Goal: Task Accomplishment & Management: Manage account settings

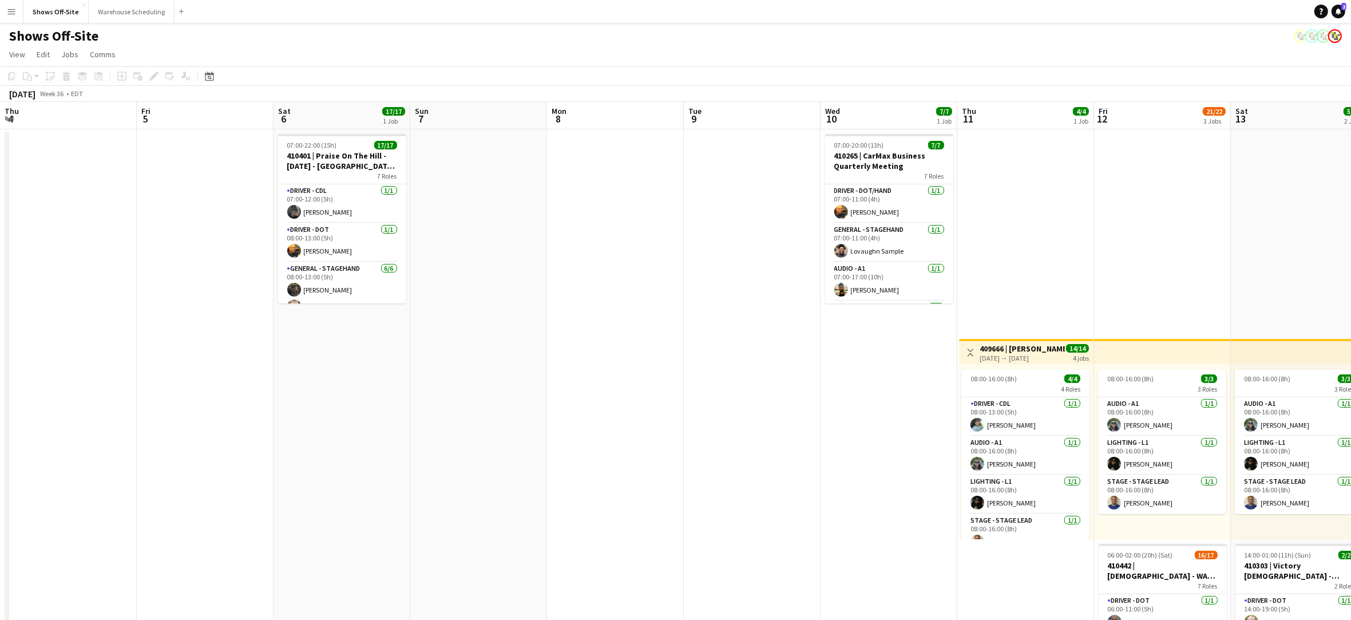
scroll to position [155, 0]
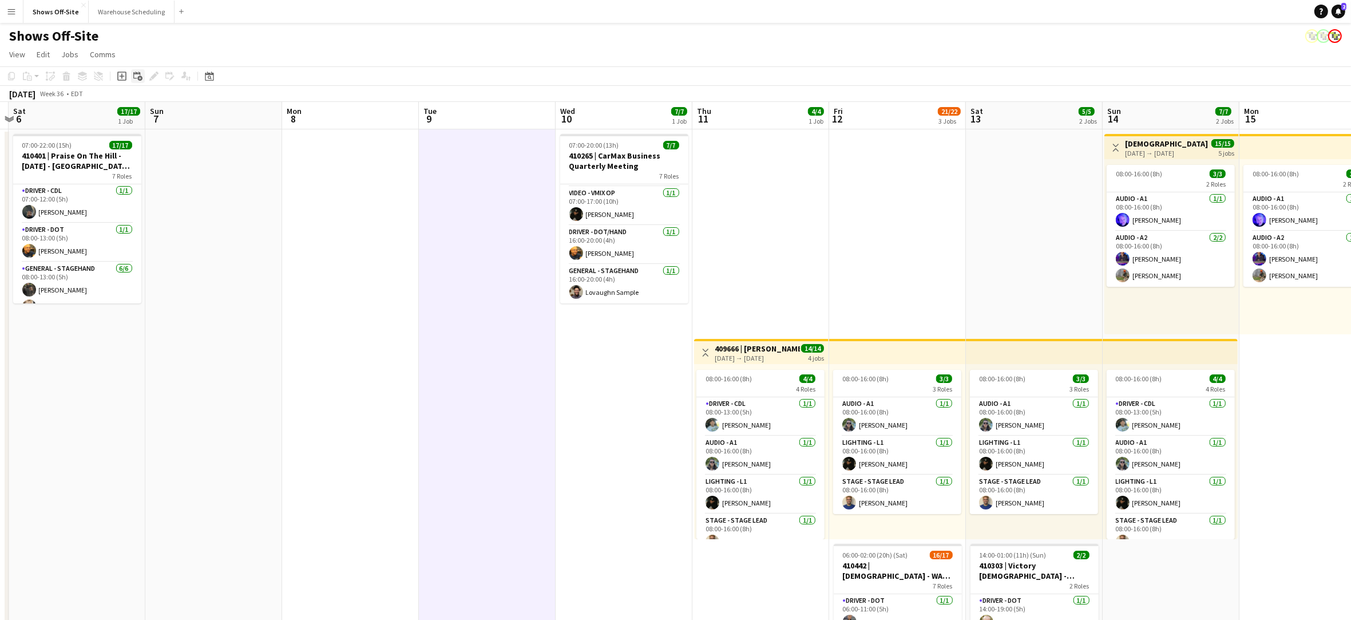
click at [141, 74] on icon "Add linked Job" at bounding box center [137, 76] width 9 height 9
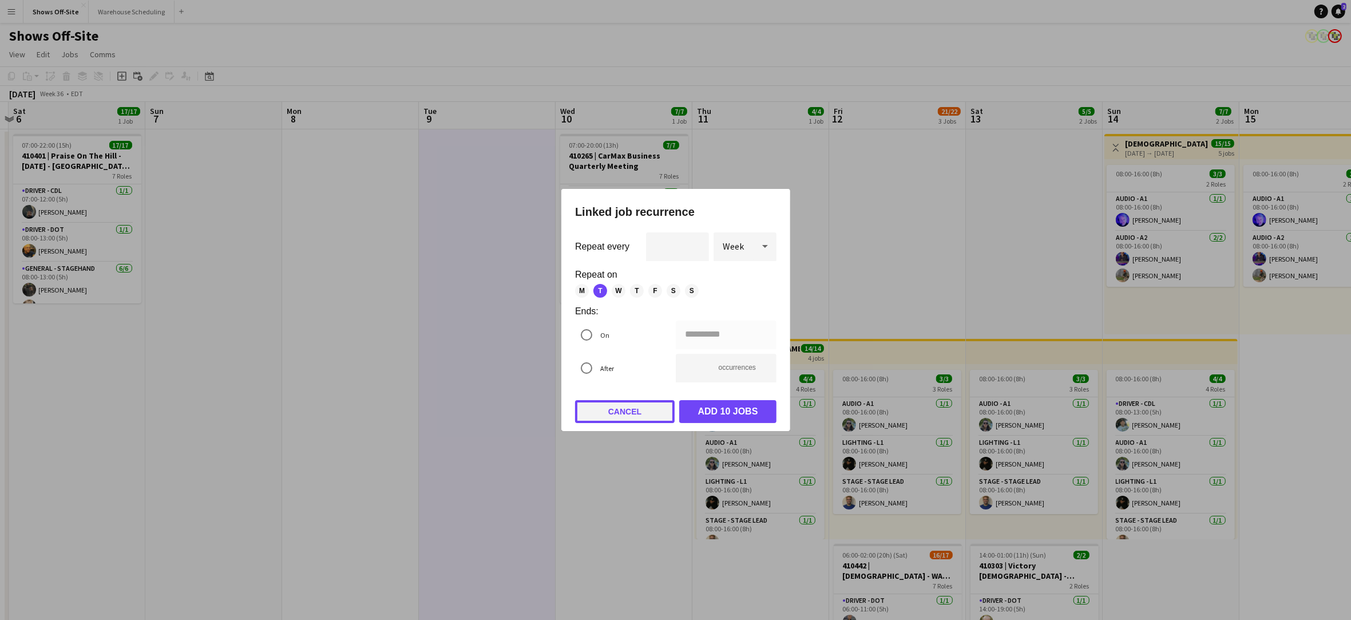
click at [611, 412] on button "Cancel" at bounding box center [625, 411] width 100 height 23
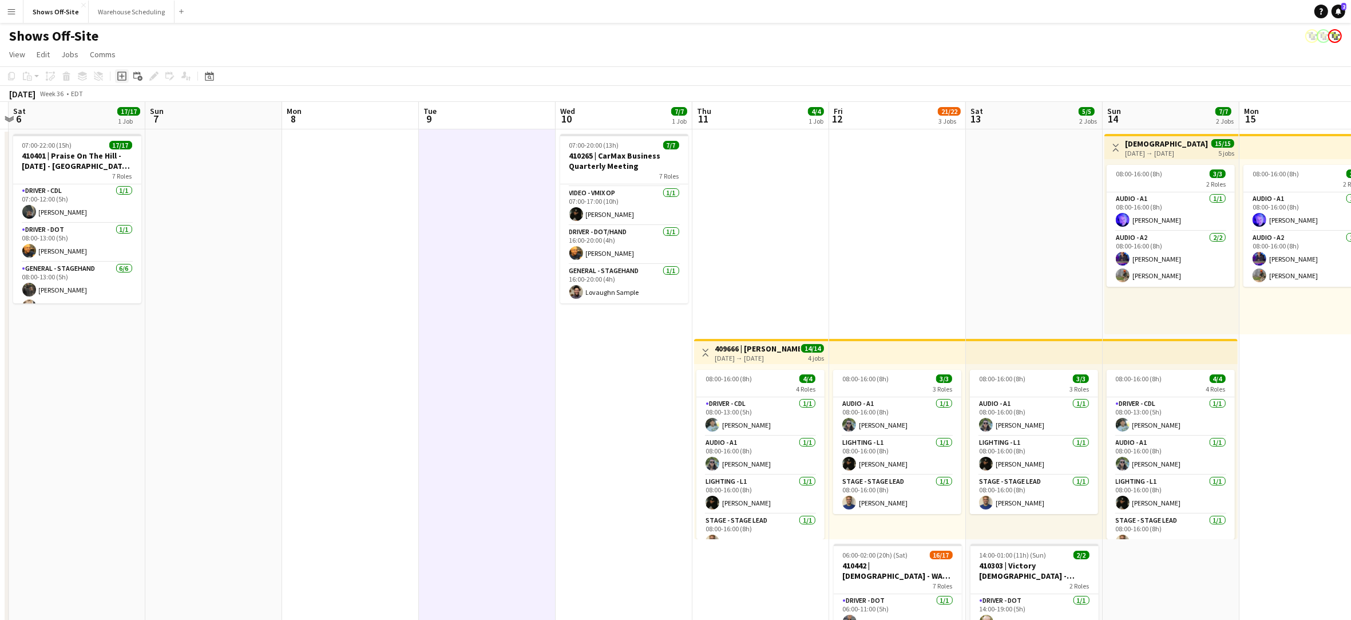
click at [126, 73] on div "Add job" at bounding box center [122, 76] width 14 height 14
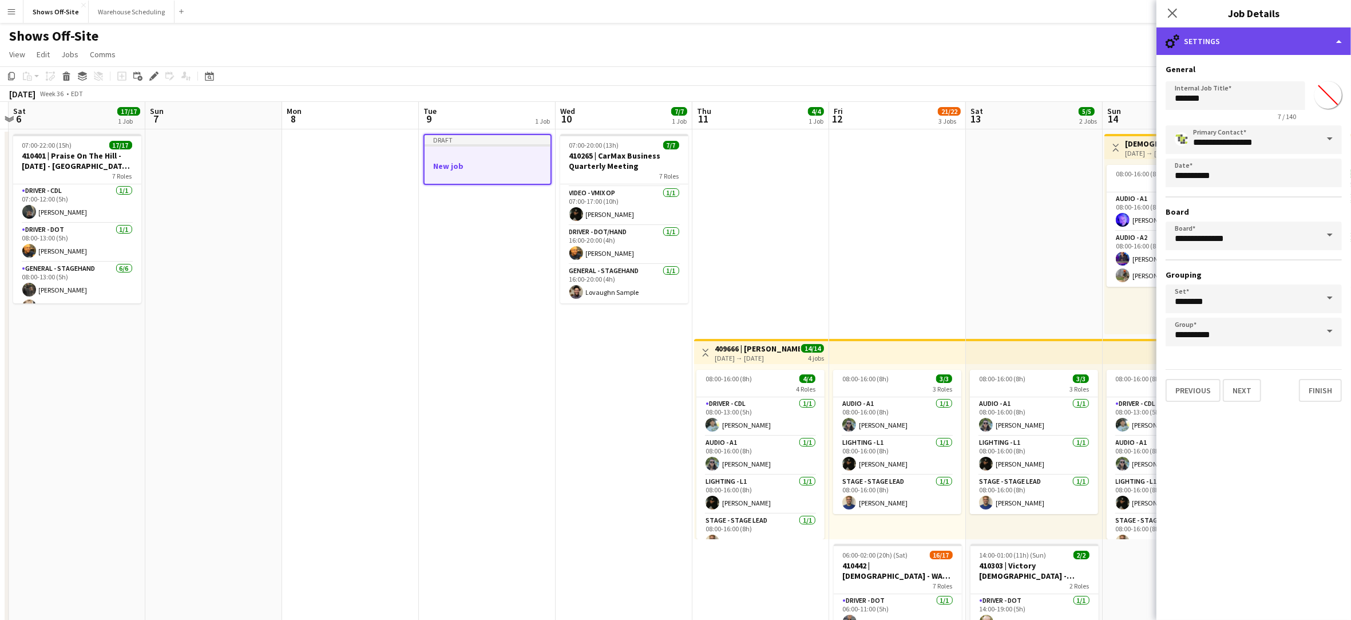
click at [1188, 49] on div "cog-double-3 Settings" at bounding box center [1253, 40] width 195 height 27
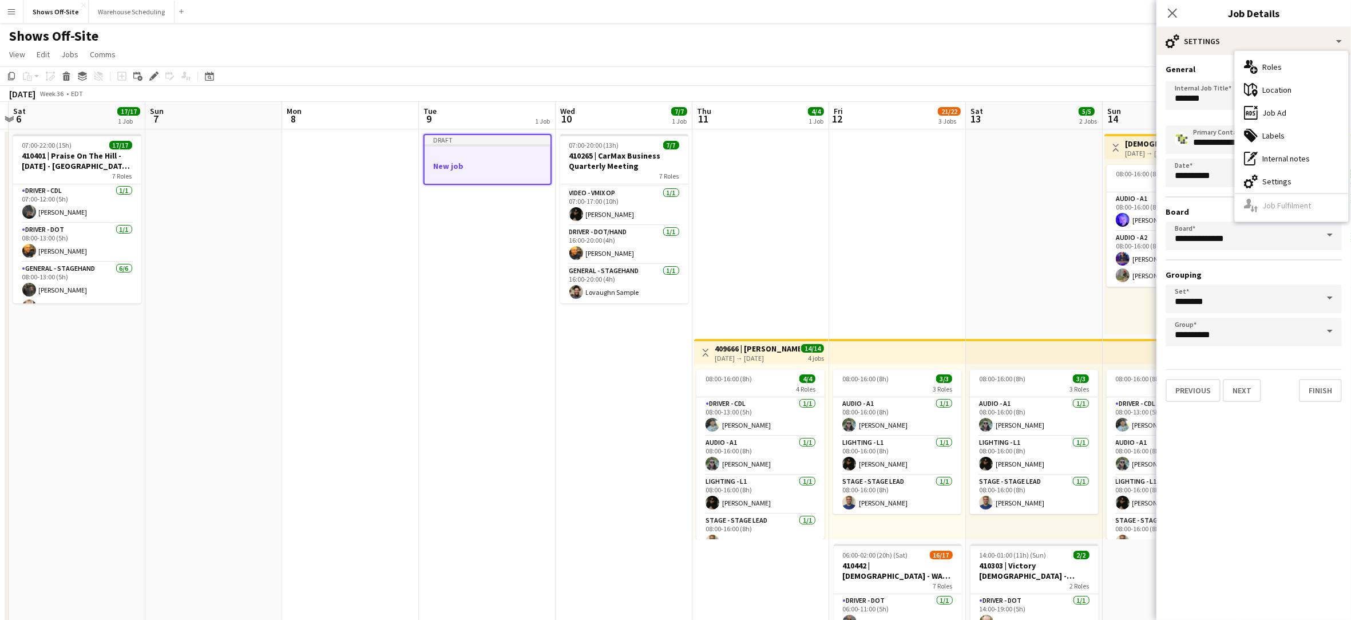
click at [1190, 77] on div "Internal Job Title ******* 7 / 140 *******" at bounding box center [1253, 99] width 176 height 44
click at [1194, 96] on input "*******" at bounding box center [1235, 95] width 140 height 29
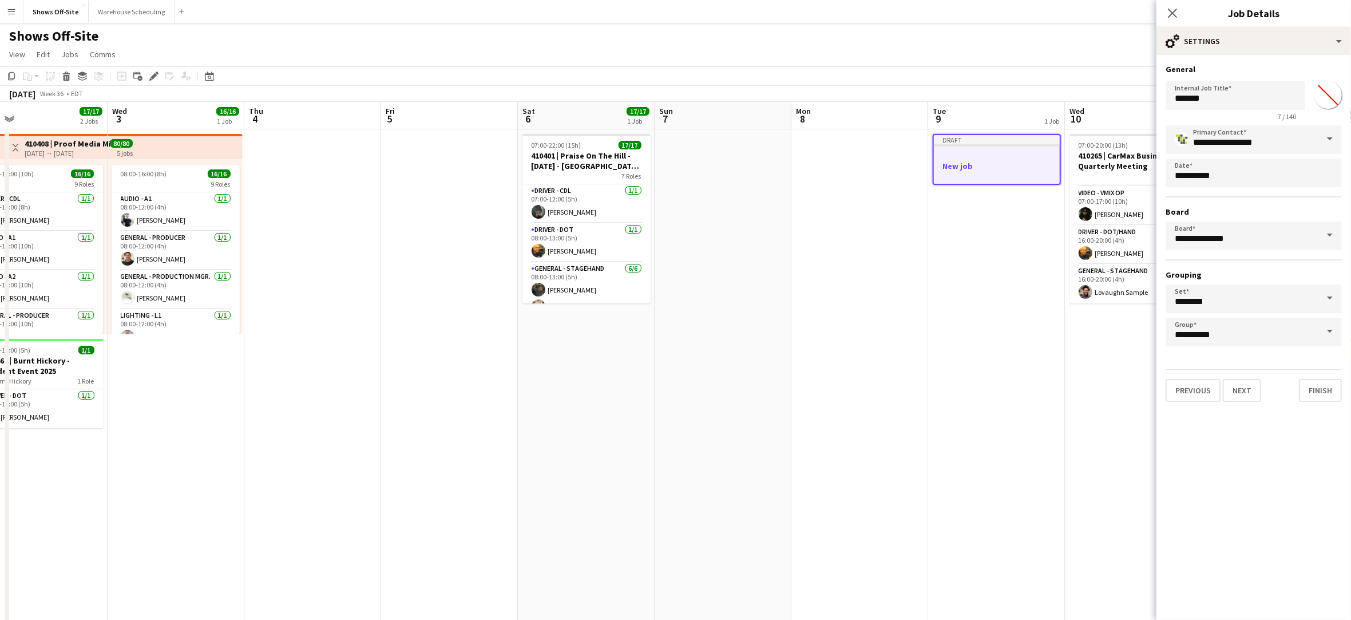
scroll to position [0, 444]
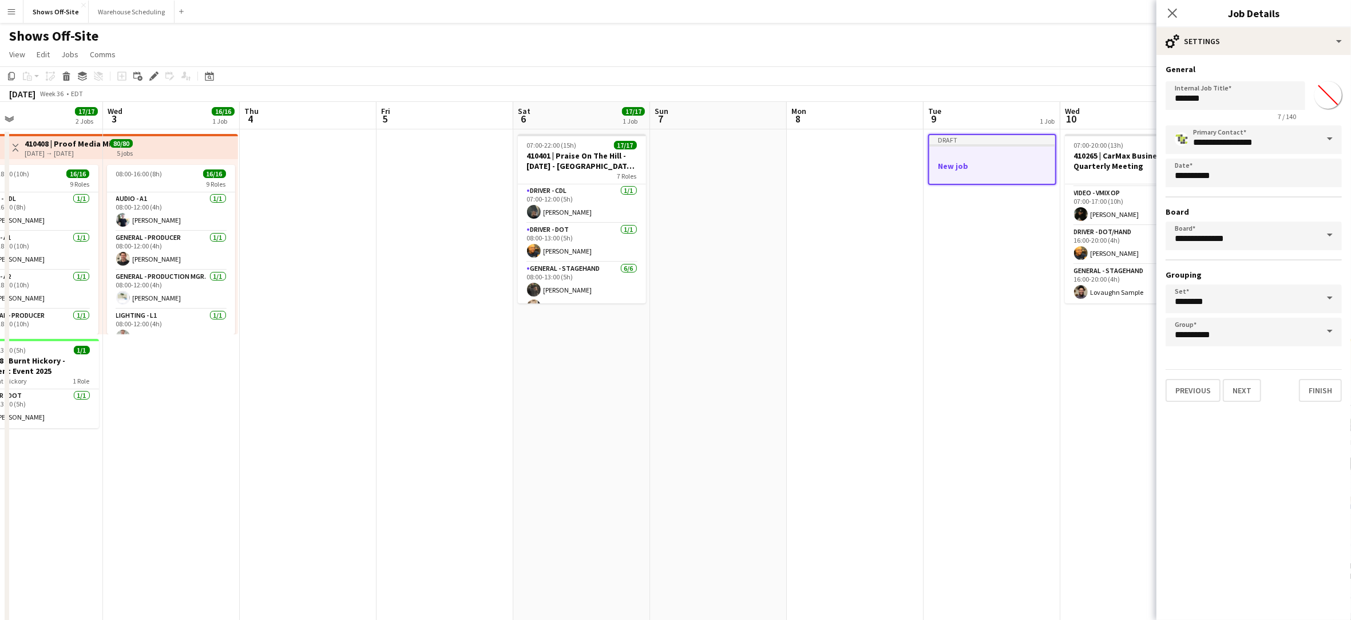
drag, startPoint x: 196, startPoint y: 406, endPoint x: 700, endPoint y: 446, distance: 506.1
click at [974, 158] on div at bounding box center [992, 155] width 126 height 9
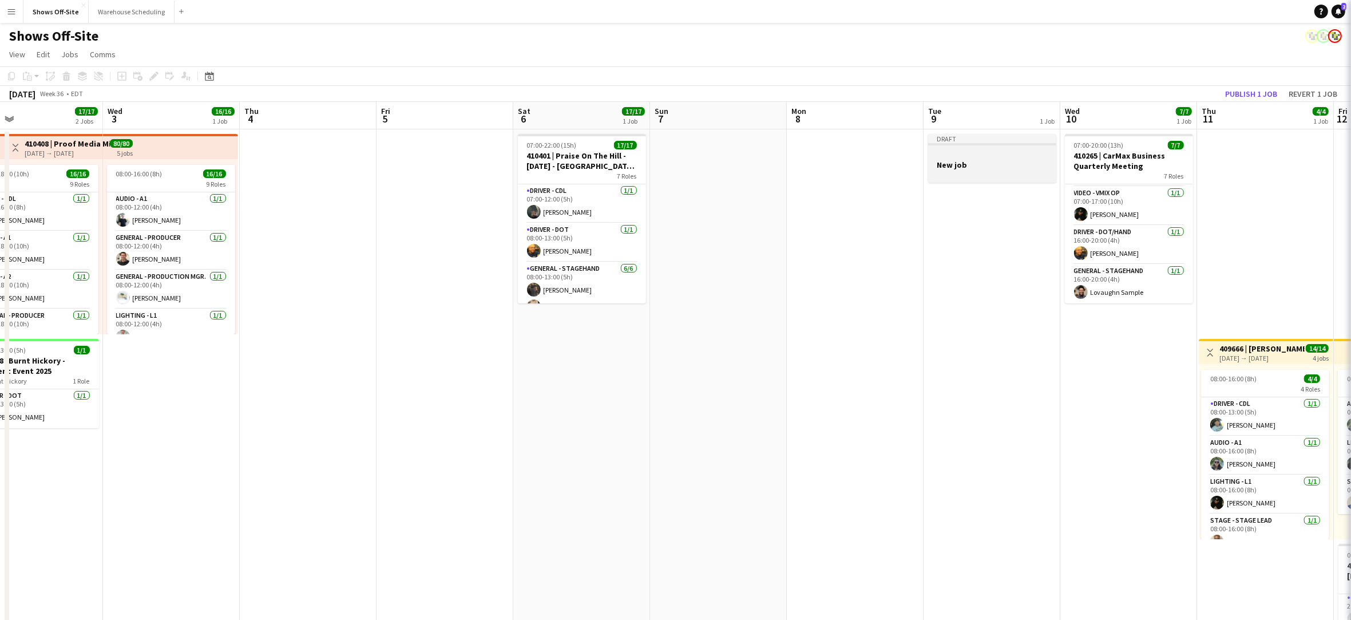
scroll to position [0, 444]
click at [974, 158] on div at bounding box center [991, 154] width 128 height 9
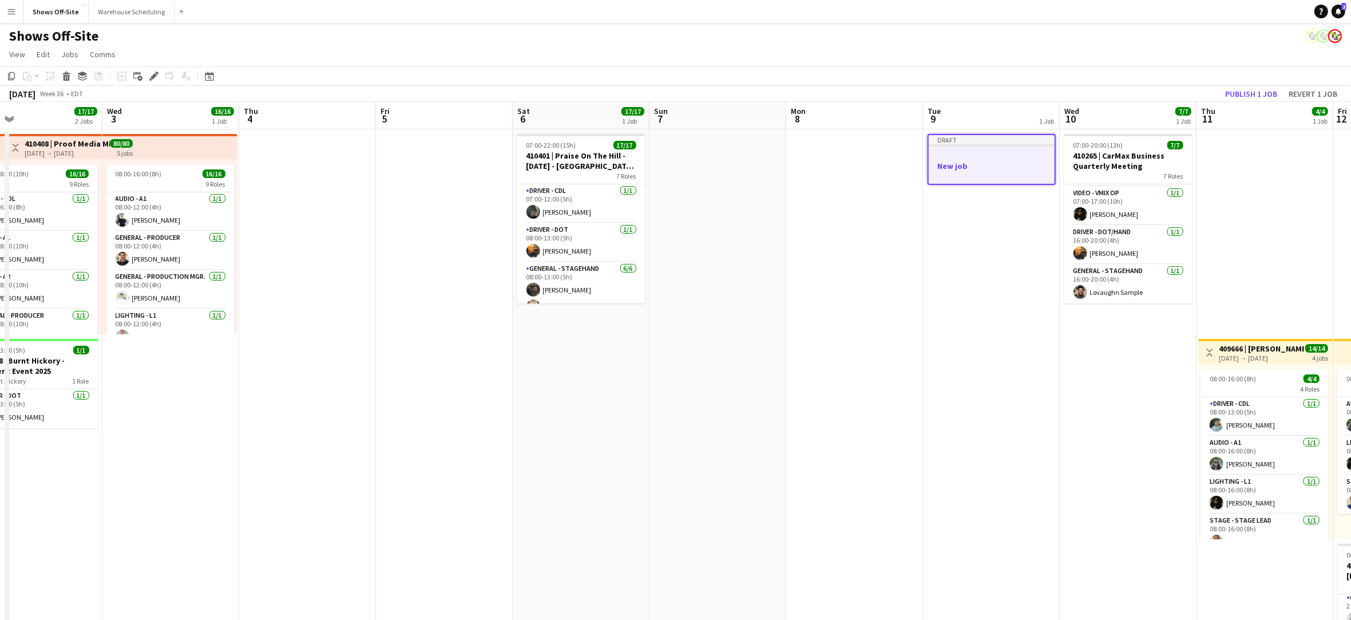
click at [975, 157] on div at bounding box center [991, 155] width 126 height 9
click at [980, 170] on div at bounding box center [992, 174] width 128 height 9
click at [153, 78] on icon "Edit" at bounding box center [153, 76] width 9 height 9
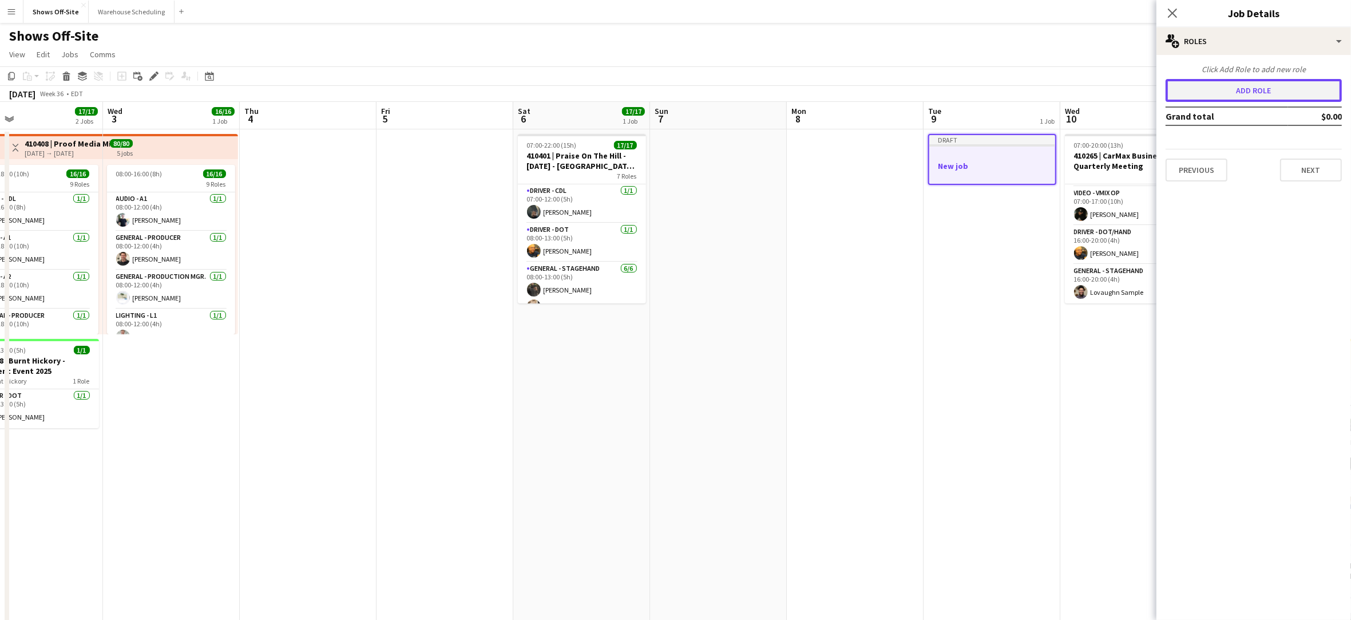
click at [1273, 84] on button "Add role" at bounding box center [1253, 90] width 176 height 23
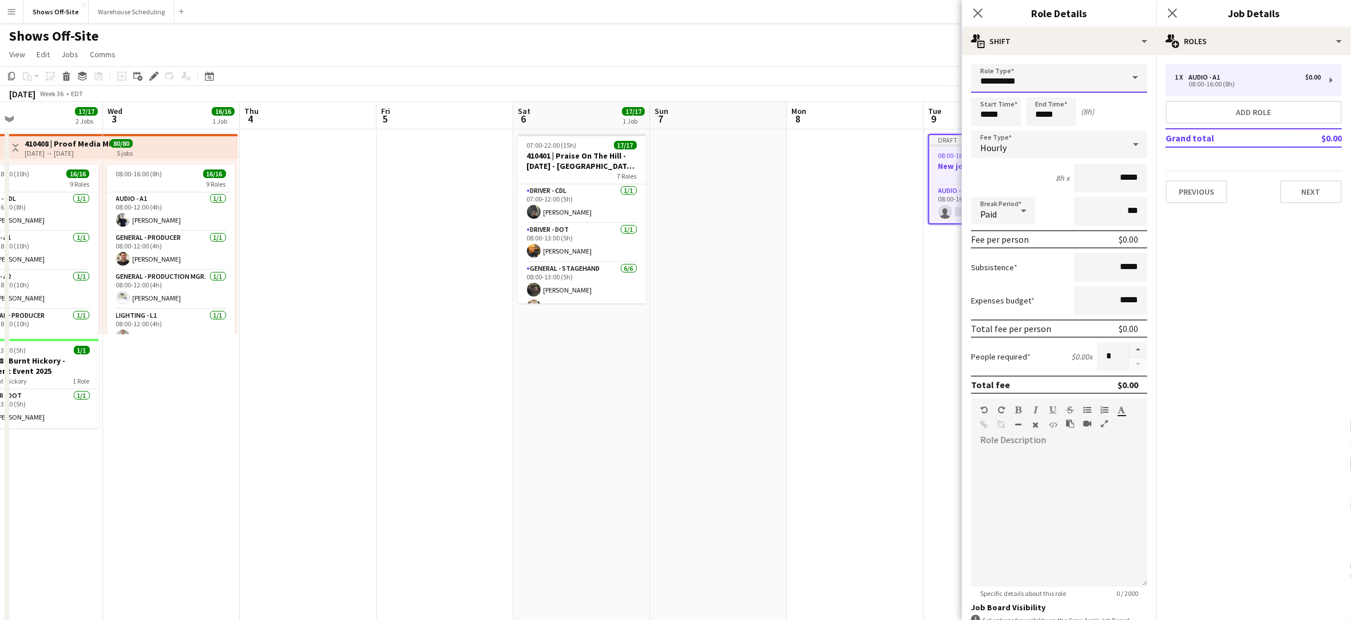
click at [1043, 78] on input "**********" at bounding box center [1059, 78] width 176 height 29
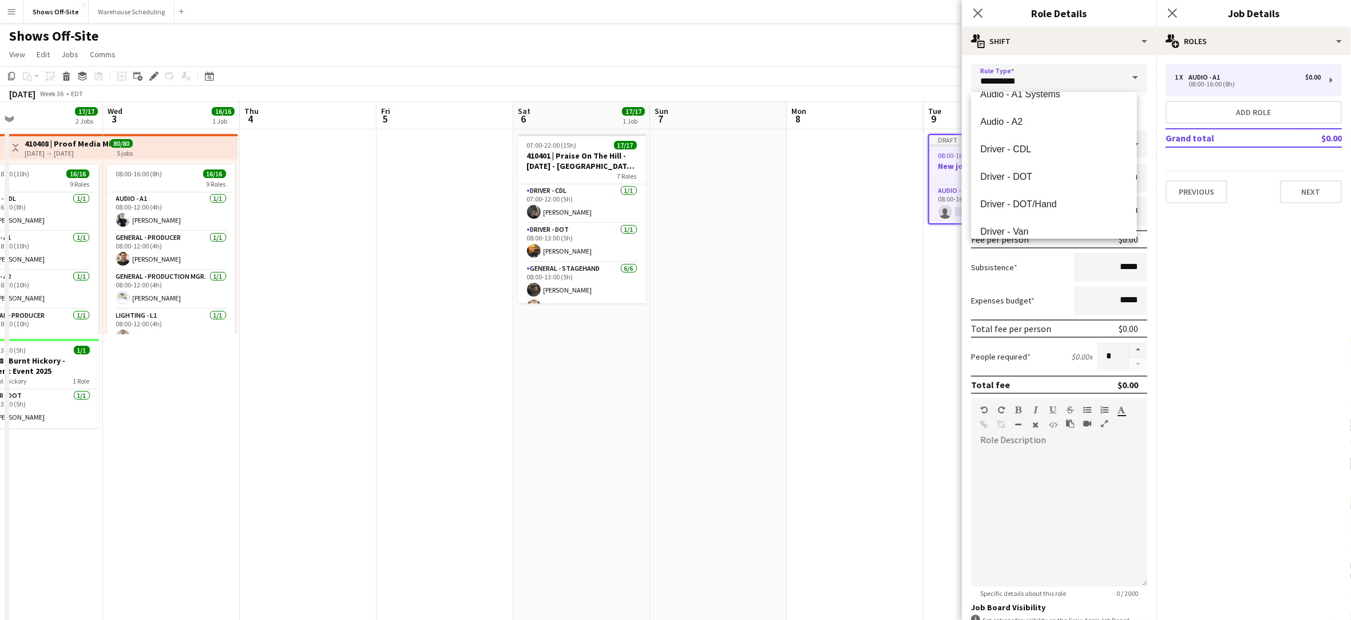
click at [1044, 168] on mat-option "Driver - DOT" at bounding box center [1053, 175] width 165 height 27
type input "**********"
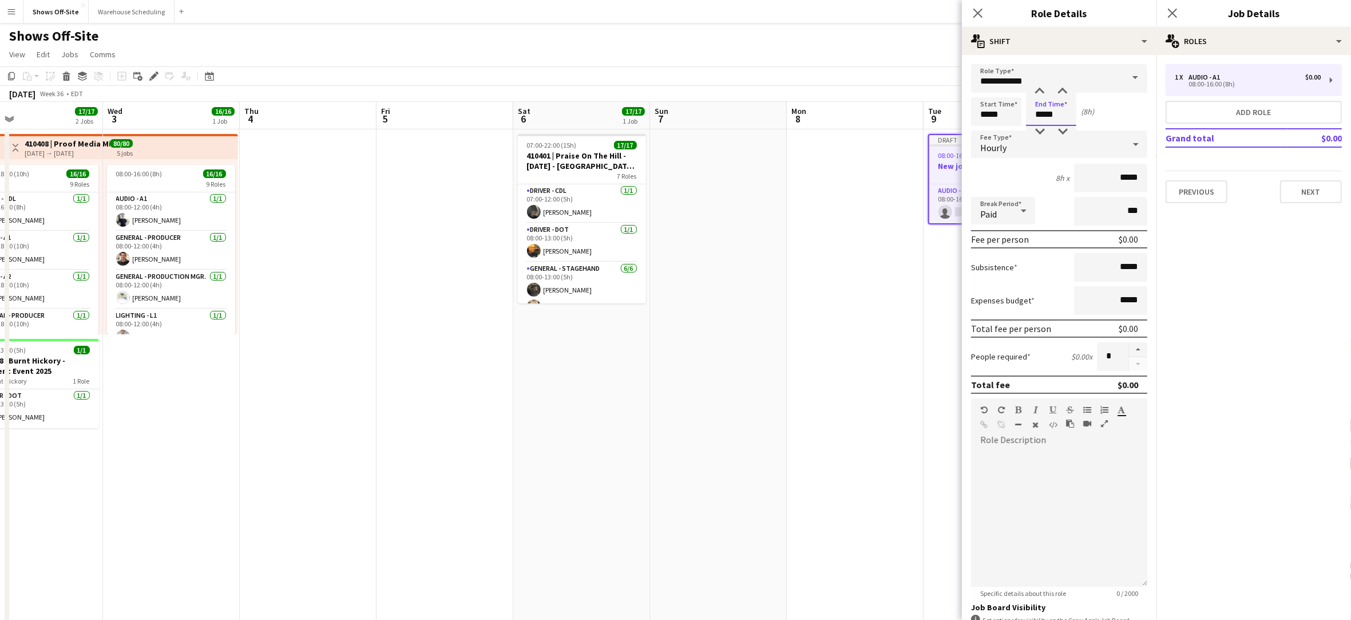
click at [1038, 115] on input "*****" at bounding box center [1051, 111] width 50 height 29
click at [1041, 130] on div at bounding box center [1039, 131] width 23 height 11
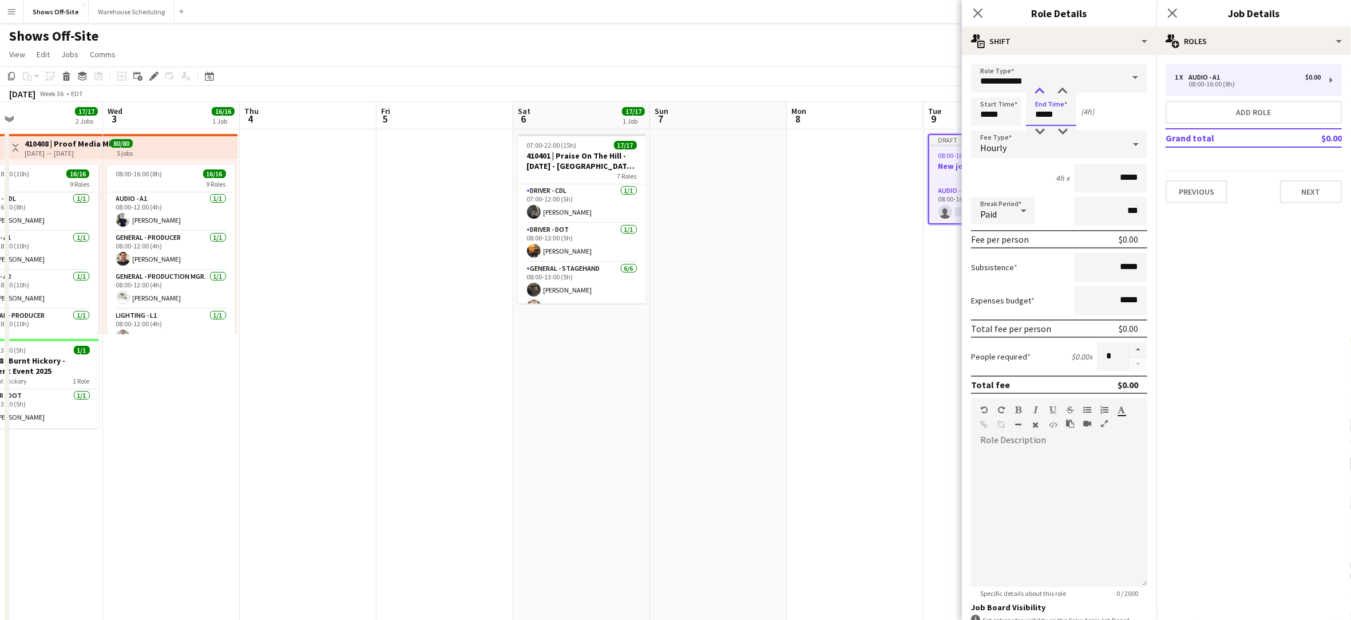
type input "*****"
click at [1041, 90] on div at bounding box center [1039, 91] width 23 height 11
click at [1079, 529] on div at bounding box center [1059, 517] width 176 height 137
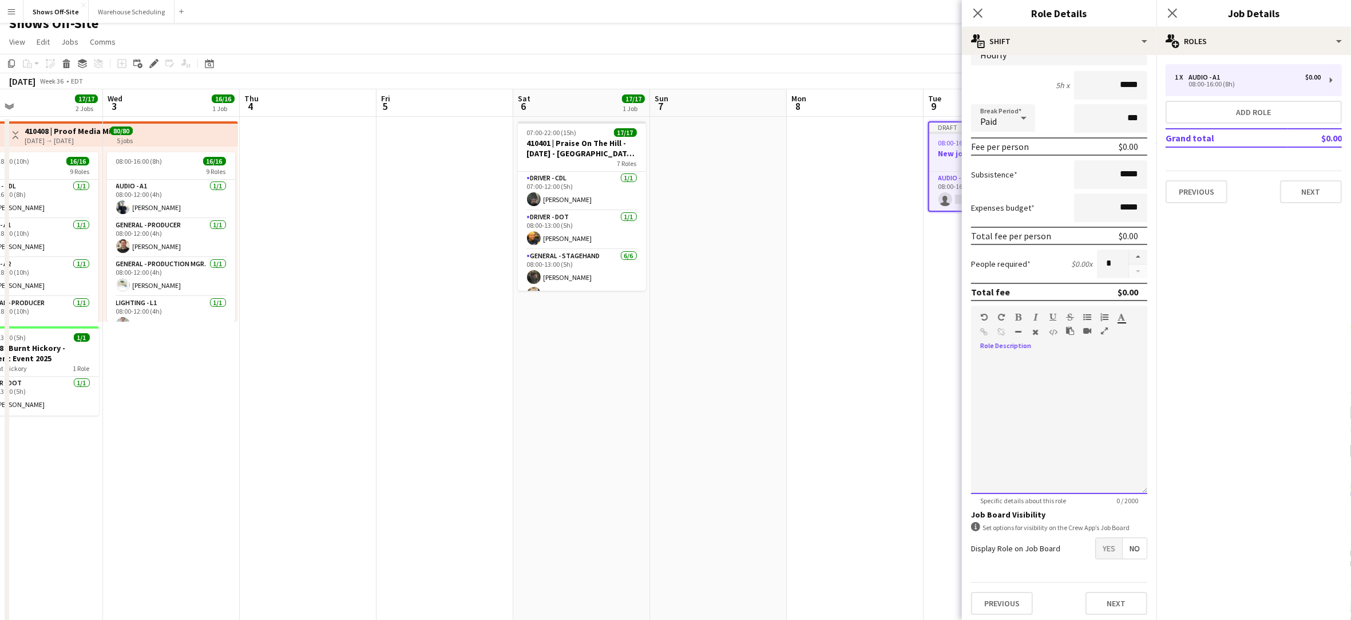
scroll to position [29, 0]
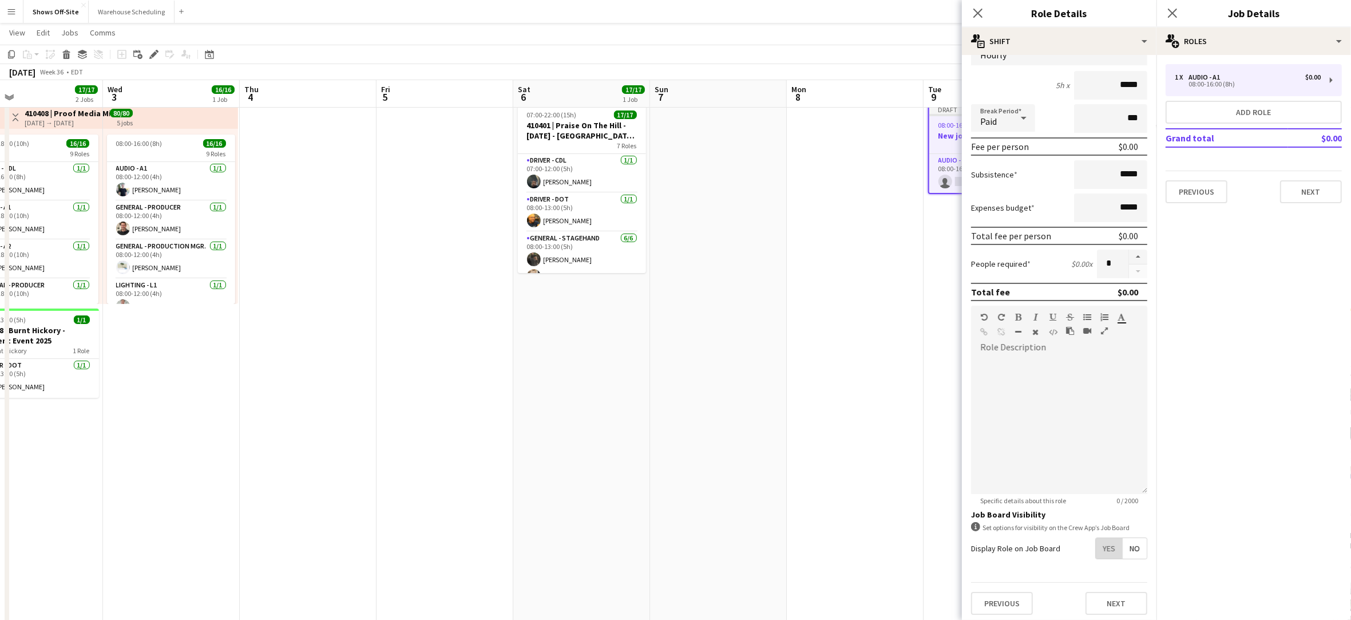
click at [1096, 538] on span "Yes" at bounding box center [1109, 548] width 26 height 21
click at [1096, 568] on span "Yes" at bounding box center [1109, 572] width 26 height 21
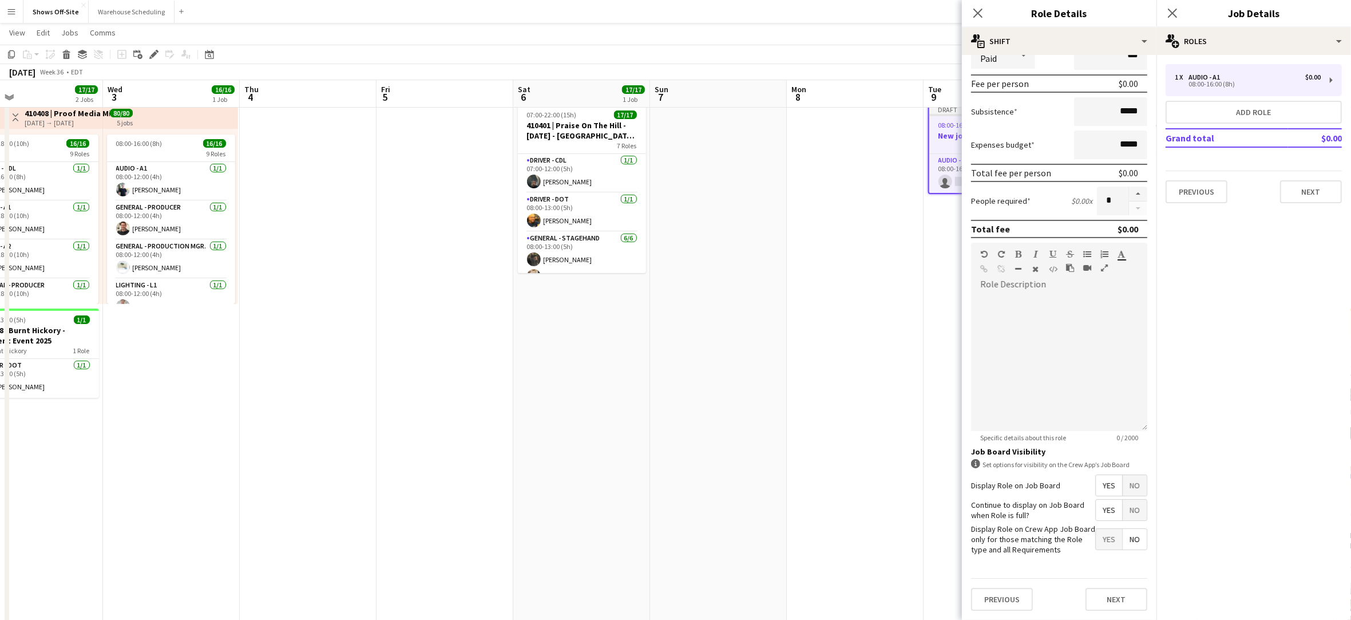
scroll to position [162, 0]
click at [1089, 596] on button "Next" at bounding box center [1116, 599] width 62 height 23
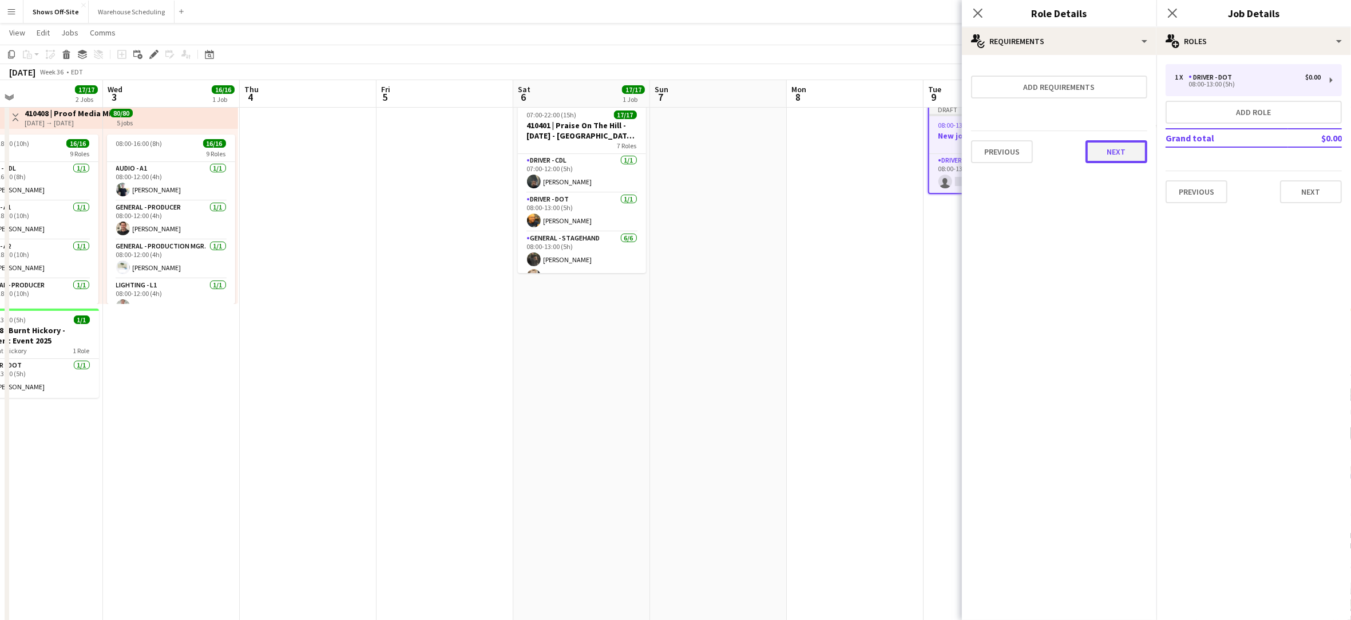
click at [1104, 152] on button "Next" at bounding box center [1116, 151] width 62 height 23
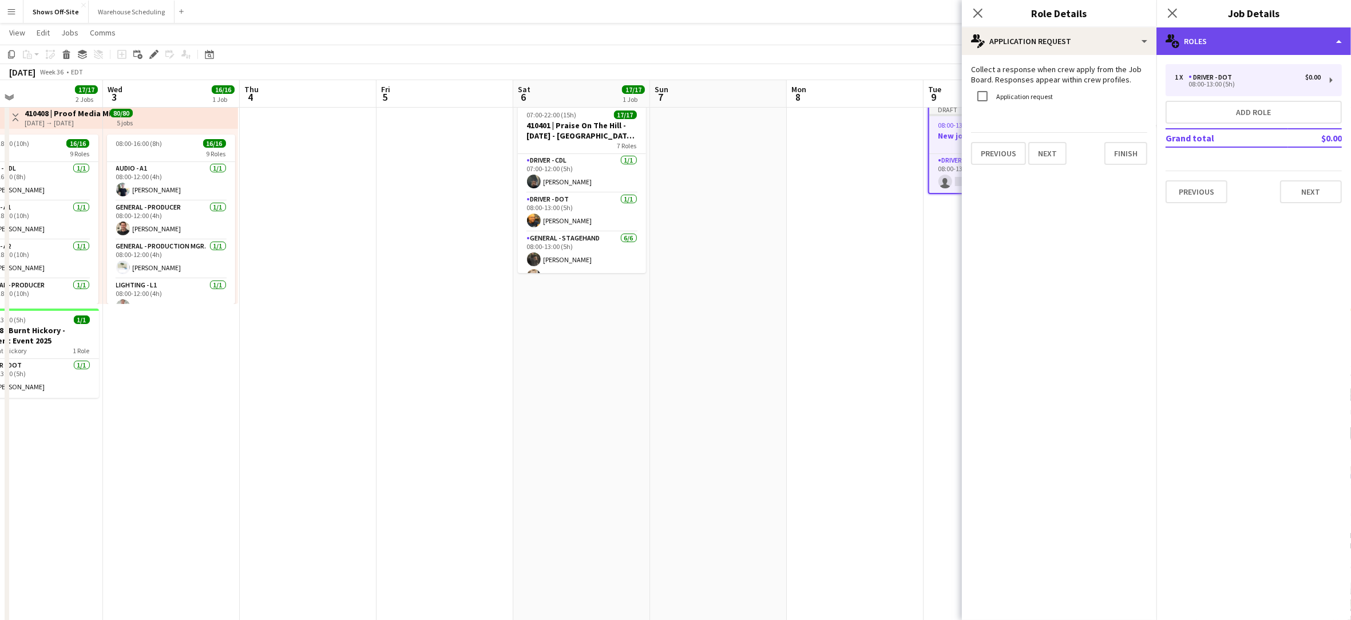
click at [1221, 41] on div "multiple-users-add Roles" at bounding box center [1253, 40] width 195 height 27
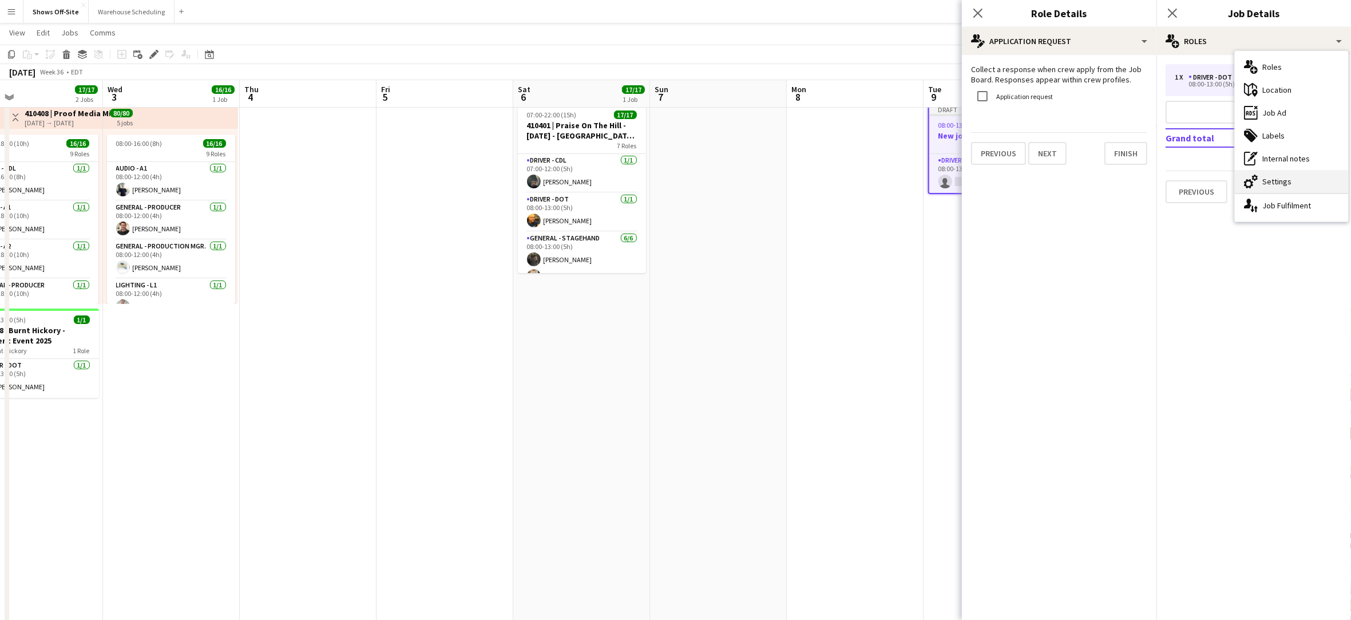
click at [1276, 185] on div "cog-double-3 Settings" at bounding box center [1291, 181] width 113 height 23
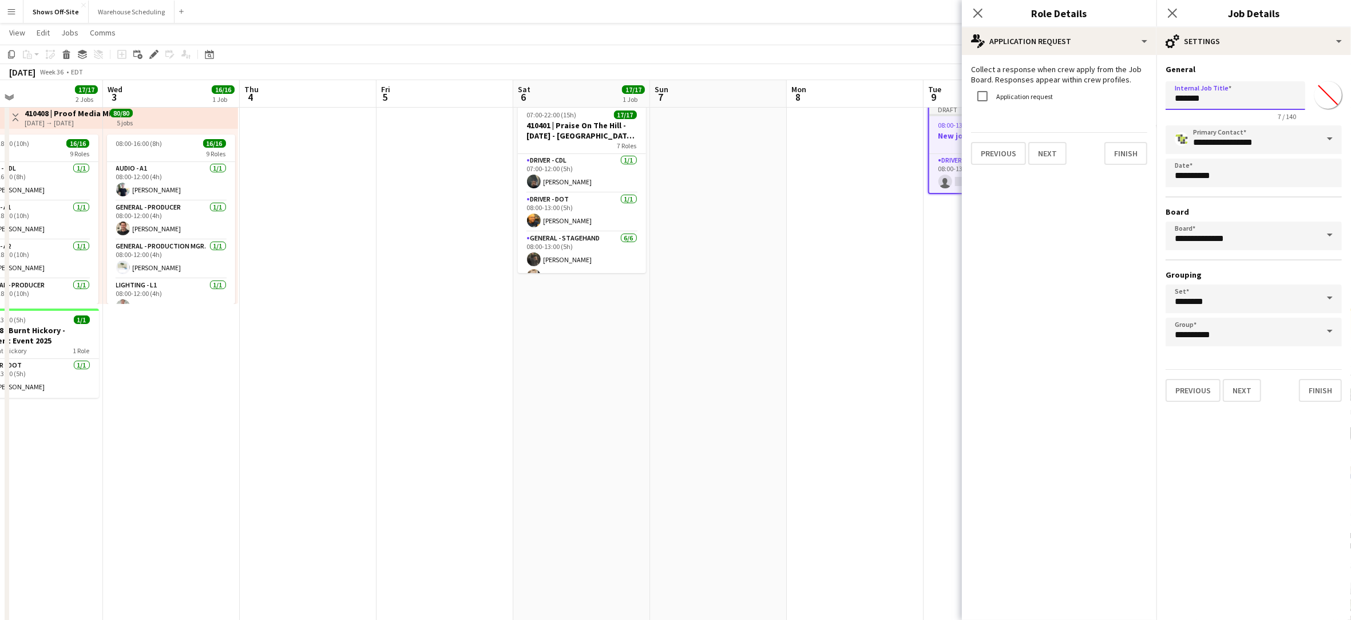
click at [1236, 94] on input "*******" at bounding box center [1235, 95] width 140 height 29
paste input "**********"
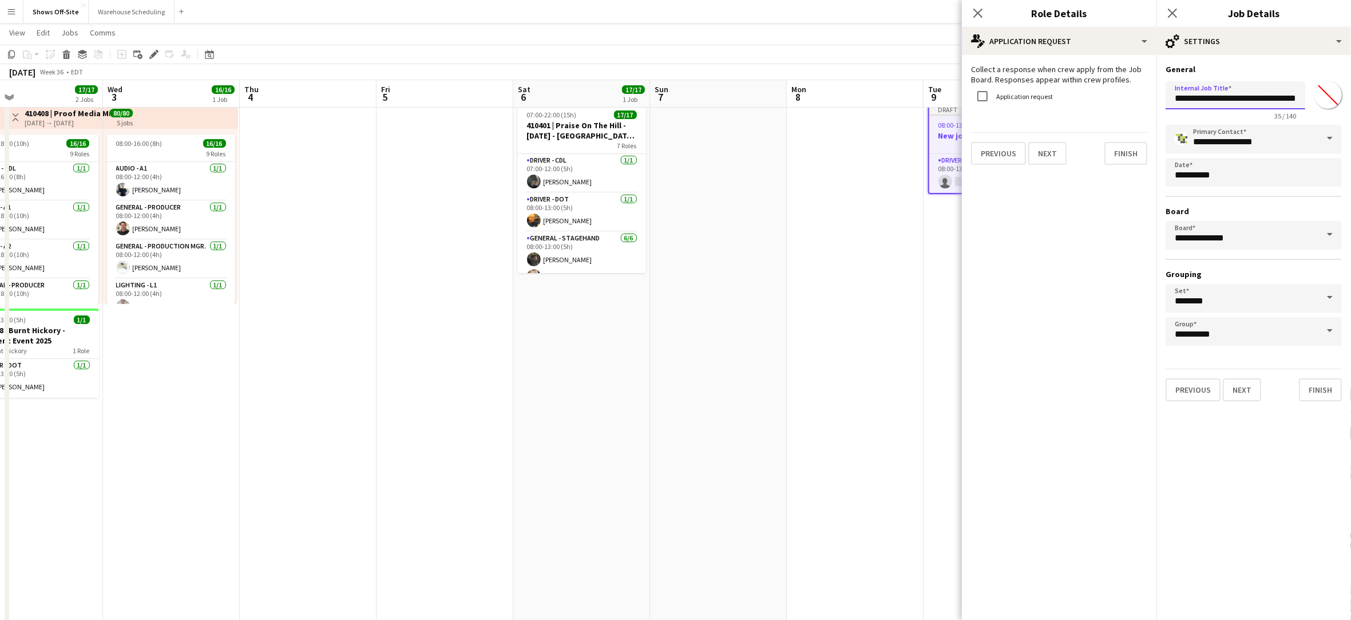
type input "**********"
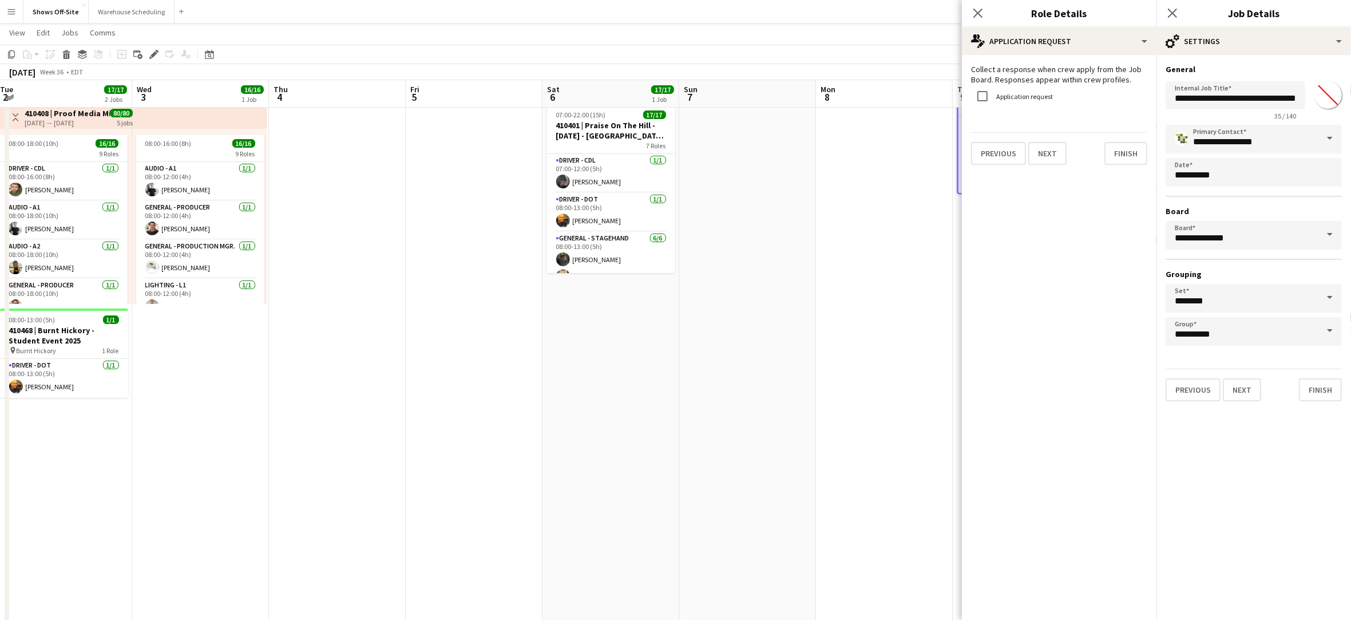
scroll to position [0, 410]
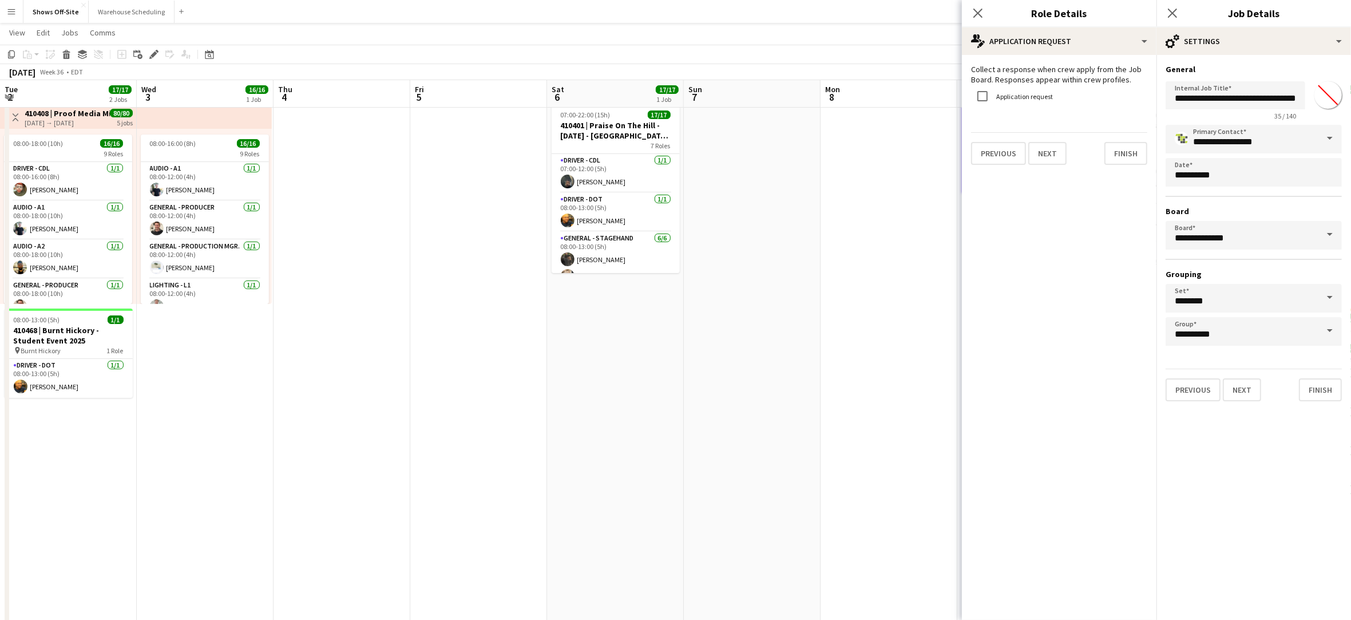
drag, startPoint x: 273, startPoint y: 495, endPoint x: 307, endPoint y: 495, distance: 33.8
click at [1249, 98] on input "**********" at bounding box center [1235, 95] width 140 height 28
click at [1128, 153] on button "Finish" at bounding box center [1125, 153] width 43 height 23
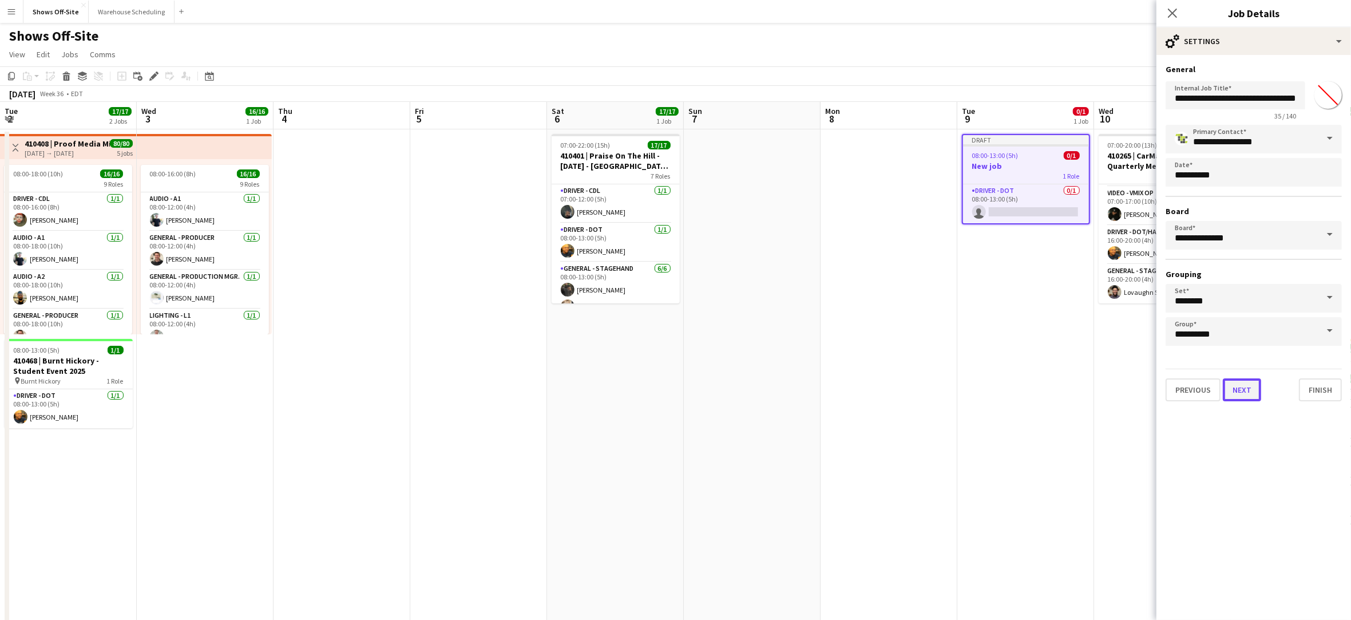
click at [1239, 382] on button "Next" at bounding box center [1242, 389] width 38 height 23
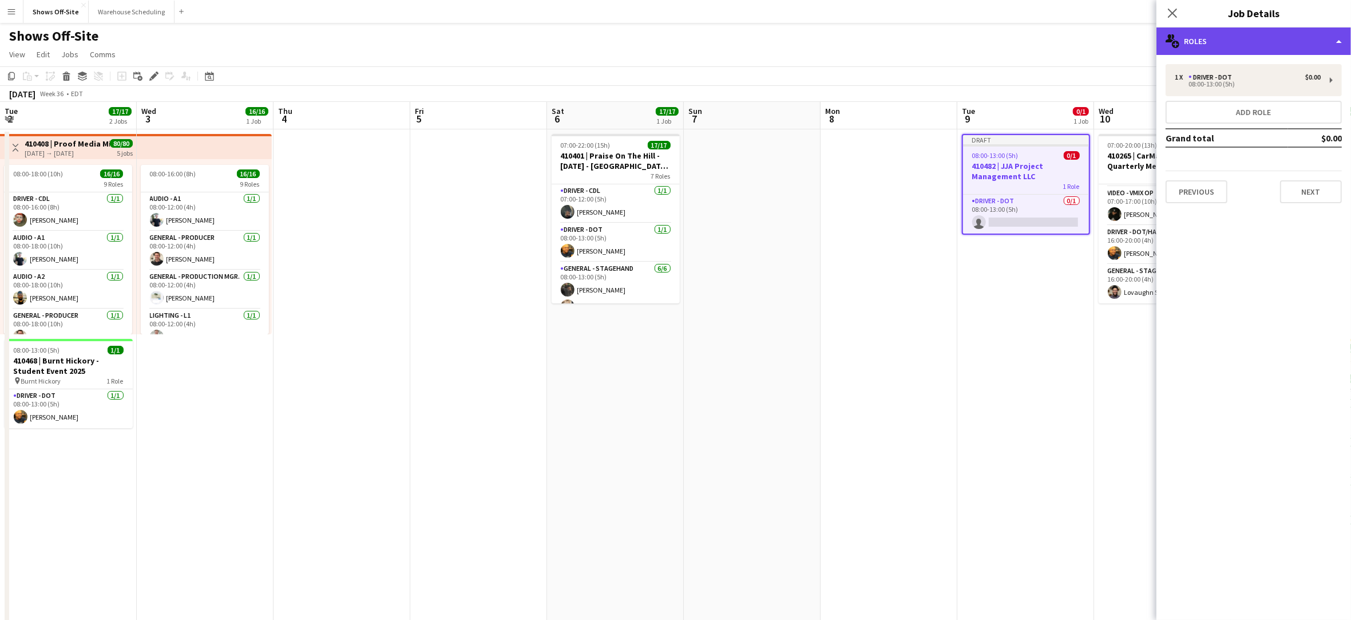
click at [1266, 48] on div "multiple-users-add Roles" at bounding box center [1253, 40] width 195 height 27
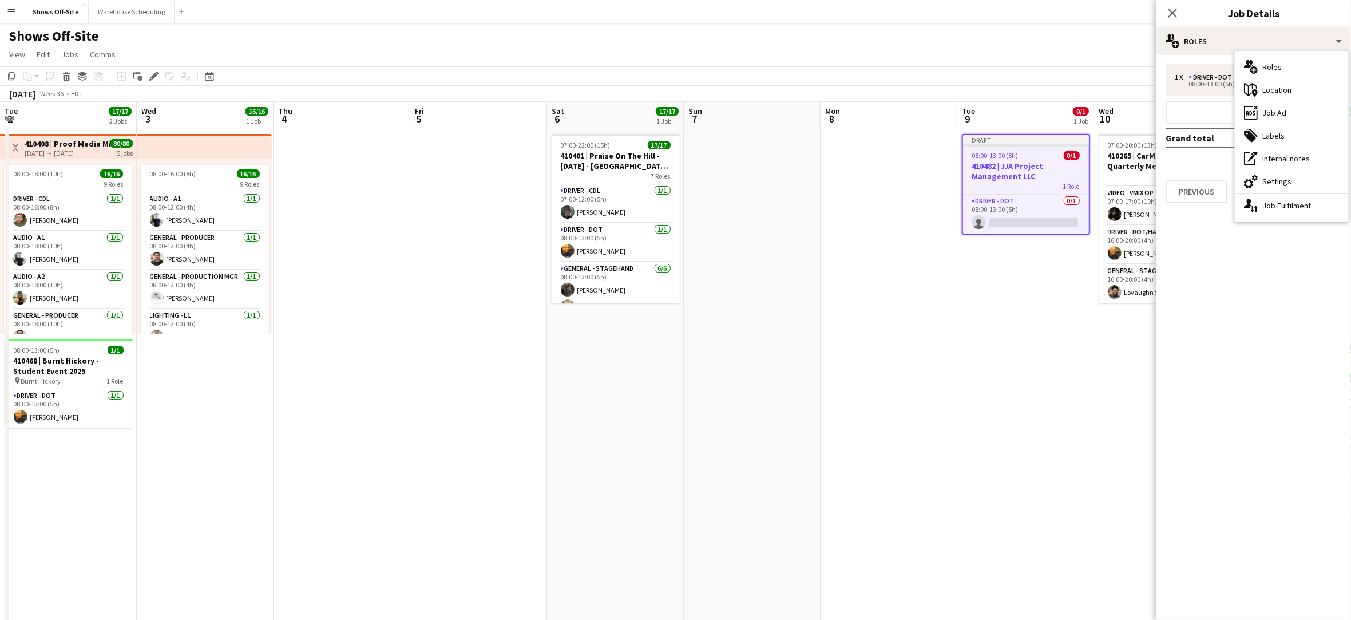
click at [1280, 184] on div "cog-double-3 Settings" at bounding box center [1291, 181] width 113 height 23
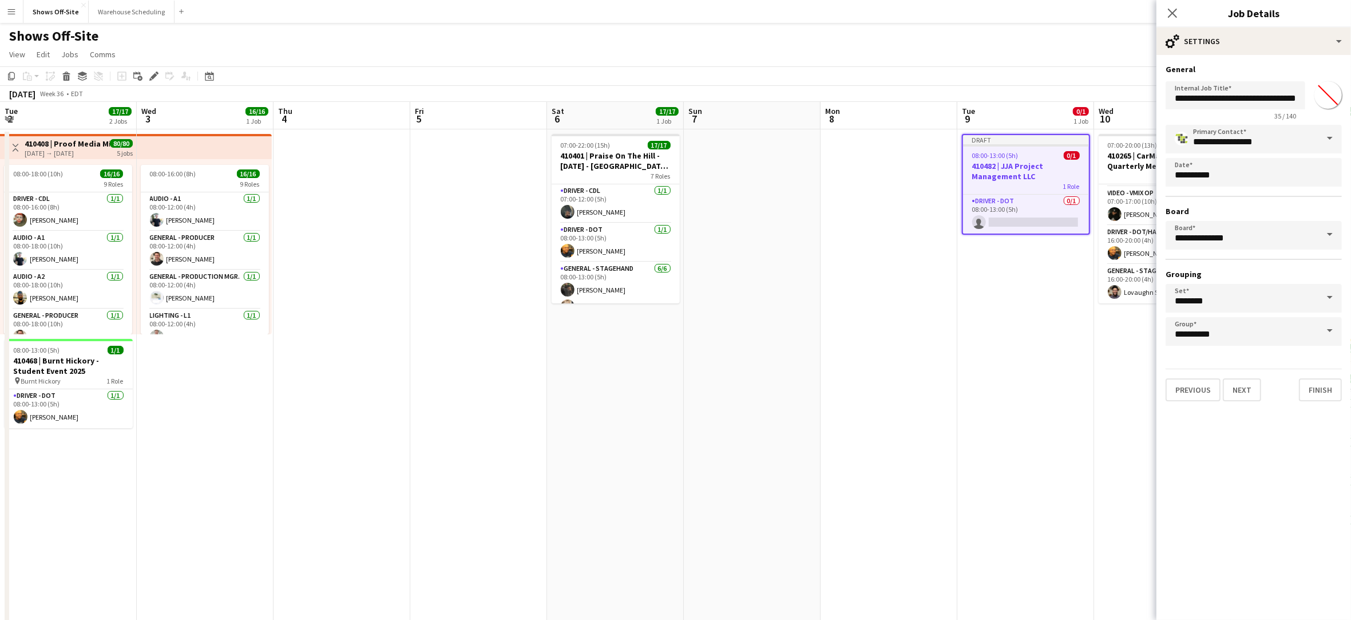
click at [1329, 96] on input "*******" at bounding box center [1327, 94] width 41 height 41
type input "*******"
click at [1183, 440] on mat-expansion-panel "**********" at bounding box center [1253, 337] width 195 height 565
click at [1244, 387] on button "Next" at bounding box center [1242, 389] width 38 height 23
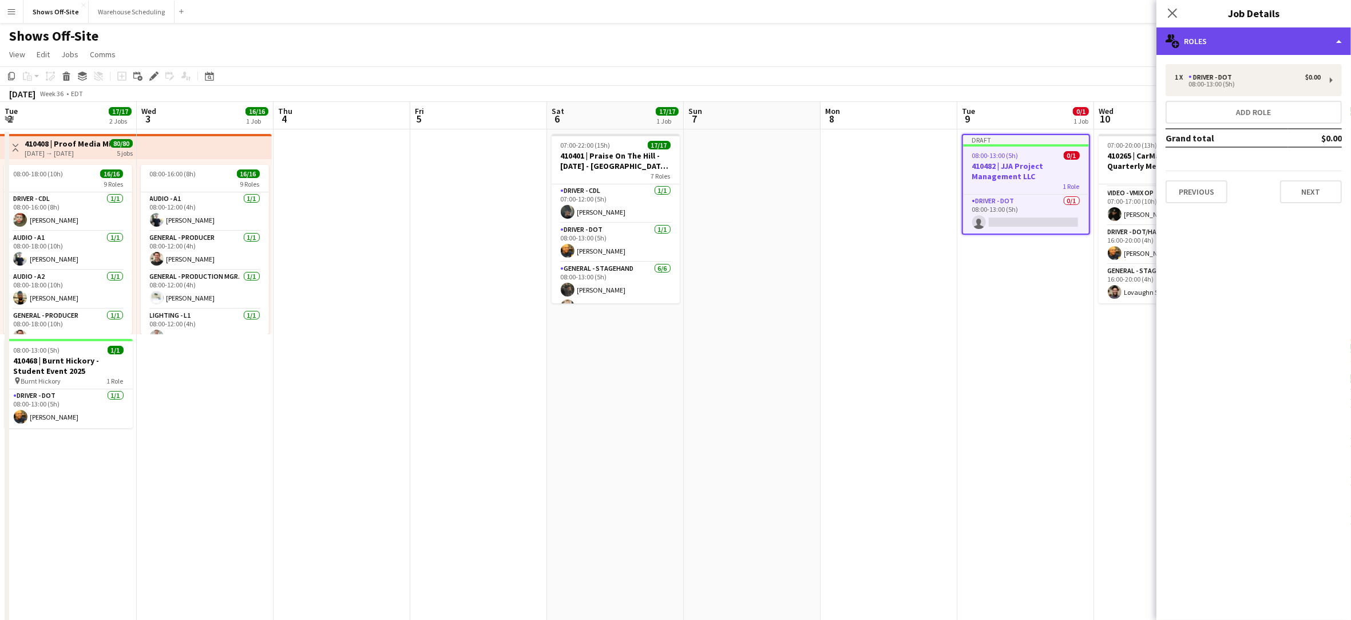
click at [1302, 34] on div "multiple-users-add Roles" at bounding box center [1253, 40] width 195 height 27
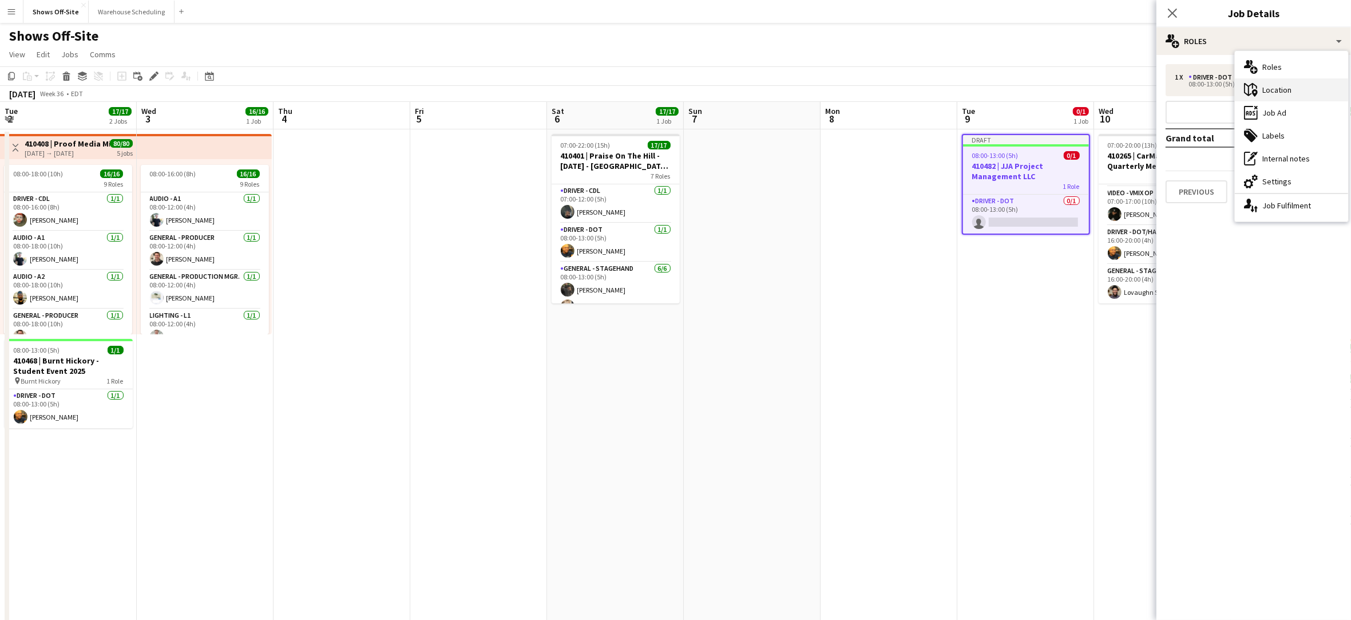
click at [1280, 85] on div "maps-pin-1 Location" at bounding box center [1291, 89] width 113 height 23
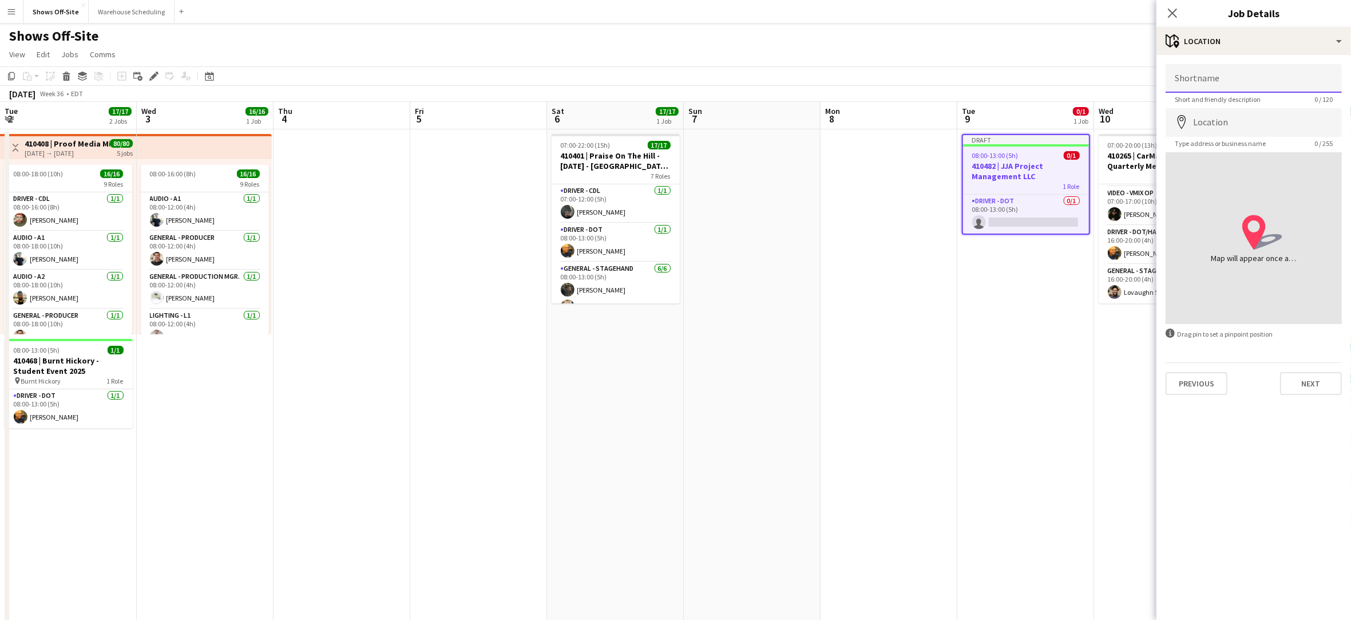
click at [1259, 84] on input "Shortname" at bounding box center [1253, 78] width 176 height 29
paste input "**********"
type input "**********"
click at [1225, 122] on input "Location" at bounding box center [1253, 122] width 176 height 29
paste input "**********"
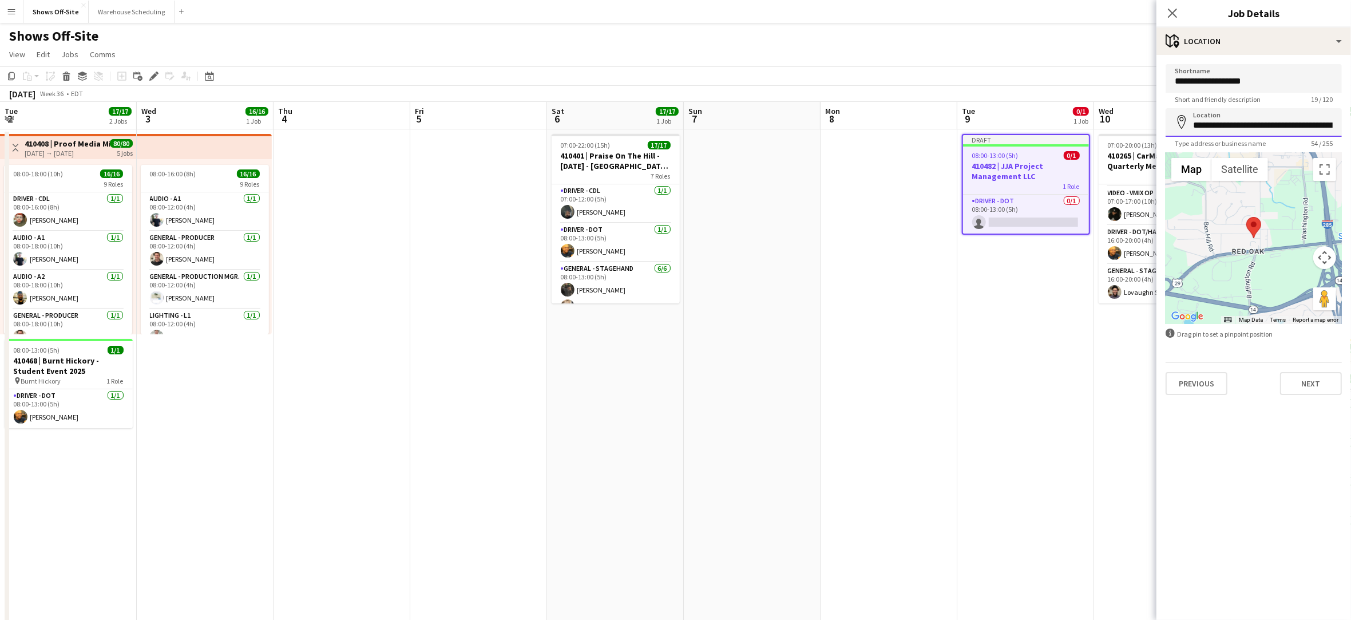
click at [1289, 120] on input "**********" at bounding box center [1253, 122] width 176 height 29
paste input
type input "**********"
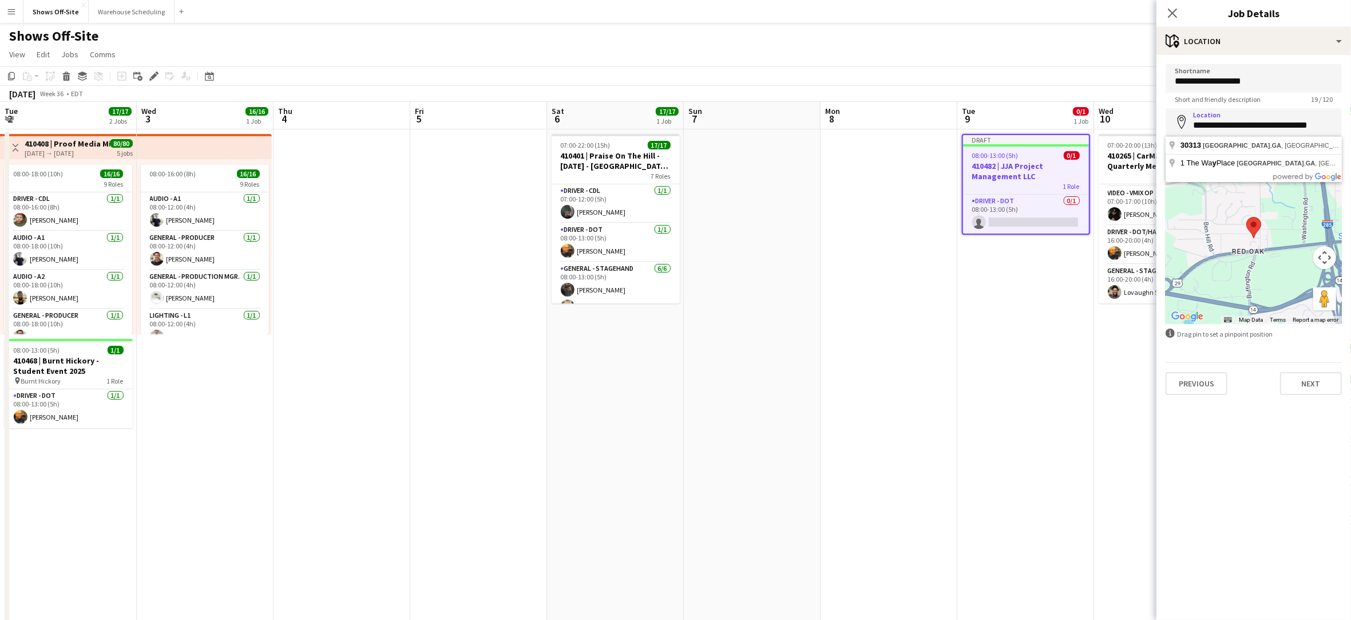
click at [1264, 482] on mat-expansion-panel "**********" at bounding box center [1253, 337] width 195 height 565
click at [1300, 381] on button "Next" at bounding box center [1311, 383] width 62 height 23
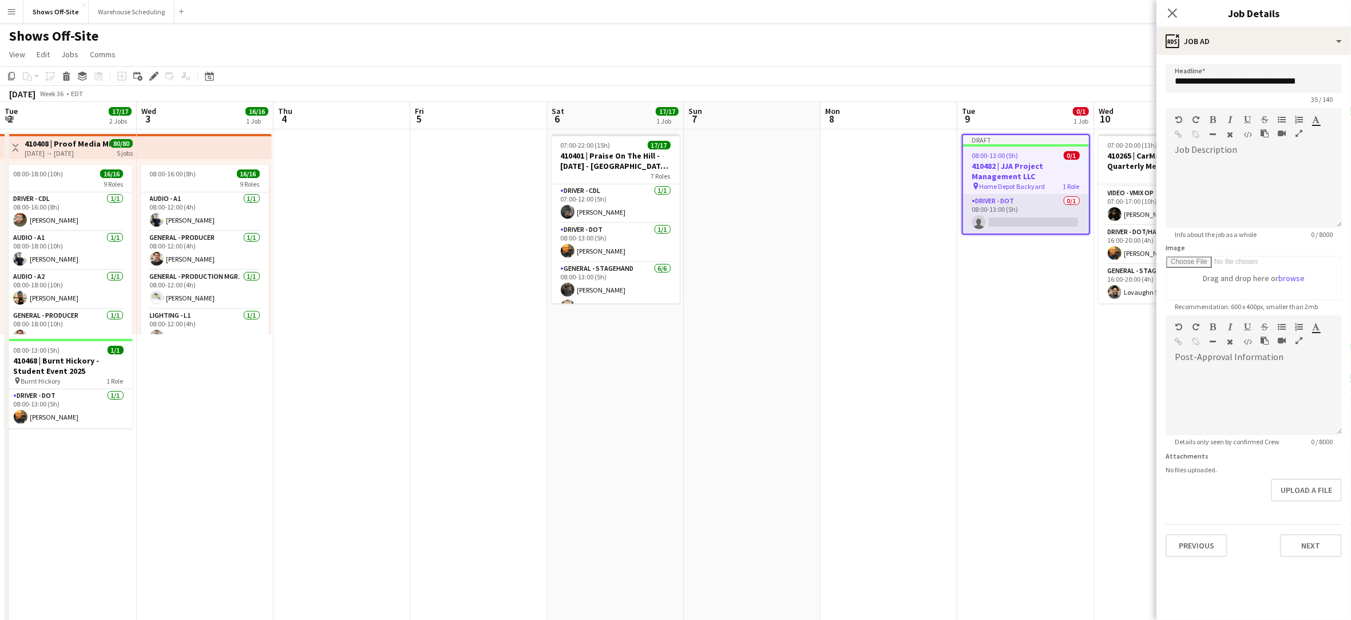
click at [984, 213] on app-card-role "Driver - DOT 0/1 08:00-13:00 (5h) single-neutral-actions" at bounding box center [1026, 214] width 126 height 39
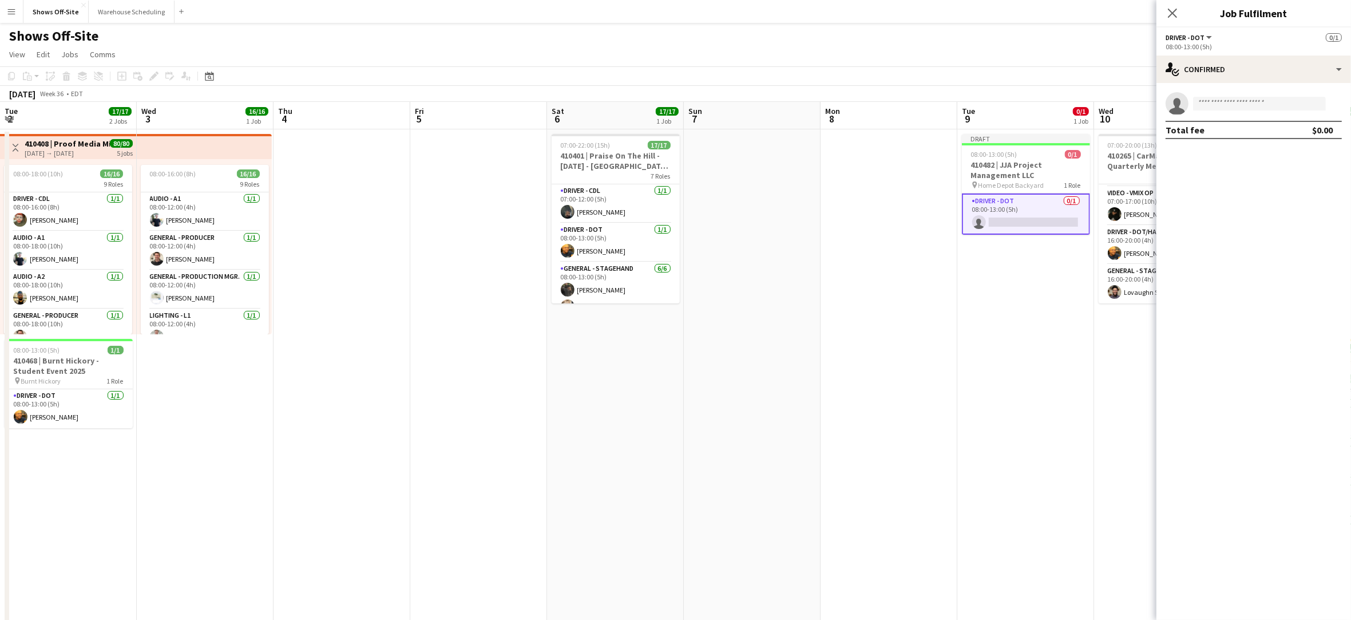
click at [1204, 42] on div "08:00-13:00 (5h)" at bounding box center [1253, 46] width 176 height 9
click at [1210, 39] on button "Driver - DOT" at bounding box center [1189, 37] width 48 height 9
click at [1205, 73] on li "Driver - DOT" at bounding box center [1203, 76] width 57 height 10
click at [1205, 73] on div "single-neutral-actions-check-2 Confirmed" at bounding box center [1253, 68] width 195 height 27
click at [1205, 48] on div "08:00-13:00 (5h)" at bounding box center [1253, 46] width 176 height 9
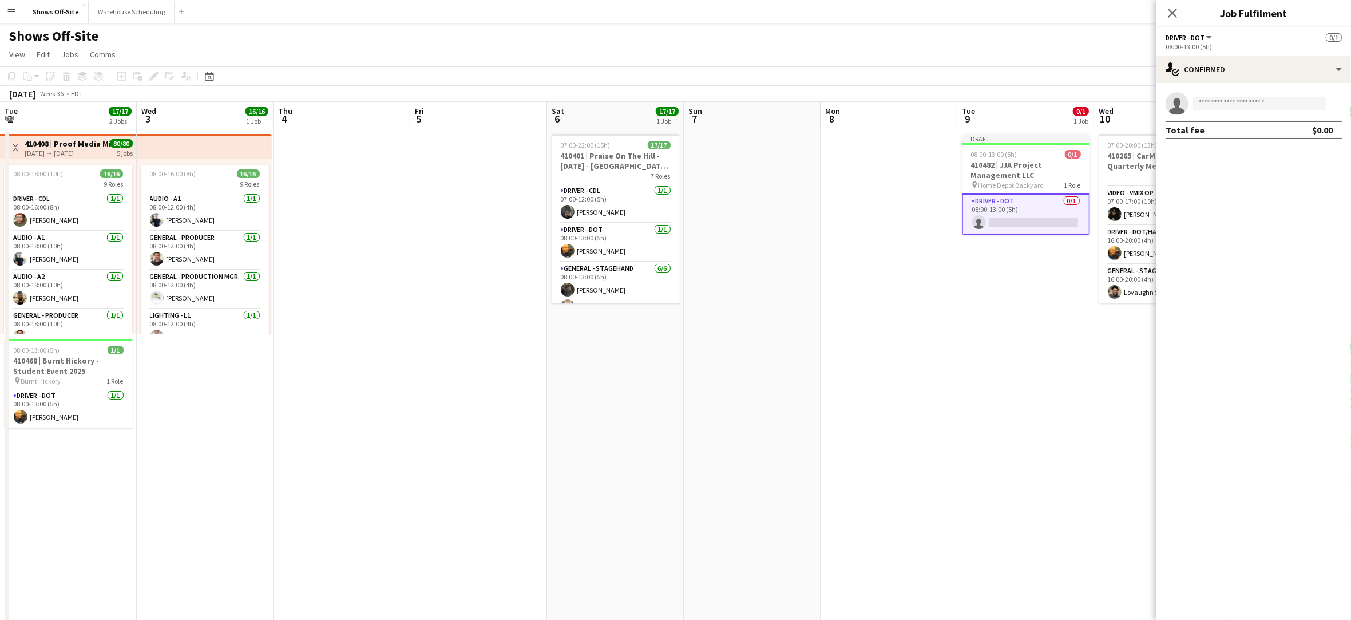
click at [1057, 217] on app-card-role "Driver - DOT 0/1 08:00-13:00 (5h) single-neutral-actions" at bounding box center [1026, 213] width 128 height 41
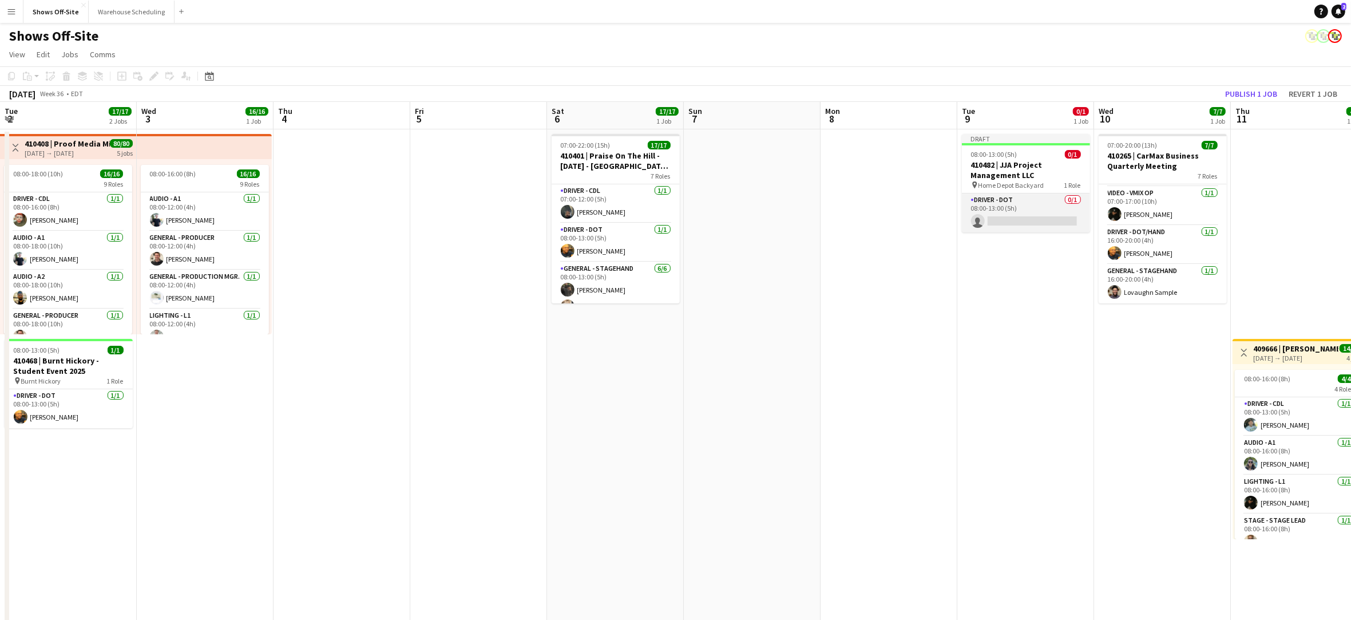
click at [1057, 217] on app-card-role "Driver - DOT 0/1 08:00-13:00 (5h) single-neutral-actions" at bounding box center [1026, 212] width 128 height 39
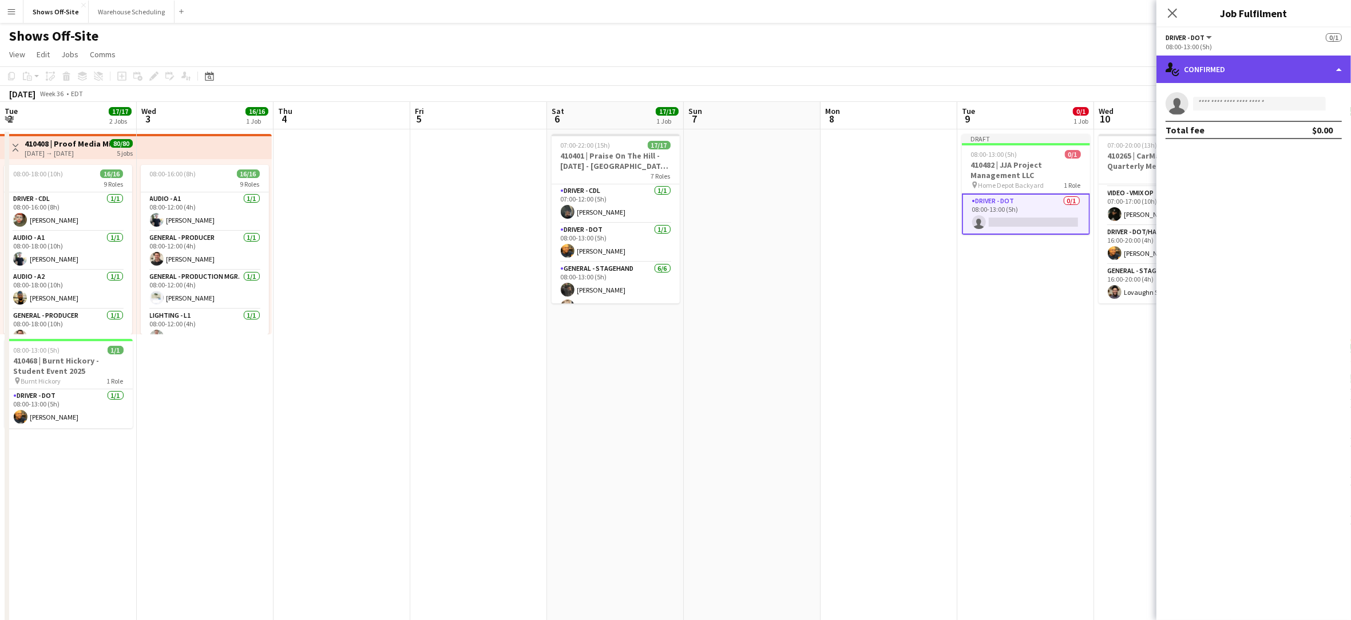
click at [1229, 76] on div "single-neutral-actions-check-2 Confirmed" at bounding box center [1253, 68] width 195 height 27
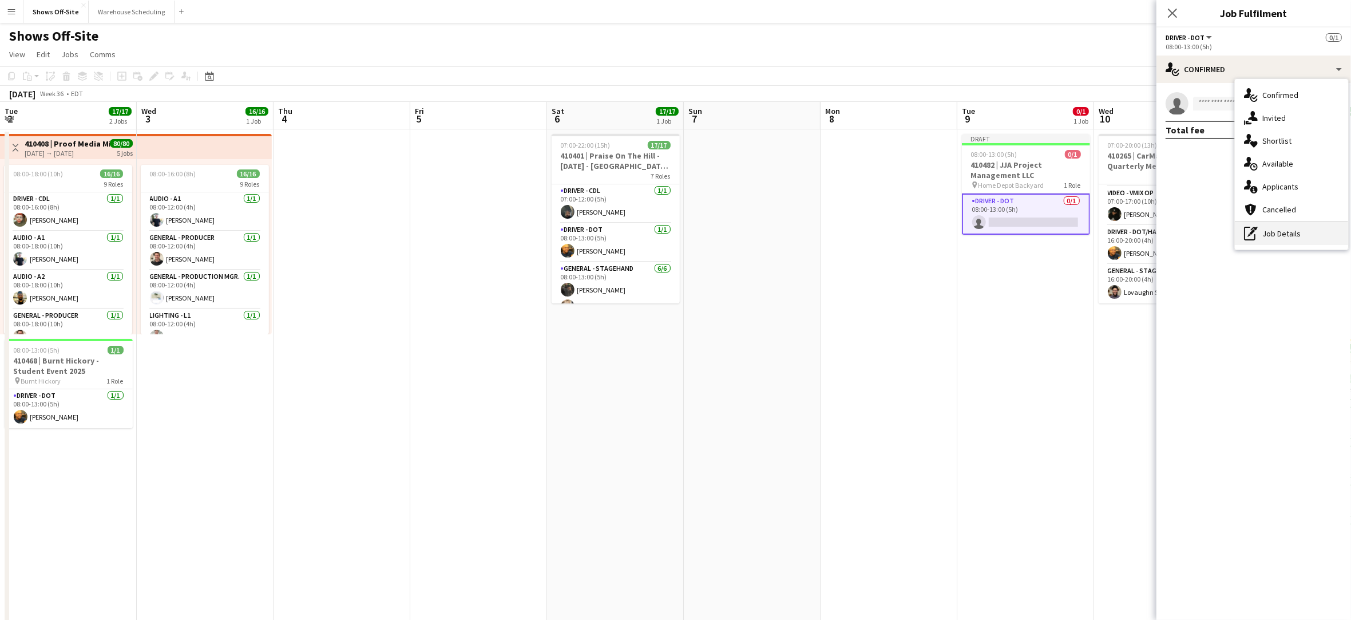
click at [1286, 231] on div "pen-write Job Details" at bounding box center [1291, 233] width 113 height 23
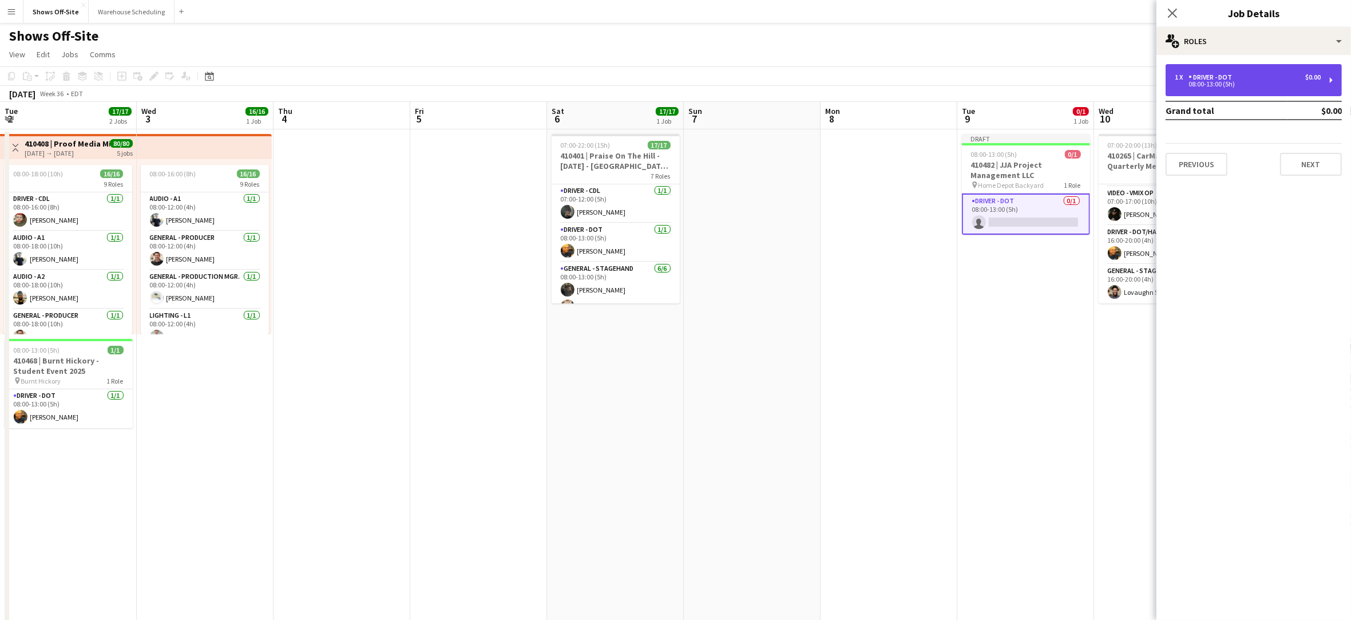
click at [1255, 76] on div "1 x Driver - DOT $0.00" at bounding box center [1247, 77] width 146 height 8
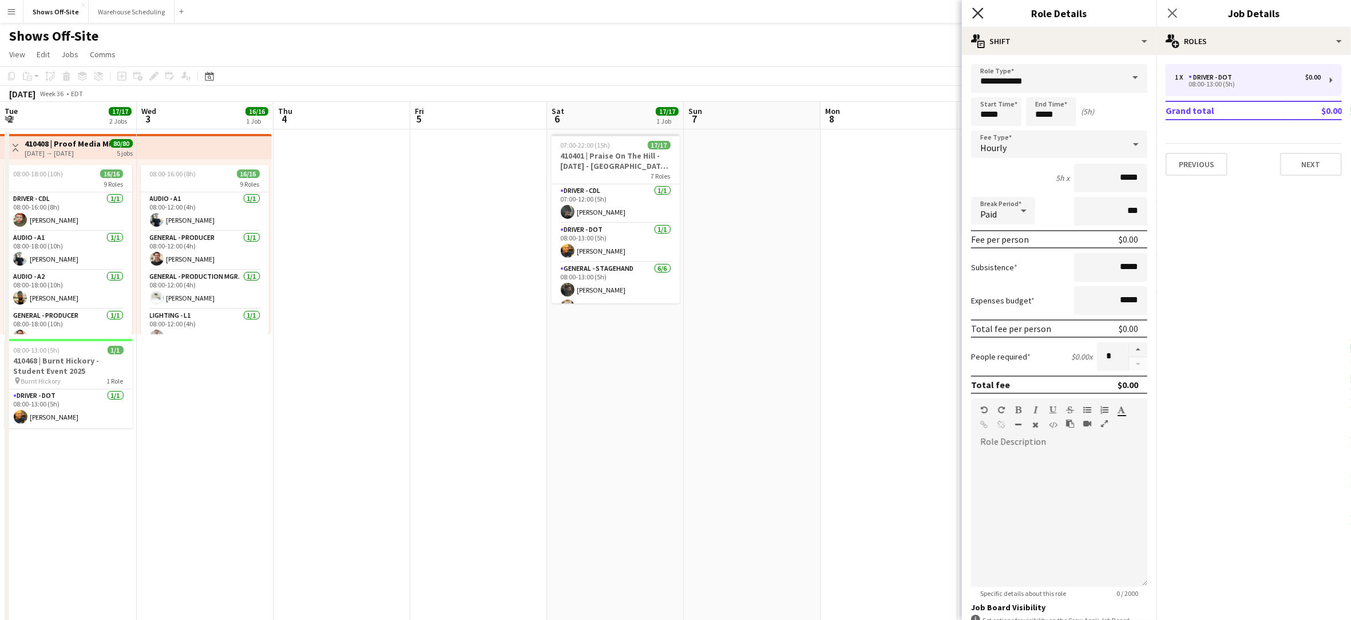
click at [975, 13] on icon "Close pop-in" at bounding box center [977, 12] width 11 height 11
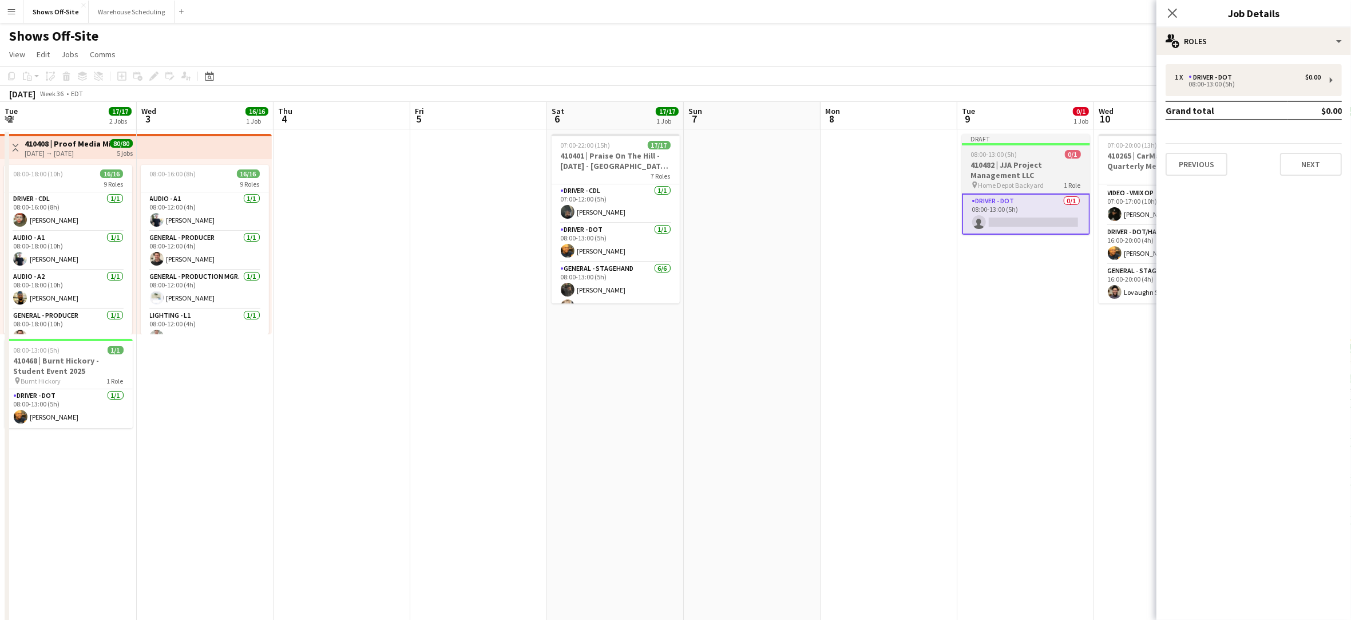
click at [1053, 176] on h3 "410482 | JJA Project Management LLC" at bounding box center [1026, 170] width 128 height 21
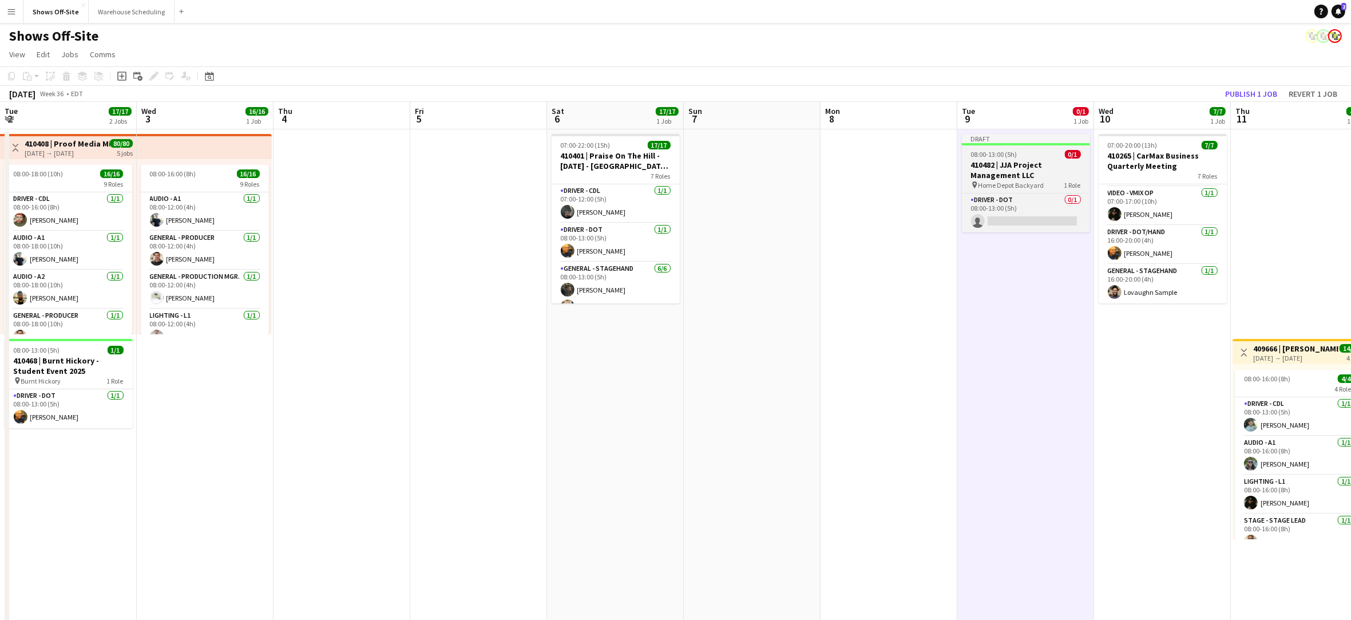
click at [1052, 173] on h3 "410482 | JJA Project Management LLC" at bounding box center [1026, 170] width 128 height 21
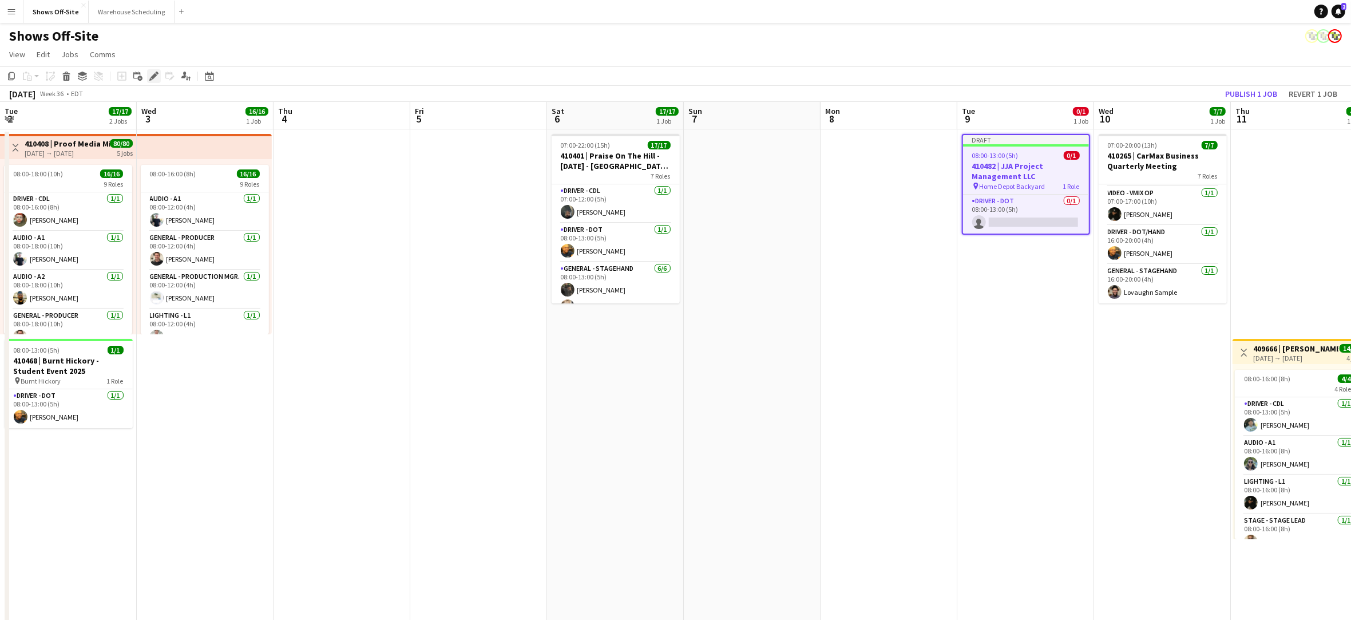
click at [152, 74] on icon "Edit" at bounding box center [153, 76] width 9 height 9
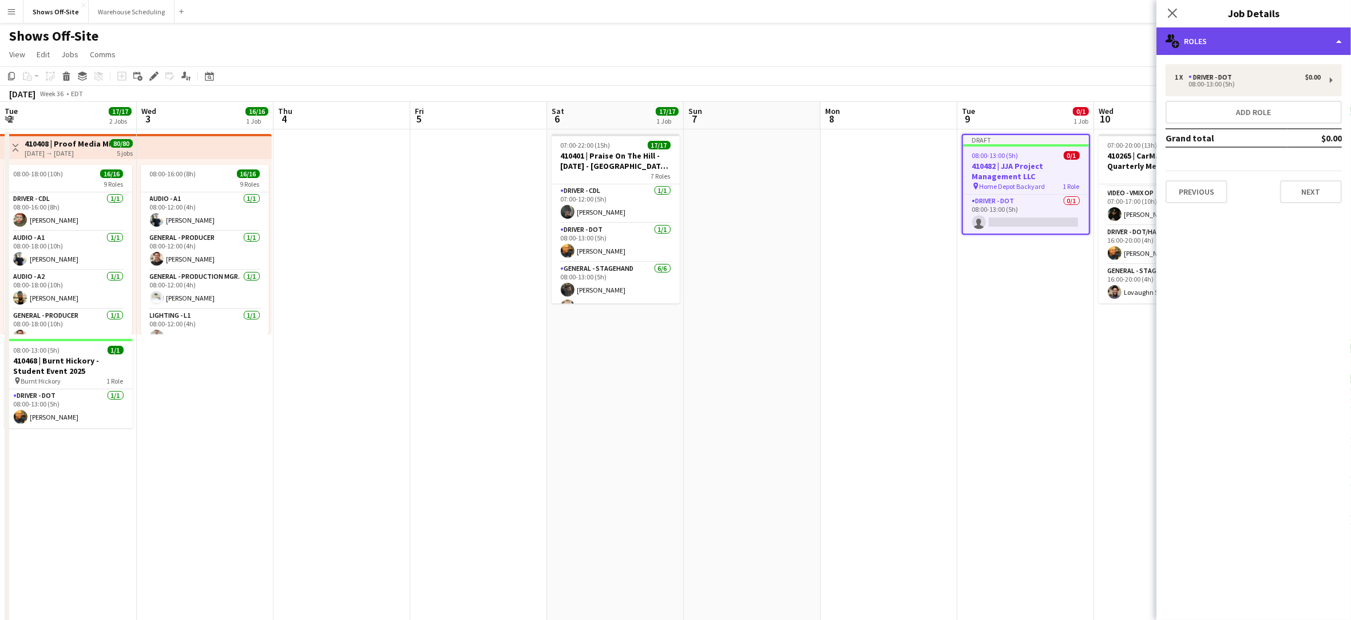
click at [1240, 49] on div "multiple-users-add Roles" at bounding box center [1253, 40] width 195 height 27
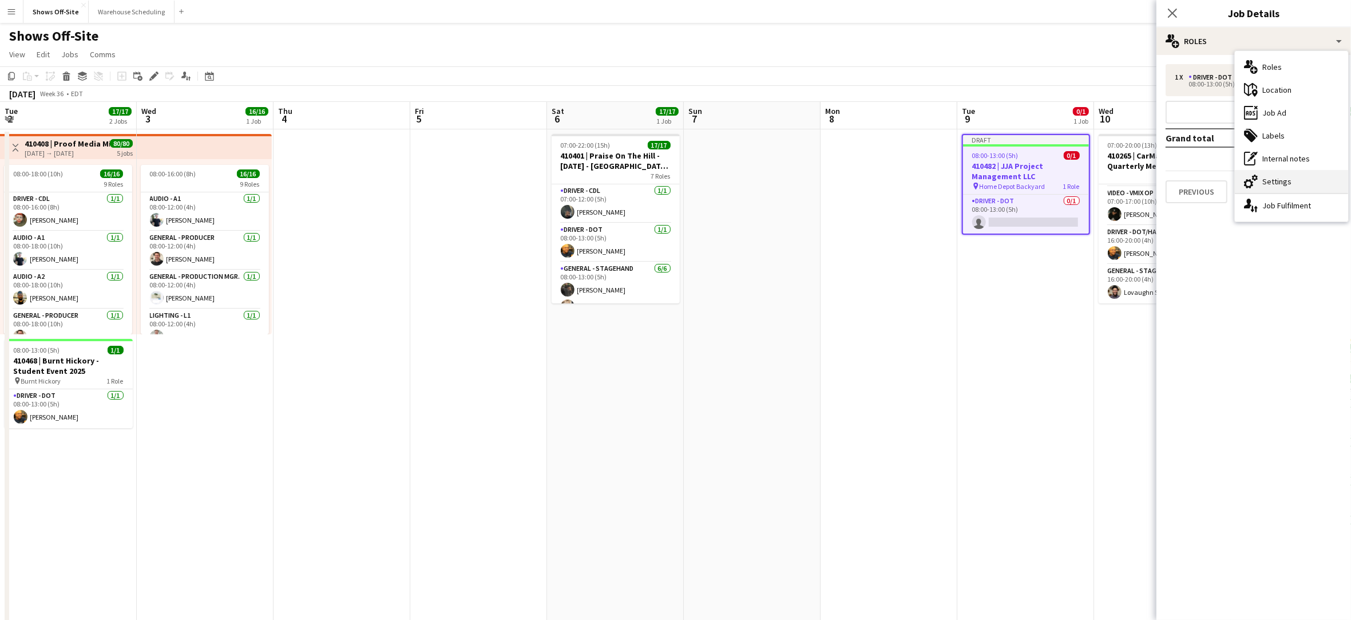
click at [1268, 176] on div "cog-double-3 Settings" at bounding box center [1291, 181] width 113 height 23
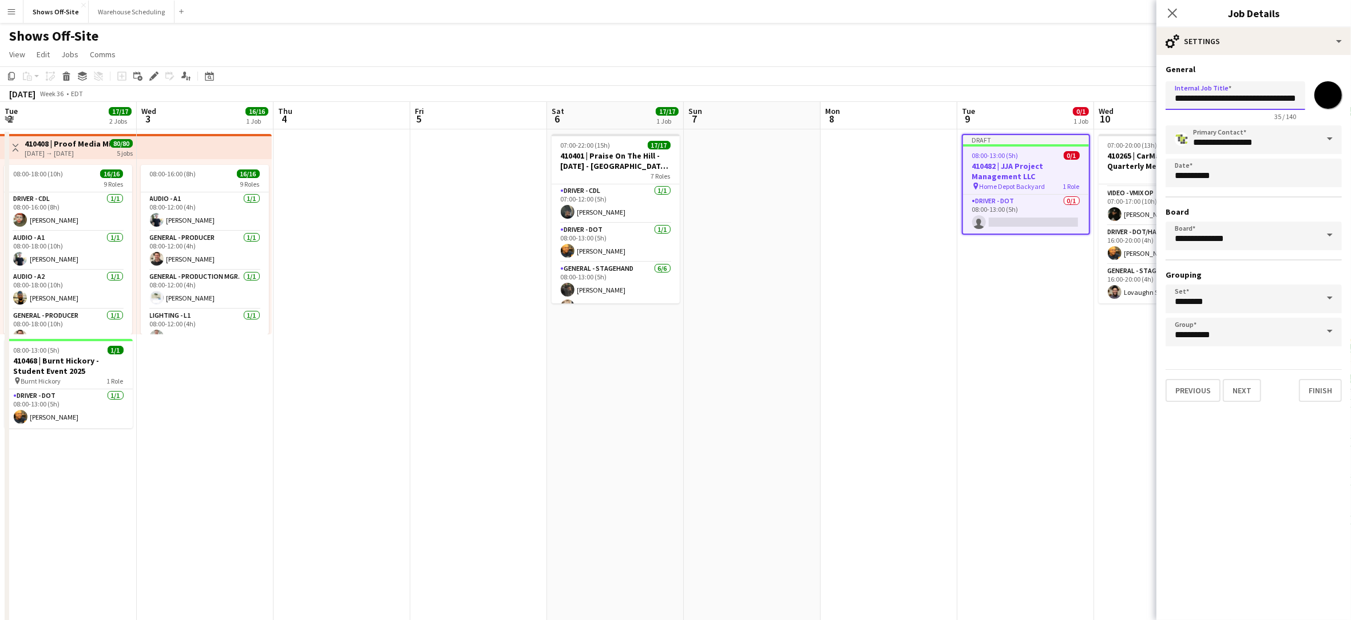
click at [1277, 102] on input "**********" at bounding box center [1235, 95] width 140 height 29
type input "**********"
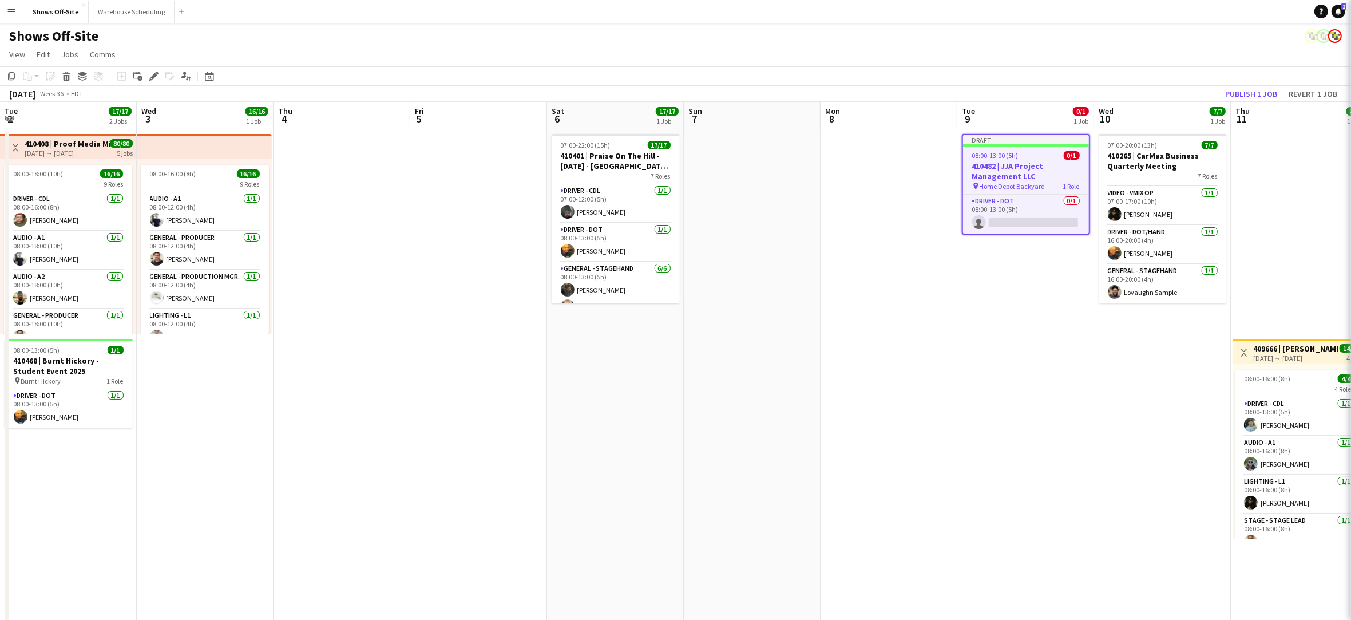
scroll to position [0, 0]
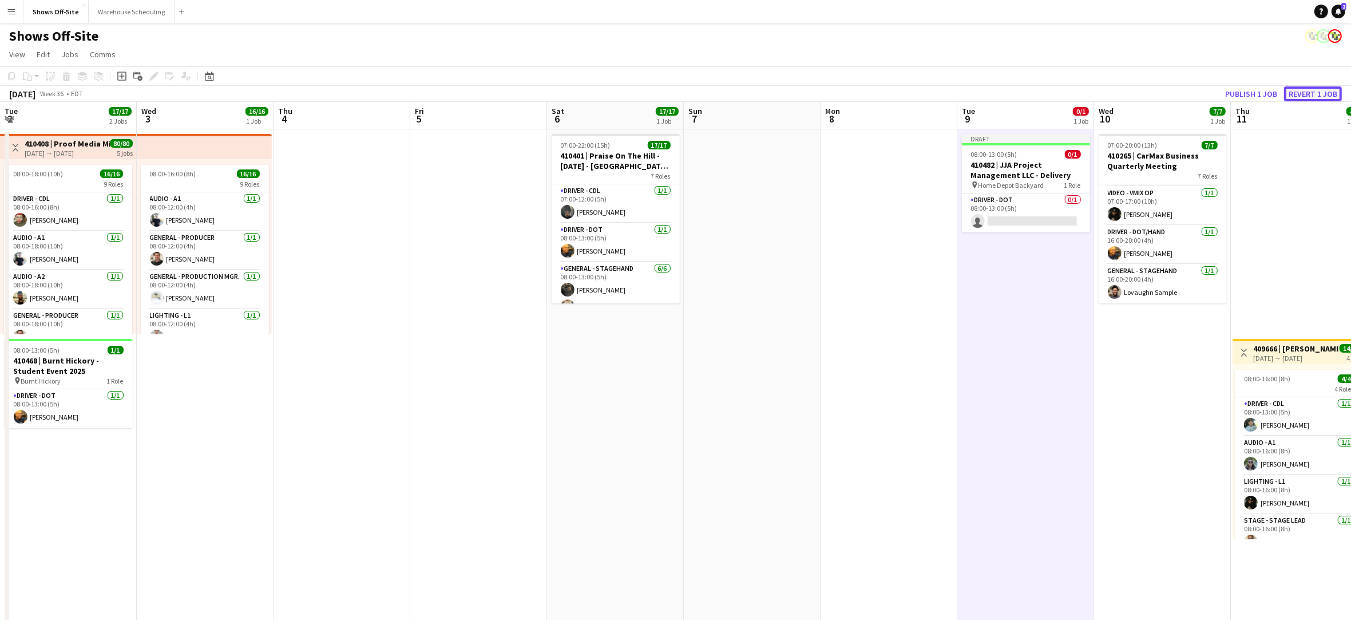
click at [1329, 94] on button "Revert 1 job" at bounding box center [1313, 93] width 58 height 15
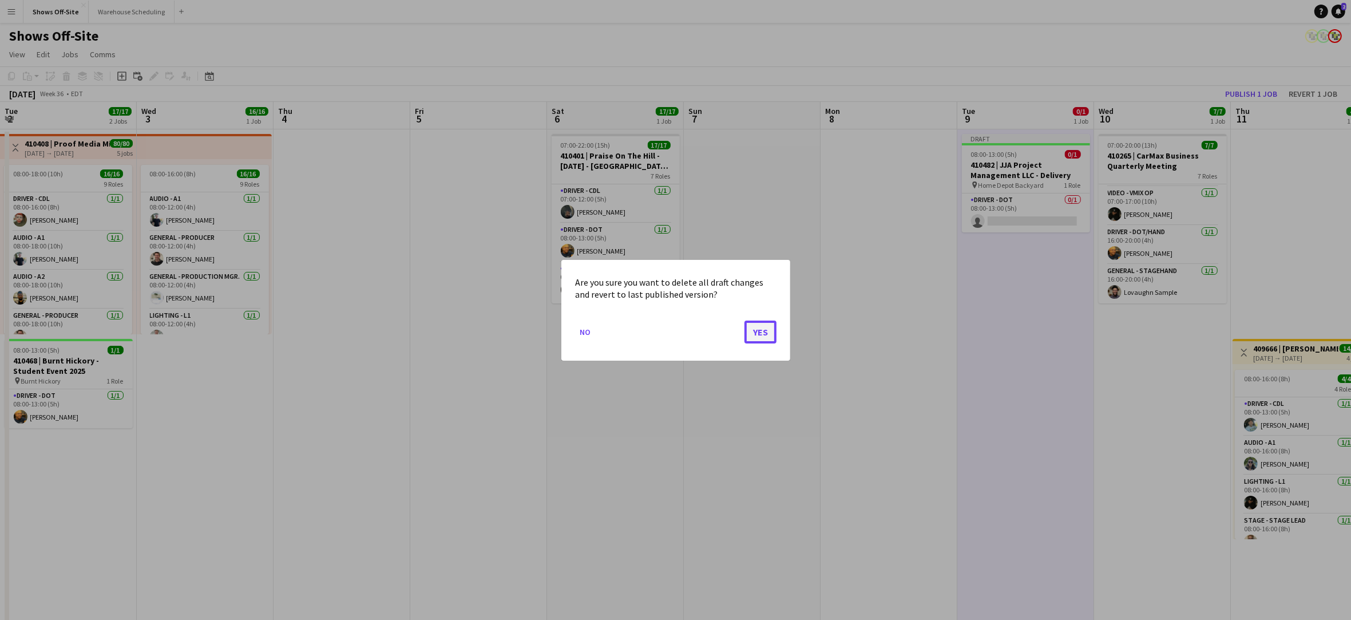
click at [761, 336] on button "Yes" at bounding box center [760, 331] width 32 height 23
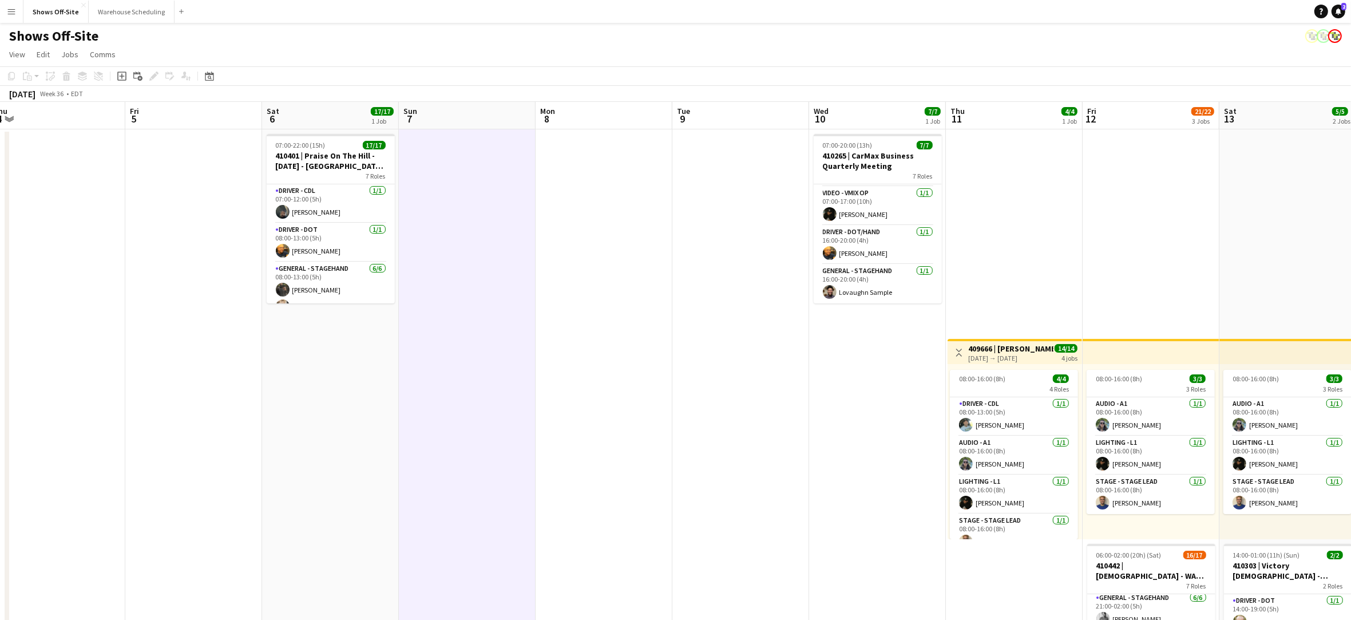
scroll to position [0, 429]
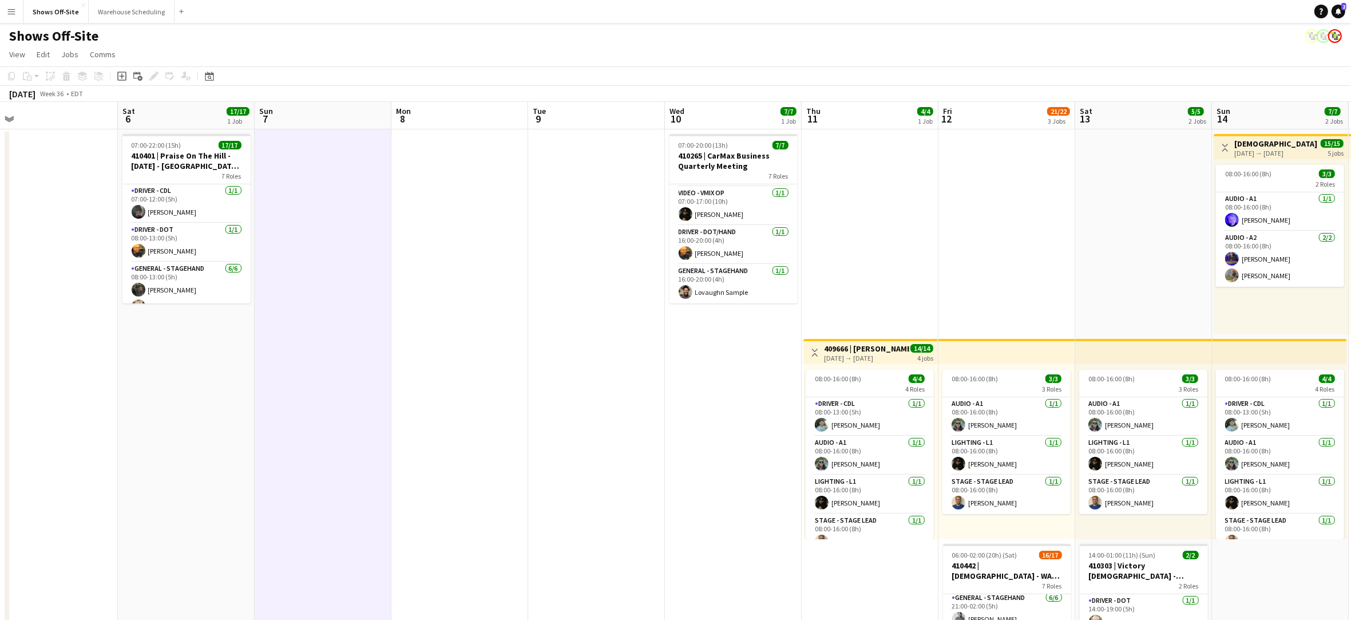
drag, startPoint x: 907, startPoint y: 282, endPoint x: 478, endPoint y: 283, distance: 429.1
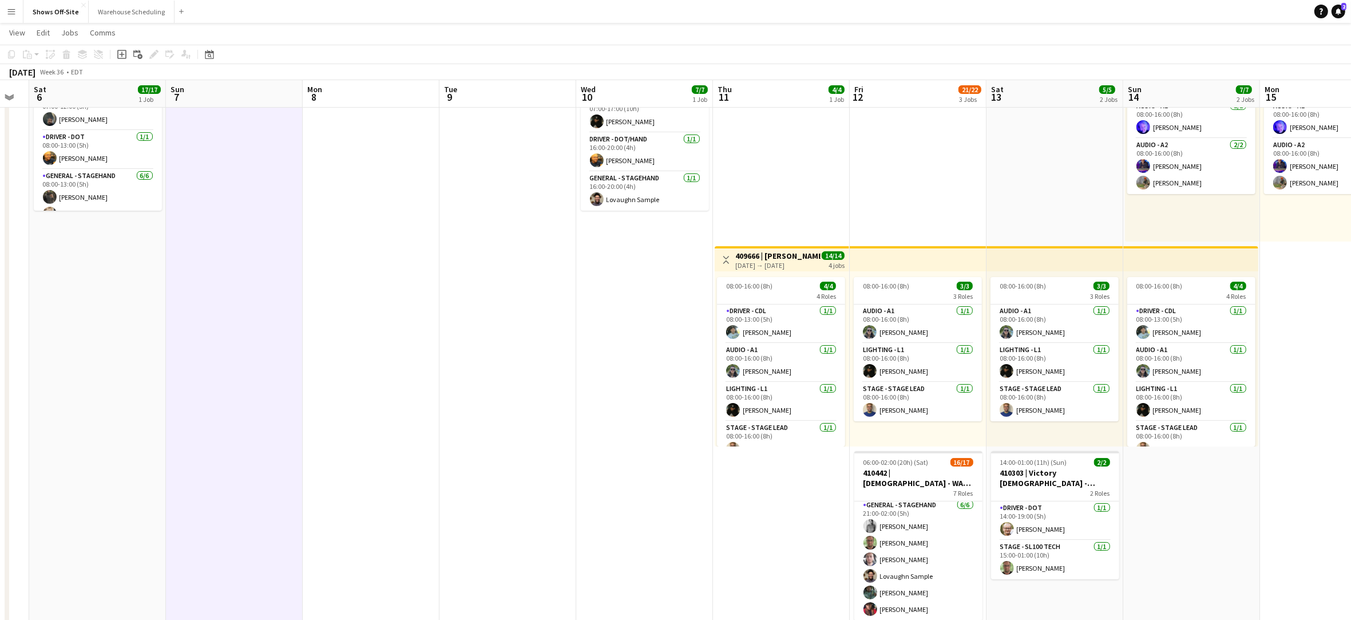
scroll to position [0, 384]
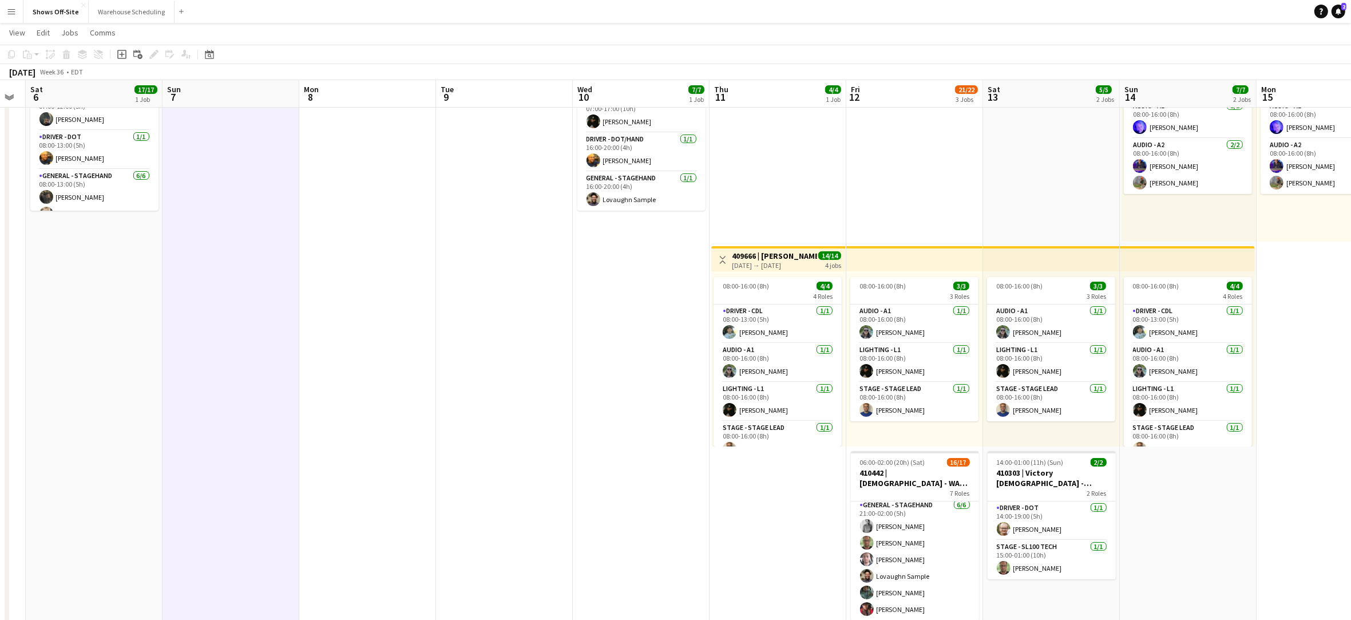
drag, startPoint x: 643, startPoint y: 422, endPoint x: 568, endPoint y: 415, distance: 75.3
click at [568, 415] on app-calendar-viewport "Wed 3 16/16 1 Job Thu 4 Fri 5 Sat 6 17/17 1 Job Sun 7 Mon 8 Tue 9 Wed 10 7/7 1 …" at bounding box center [675, 605] width 1351 height 1304
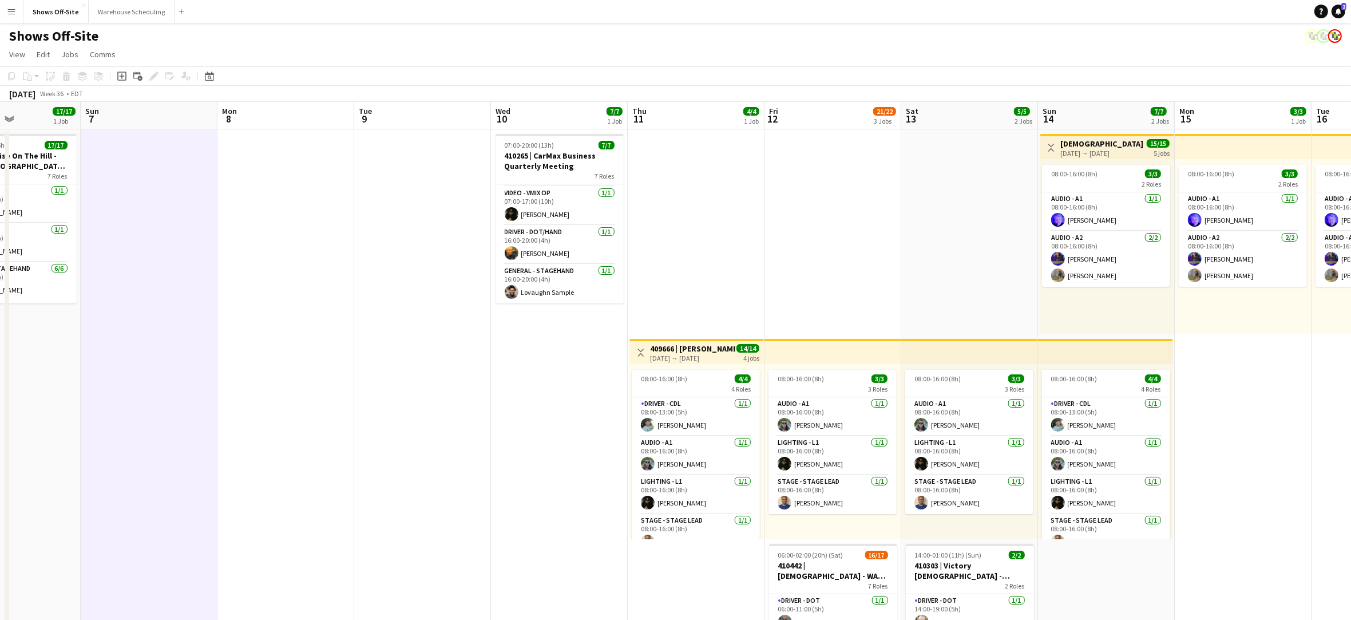
scroll to position [0, 469]
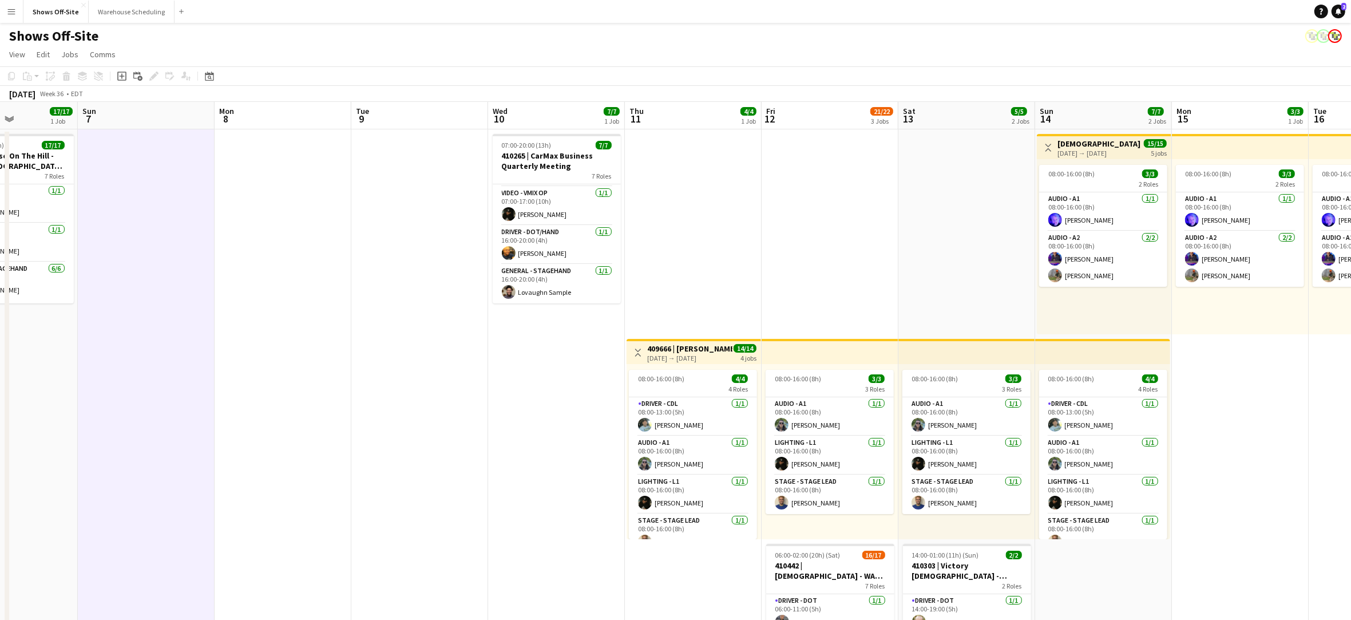
drag, startPoint x: 558, startPoint y: 440, endPoint x: 497, endPoint y: 430, distance: 62.7
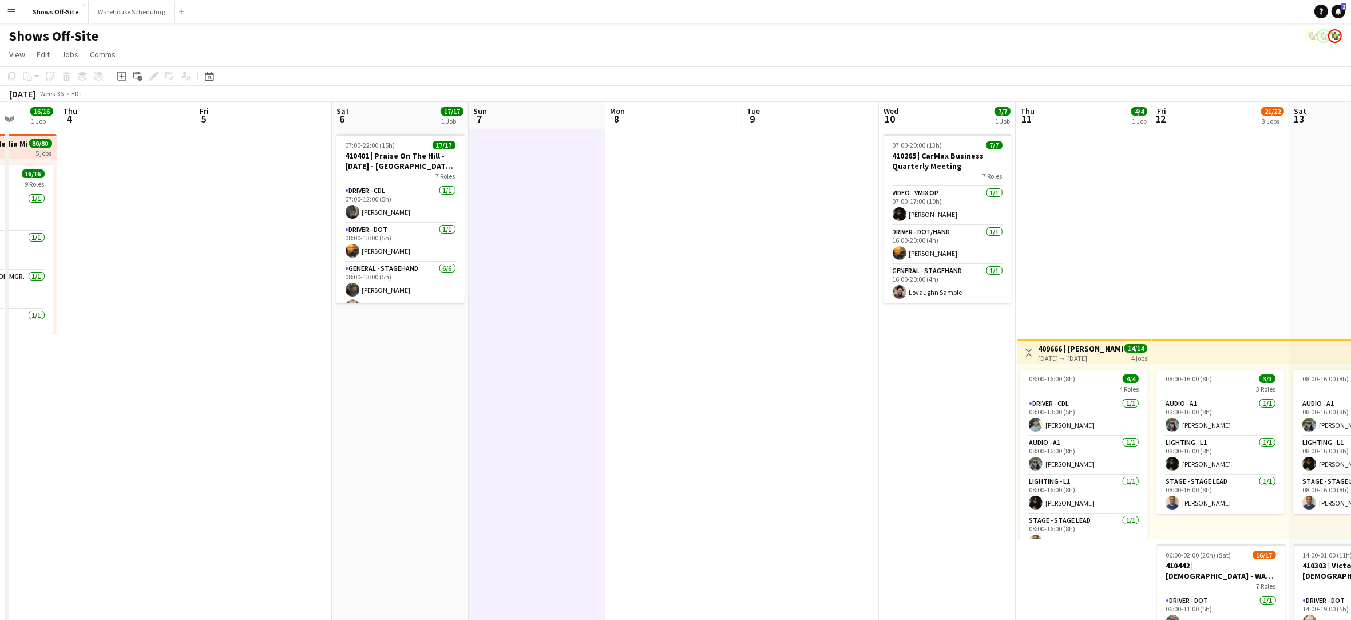
drag, startPoint x: 497, startPoint y: 429, endPoint x: 887, endPoint y: 425, distance: 390.7
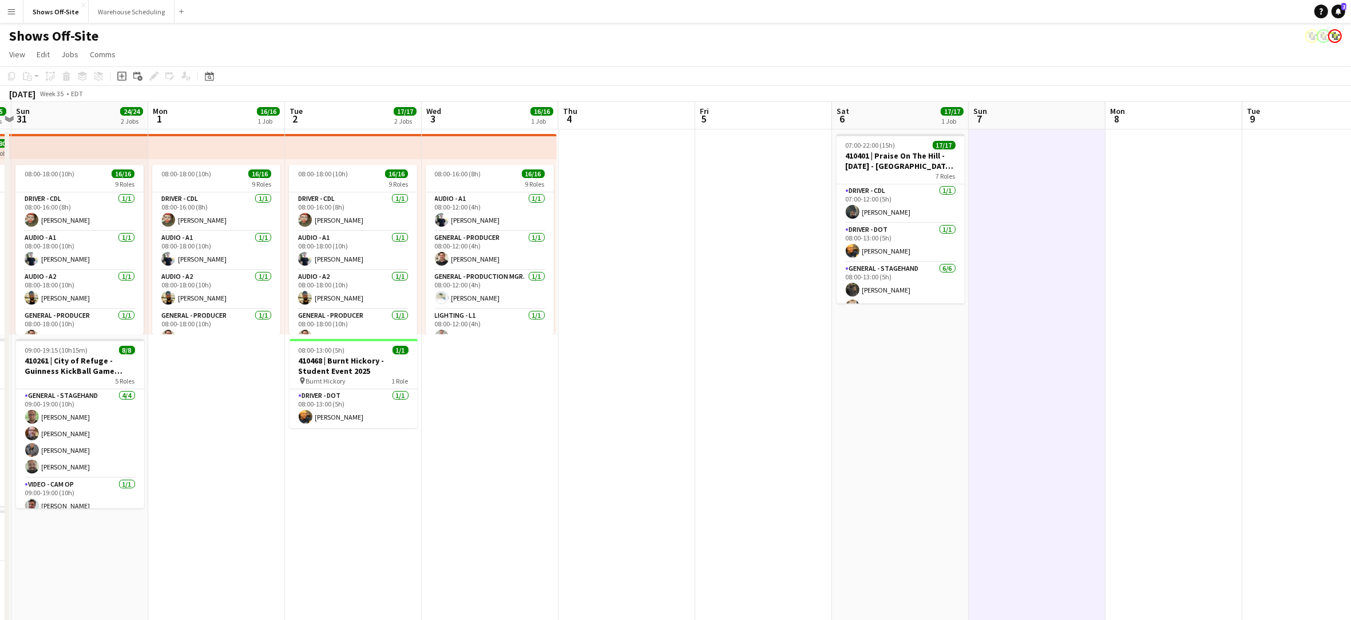
drag, startPoint x: 255, startPoint y: 436, endPoint x: 754, endPoint y: 435, distance: 499.4
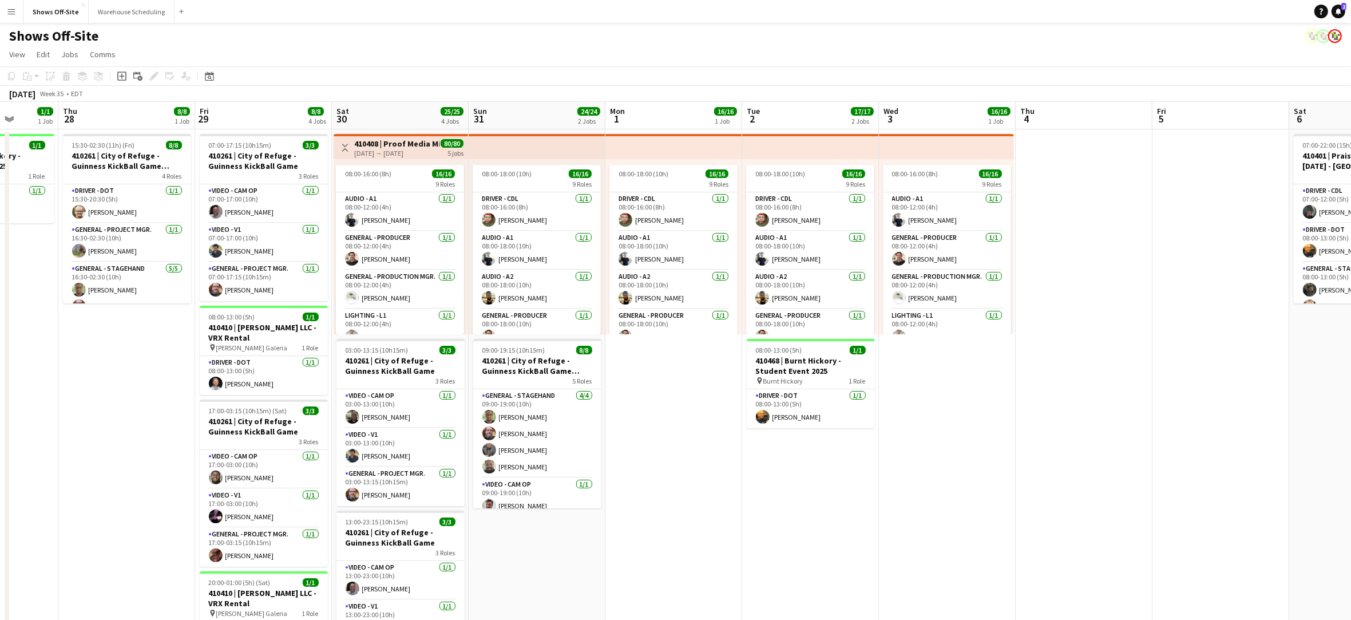
drag, startPoint x: 928, startPoint y: 461, endPoint x: 956, endPoint y: 474, distance: 30.7
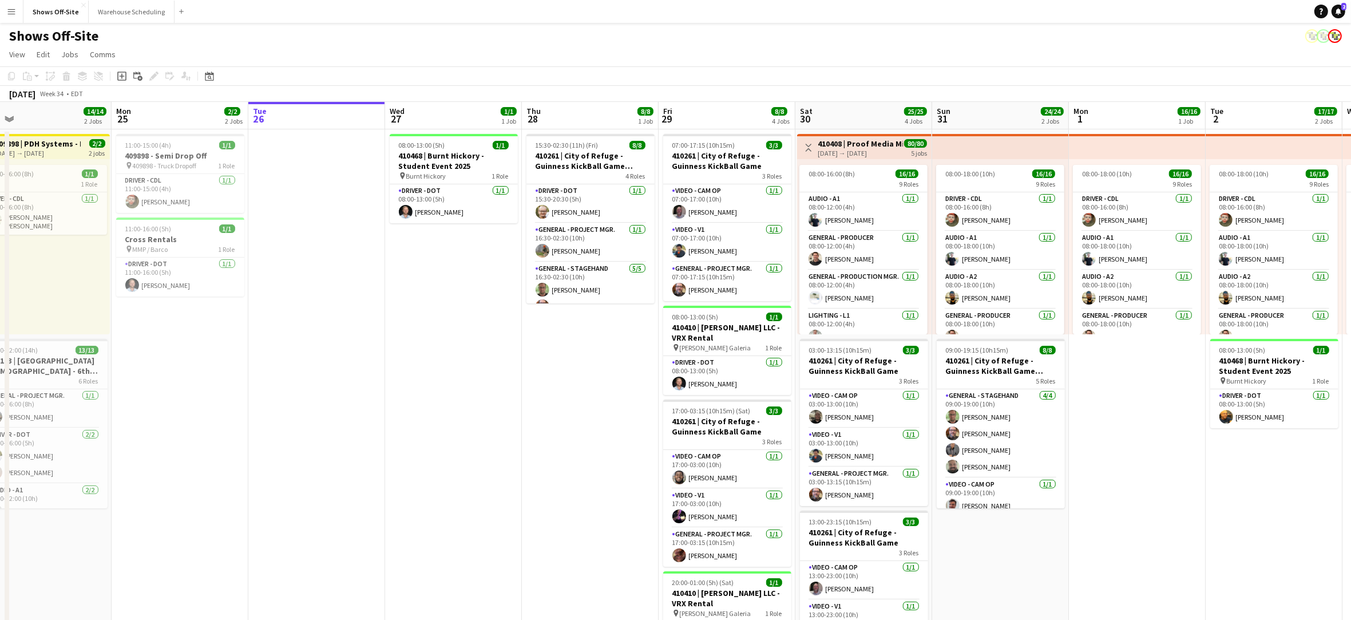
scroll to position [0, 298]
drag, startPoint x: 879, startPoint y: 493, endPoint x: 1341, endPoint y: 524, distance: 463.3
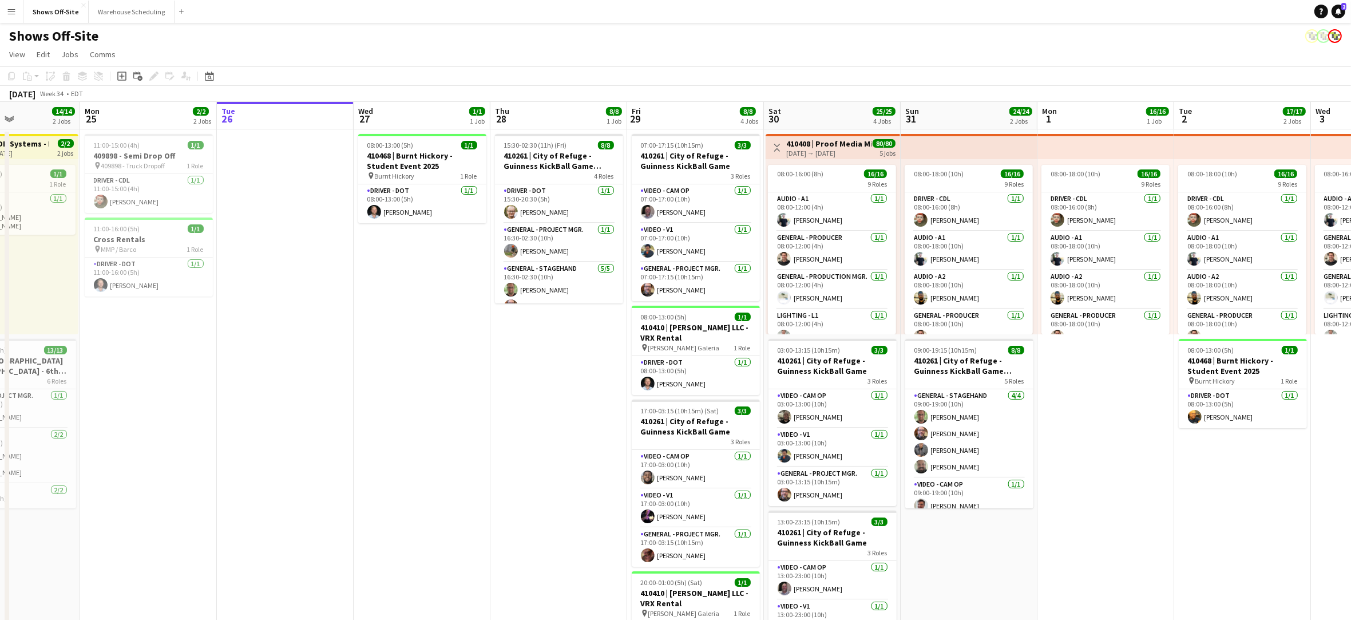
scroll to position [0, 339]
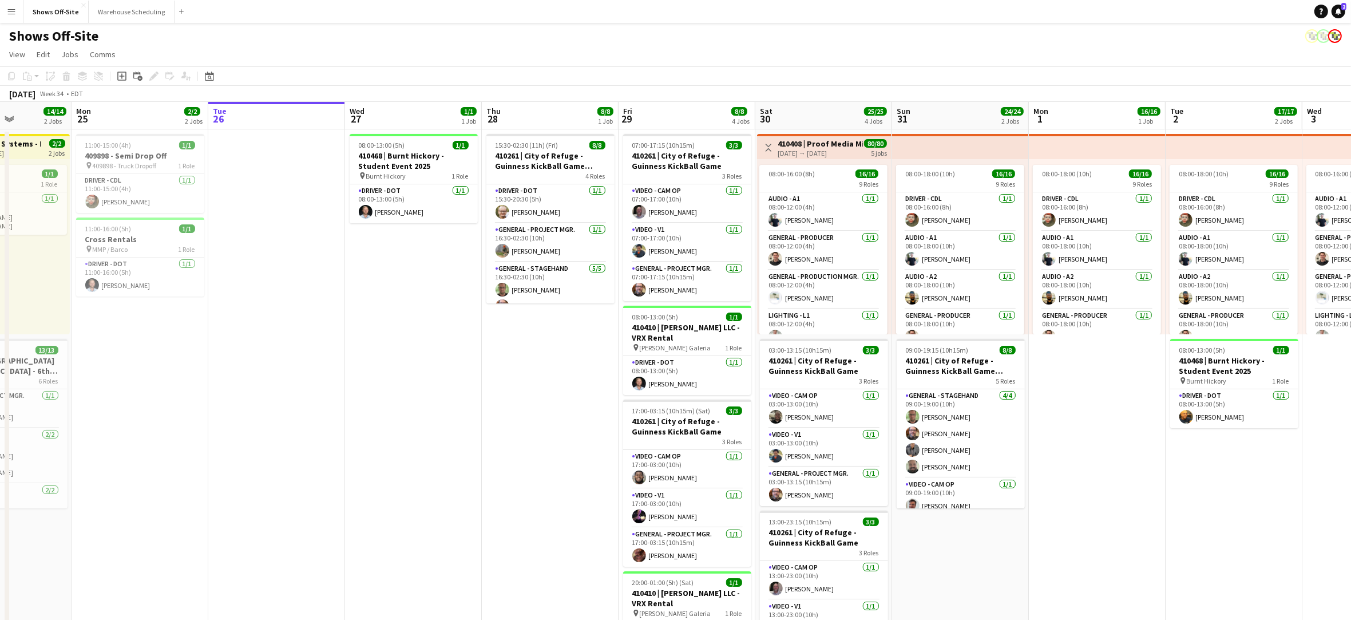
drag, startPoint x: 396, startPoint y: 441, endPoint x: 356, endPoint y: 443, distance: 40.7
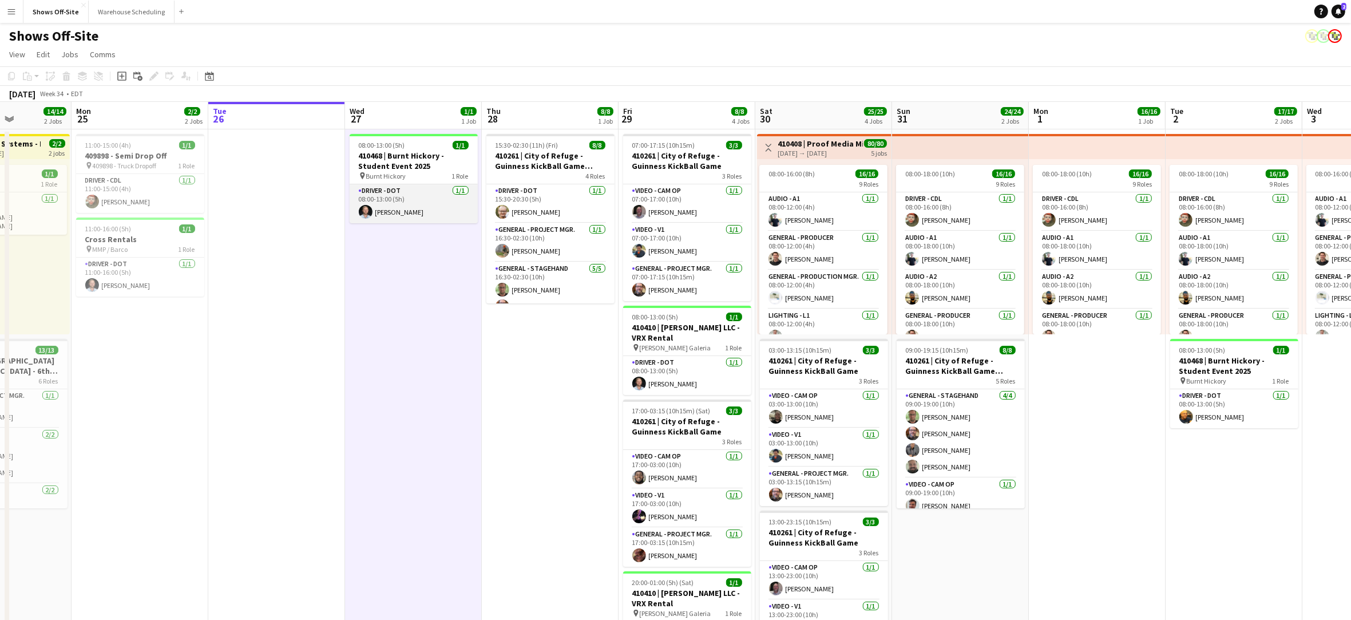
click at [422, 200] on app-card-role "Driver - DOT [DATE] 08:00-13:00 (5h) [PERSON_NAME]" at bounding box center [414, 203] width 128 height 39
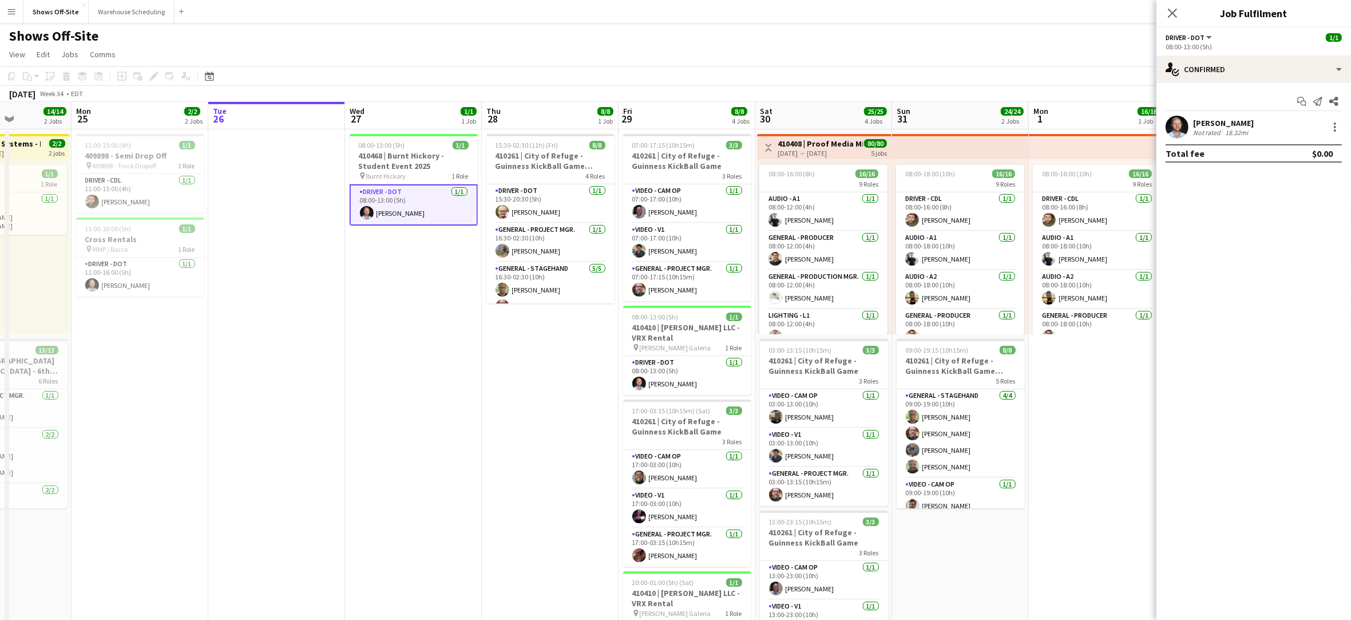
click at [1210, 40] on button "Driver - DOT" at bounding box center [1189, 37] width 48 height 9
click at [1204, 72] on li "Driver - DOT" at bounding box center [1203, 76] width 57 height 10
click at [1338, 70] on div "single-neutral-actions-check-2 Confirmed" at bounding box center [1253, 68] width 195 height 27
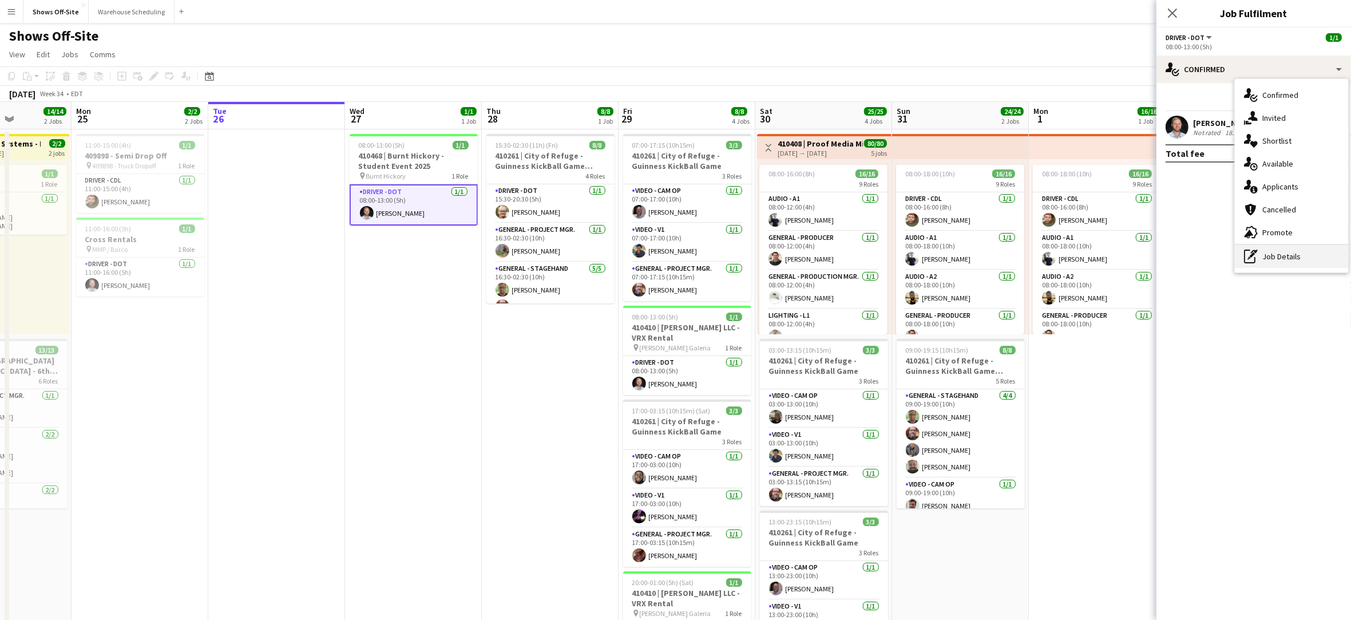
click at [1308, 257] on div "pen-write Job Details" at bounding box center [1291, 256] width 113 height 23
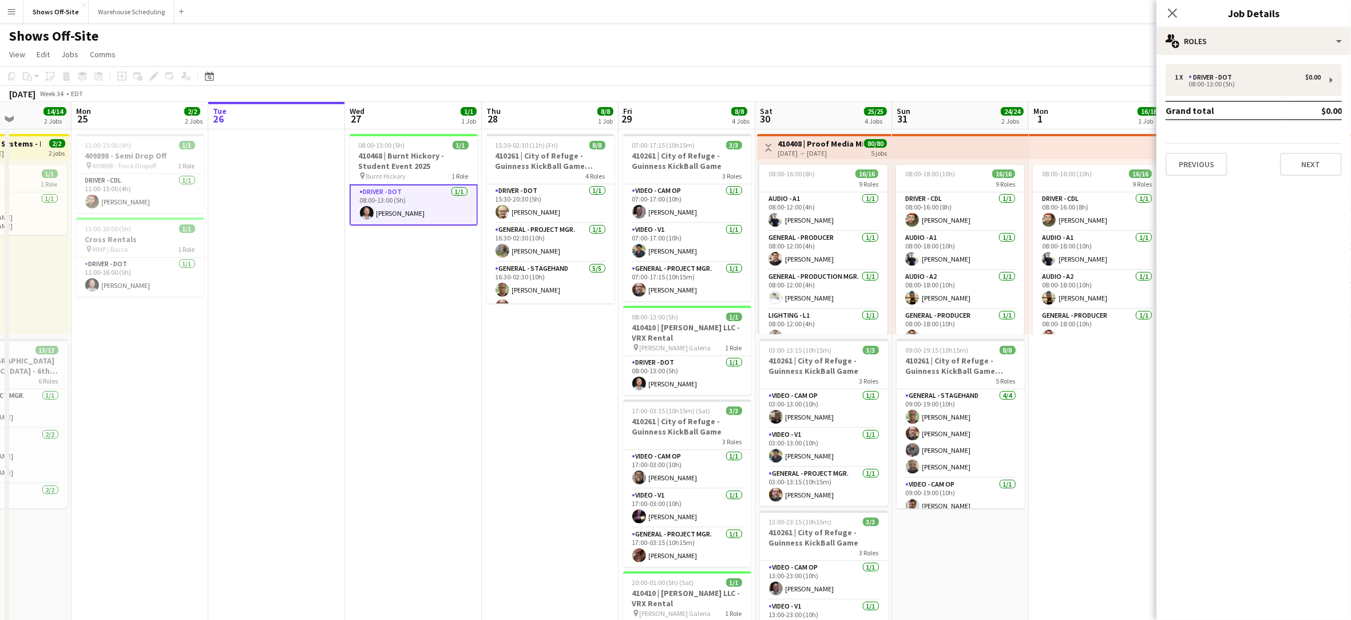
click at [425, 212] on app-card-role "Driver - DOT [DATE] 08:00-13:00 (5h) [PERSON_NAME]" at bounding box center [414, 204] width 128 height 41
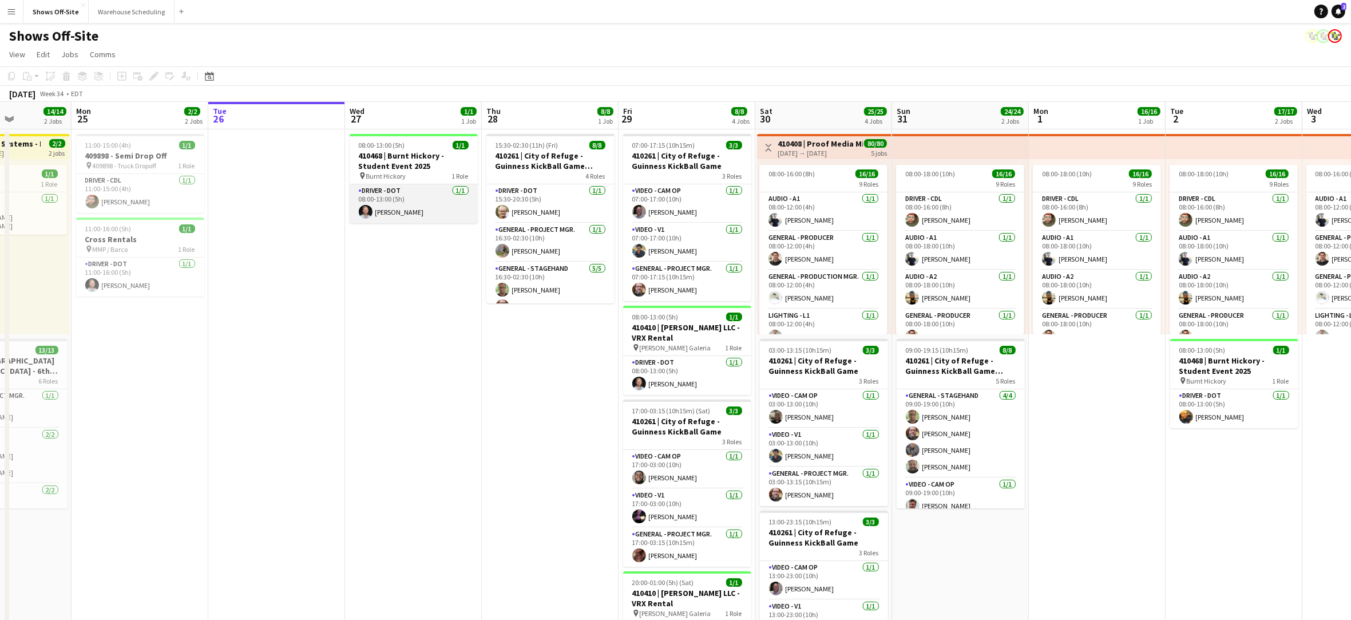
click at [421, 213] on app-card-role "Driver - DOT [DATE] 08:00-13:00 (5h) [PERSON_NAME]" at bounding box center [414, 203] width 128 height 39
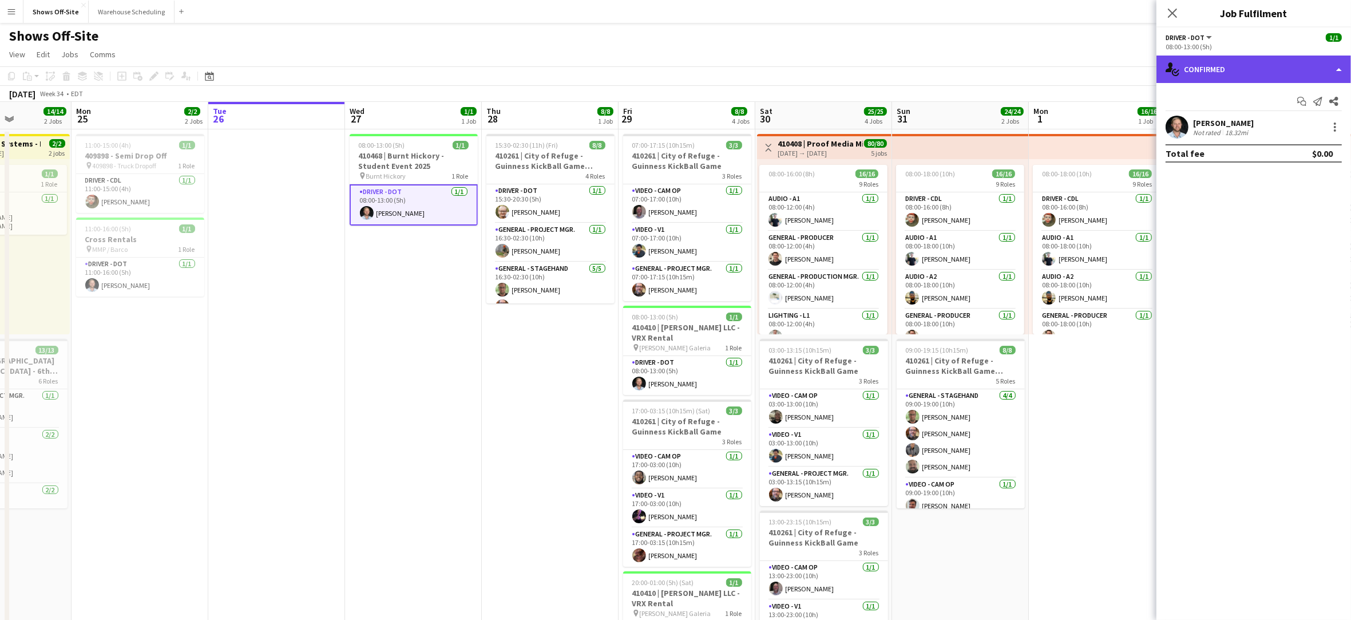
click at [1287, 68] on div "single-neutral-actions-check-2 Confirmed" at bounding box center [1253, 68] width 195 height 27
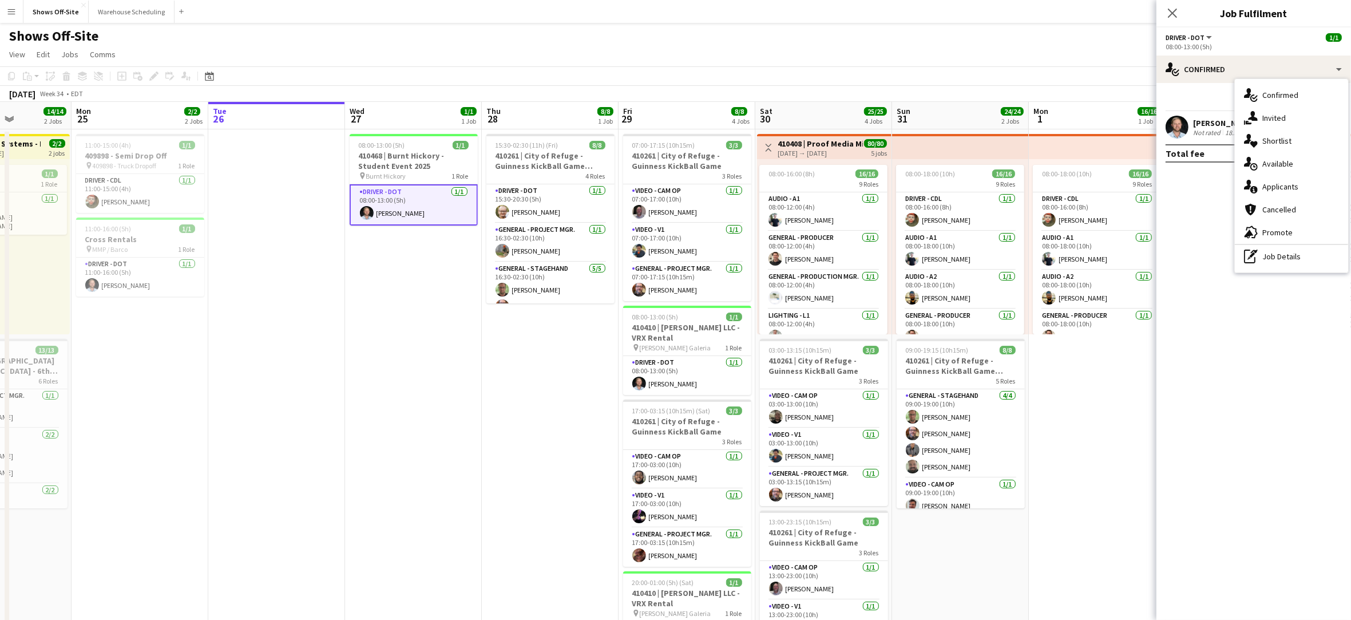
click at [1273, 253] on div "pen-write Job Details" at bounding box center [1291, 256] width 113 height 23
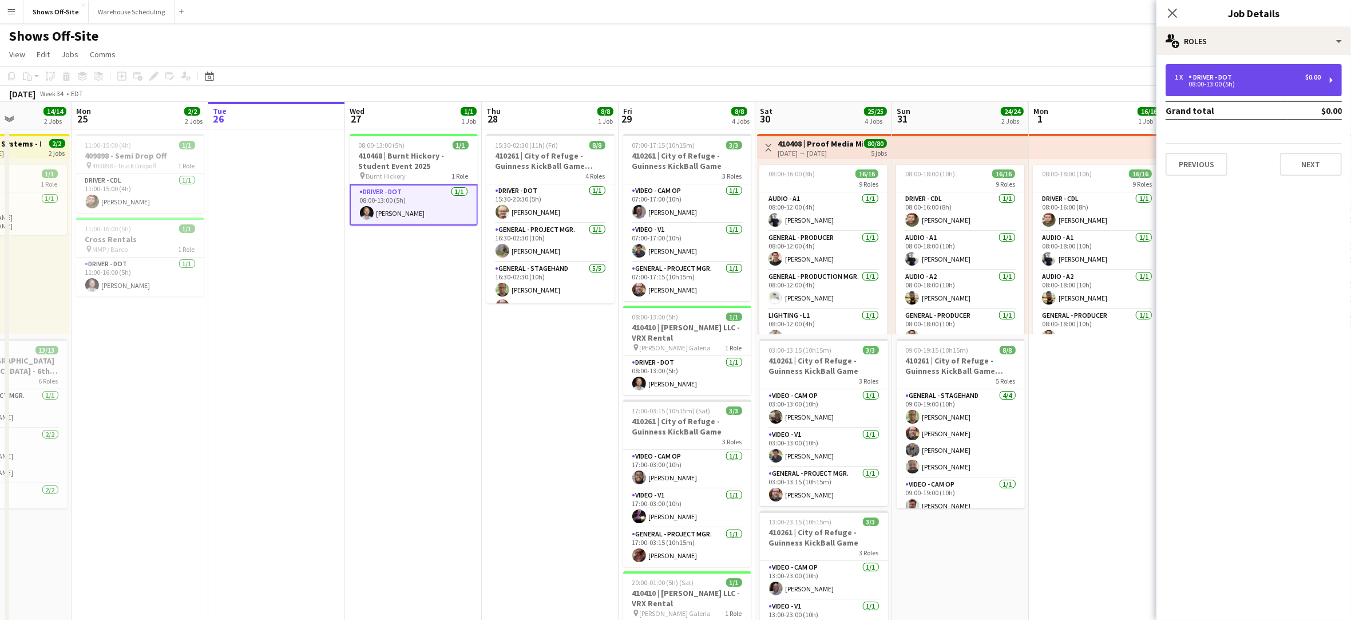
click at [1328, 81] on div "1 x Driver - DOT $0.00 08:00-13:00 (5h)" at bounding box center [1253, 80] width 176 height 32
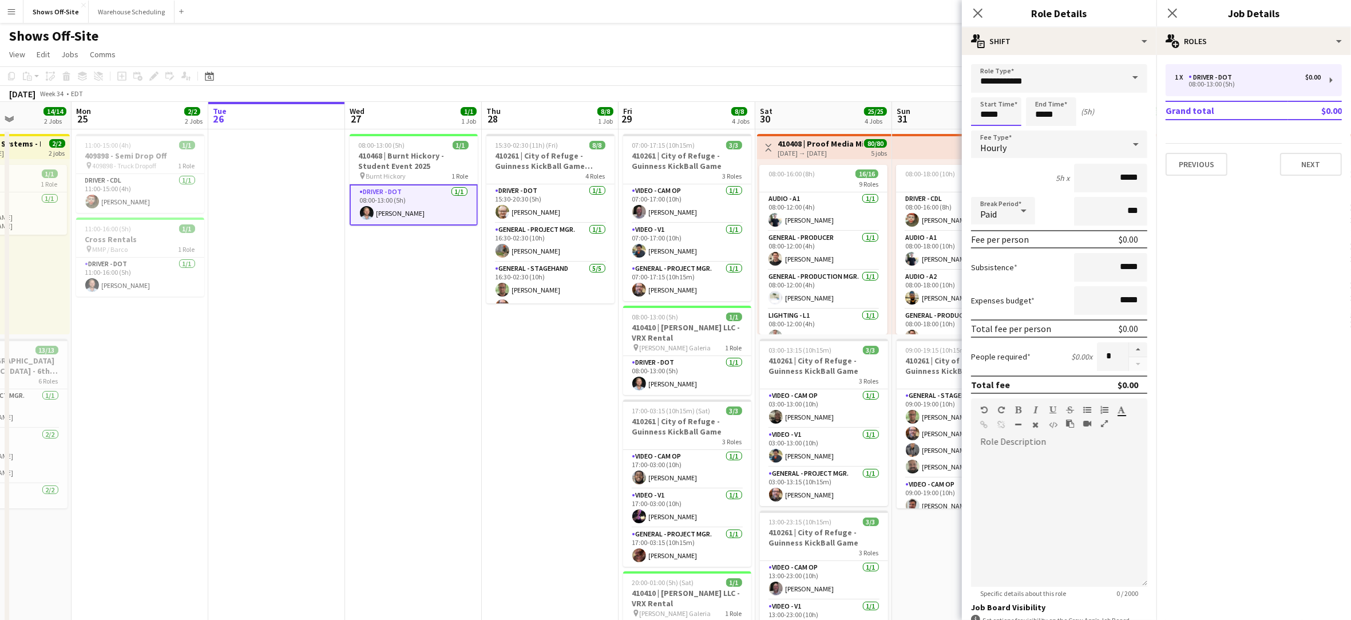
click at [1007, 107] on input "*****" at bounding box center [996, 111] width 50 height 29
click at [980, 11] on icon at bounding box center [977, 12] width 11 height 11
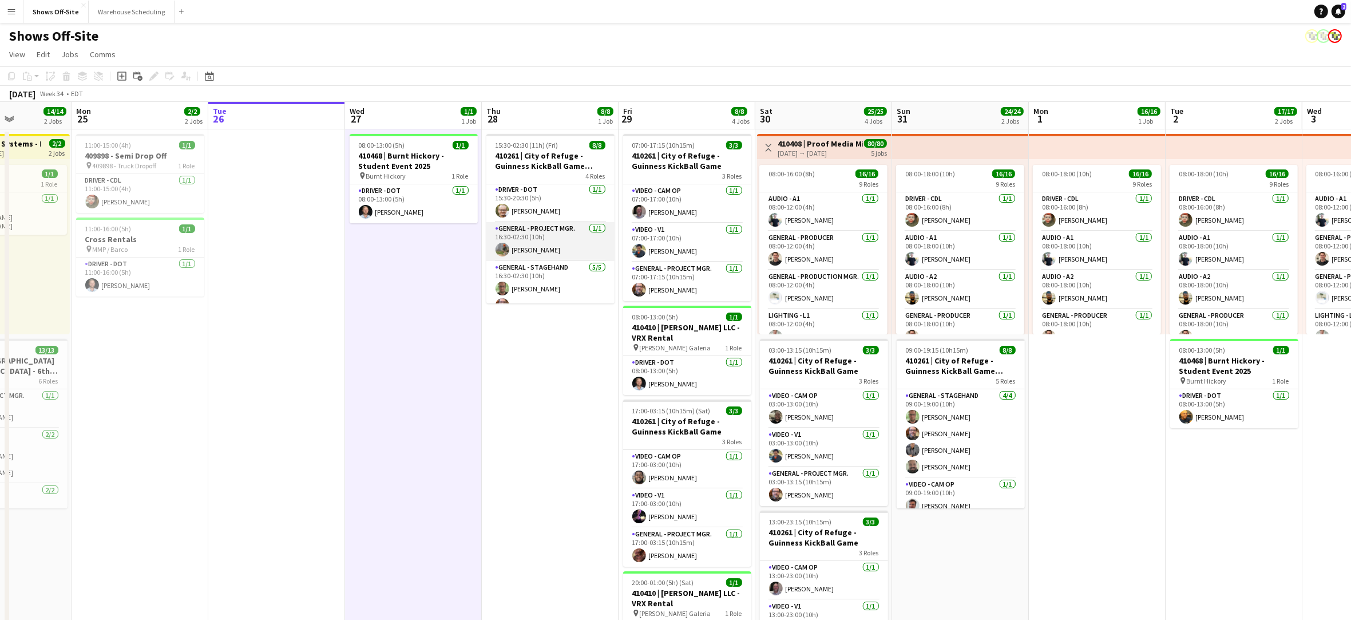
scroll to position [0, 0]
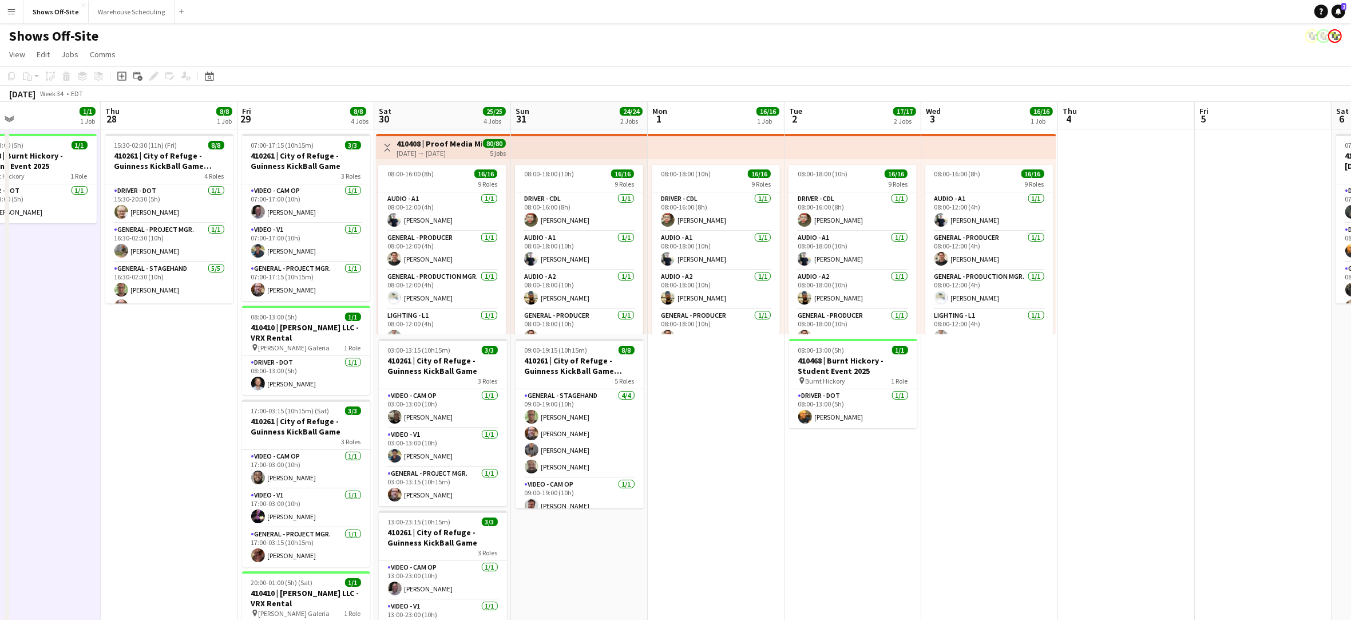
drag, startPoint x: 469, startPoint y: 462, endPoint x: 144, endPoint y: 448, distance: 325.2
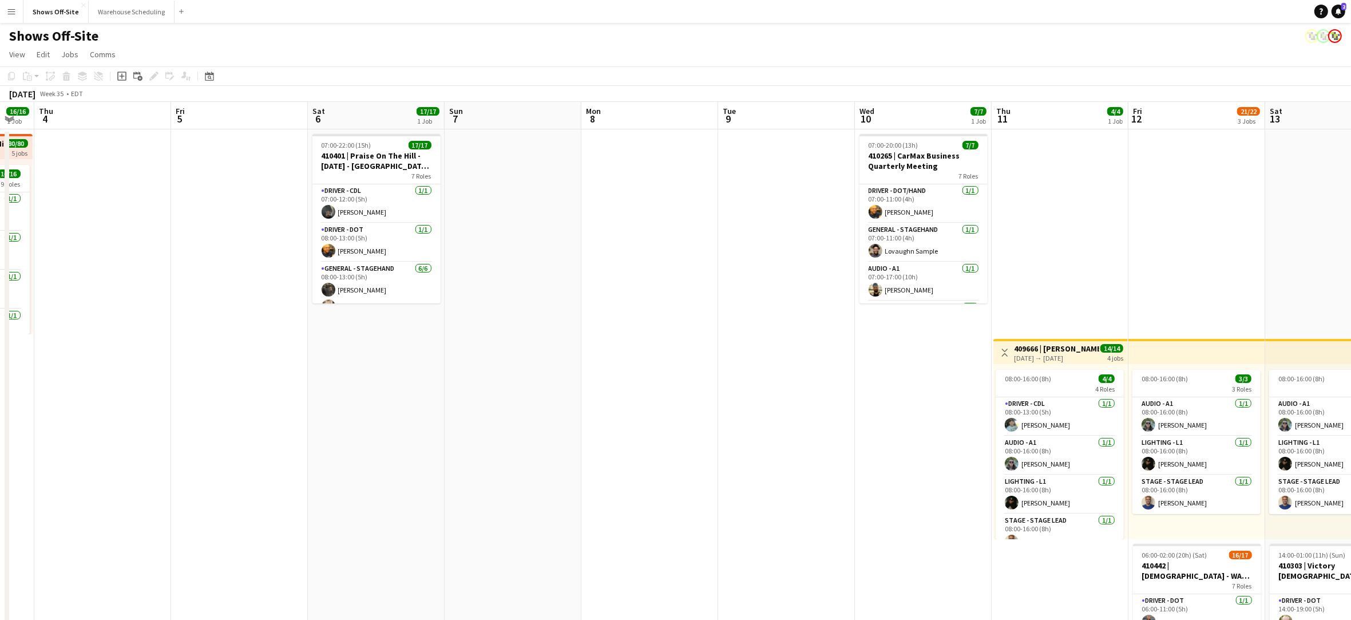
scroll to position [0, 396]
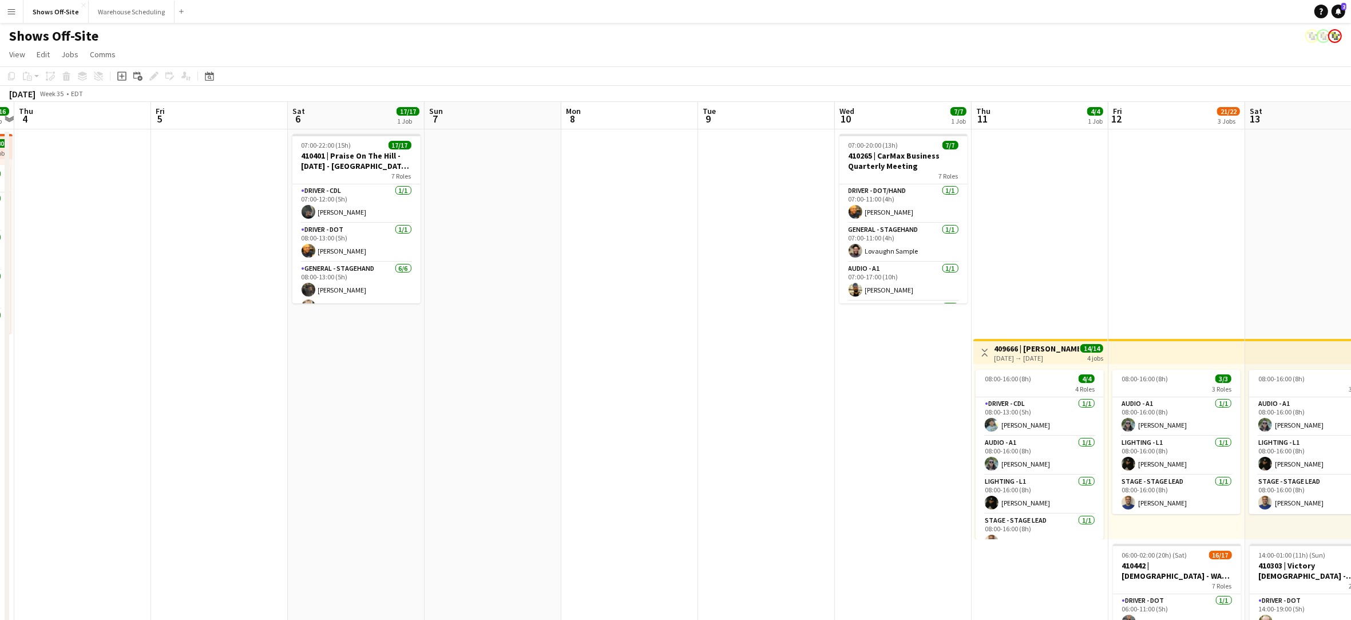
drag, startPoint x: 1162, startPoint y: 411, endPoint x: 120, endPoint y: 340, distance: 1044.7
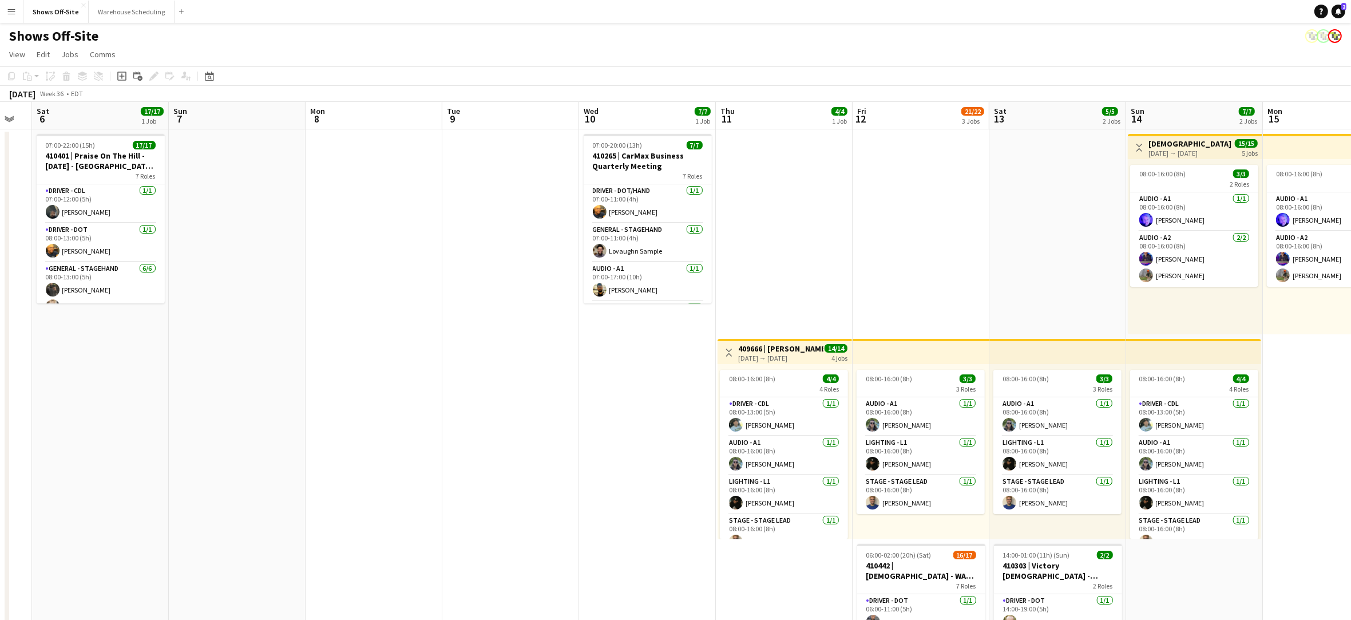
scroll to position [0, 382]
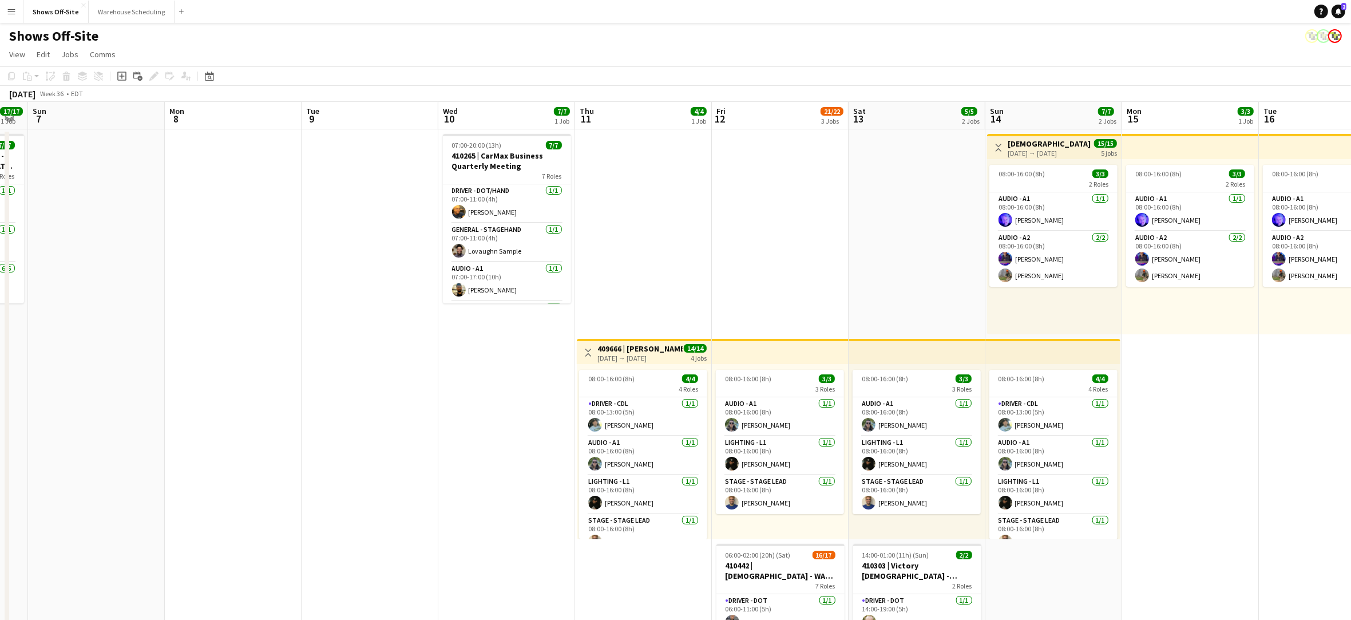
drag, startPoint x: 848, startPoint y: 365, endPoint x: 452, endPoint y: 354, distance: 396.6
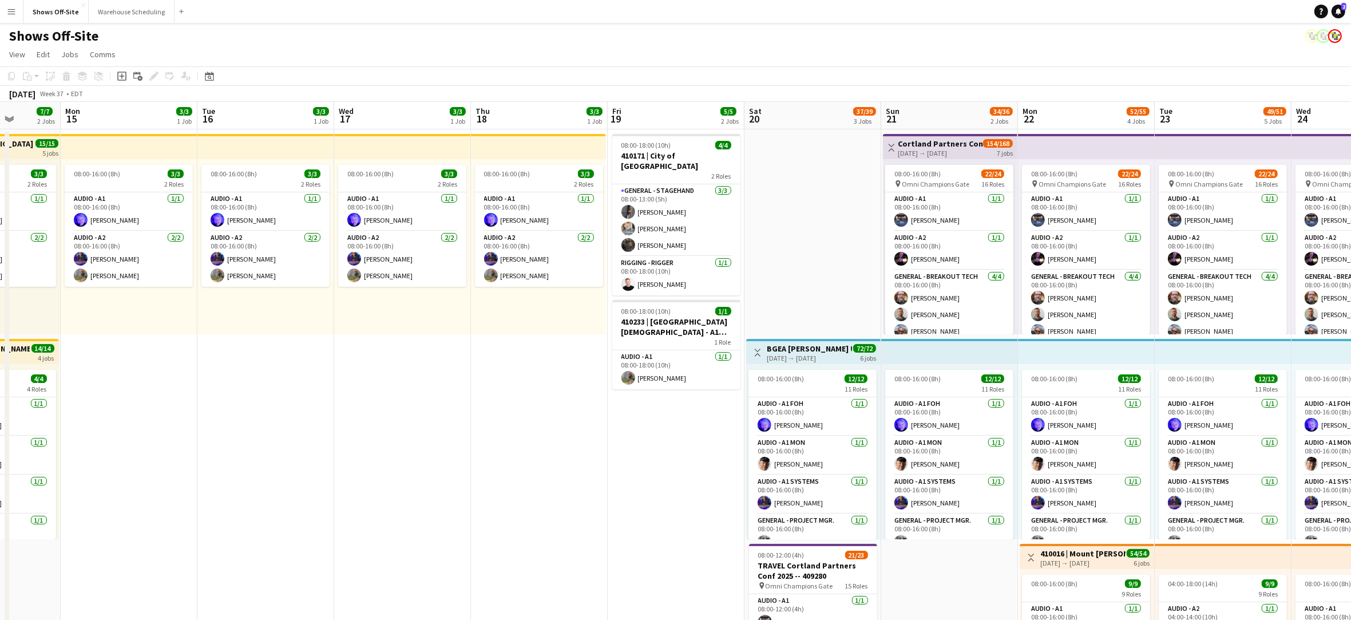
scroll to position [0, 355]
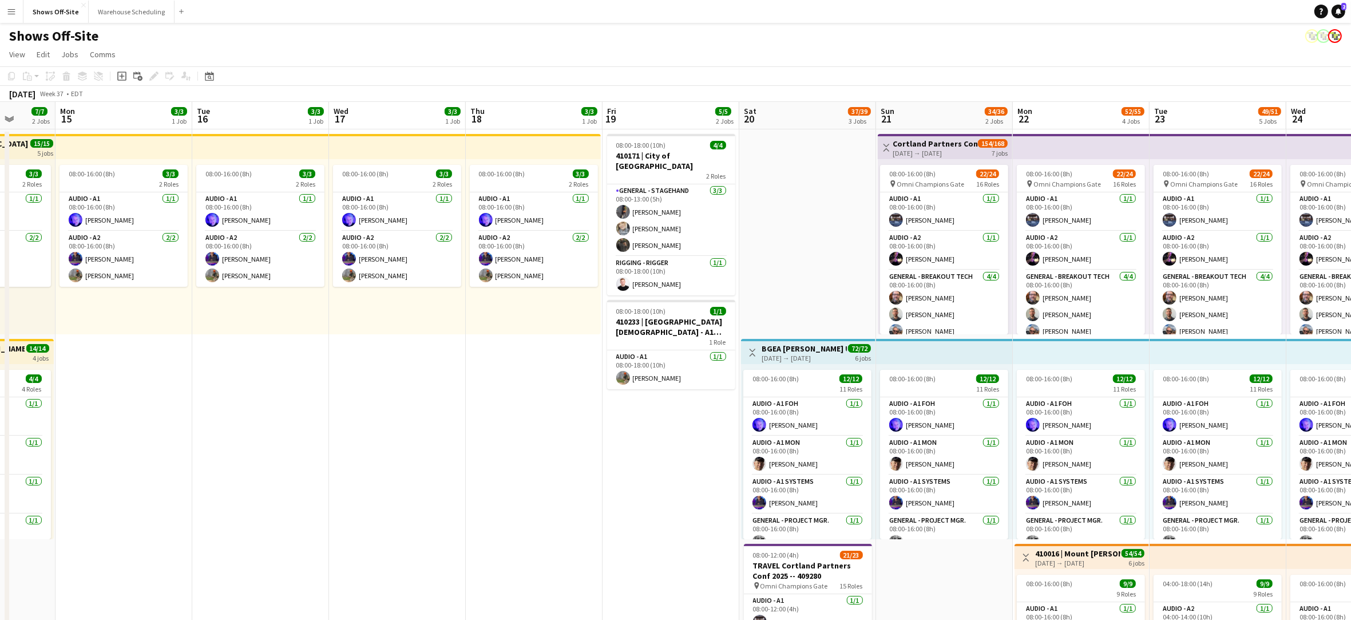
drag, startPoint x: 1323, startPoint y: 377, endPoint x: 257, endPoint y: 415, distance: 1066.5
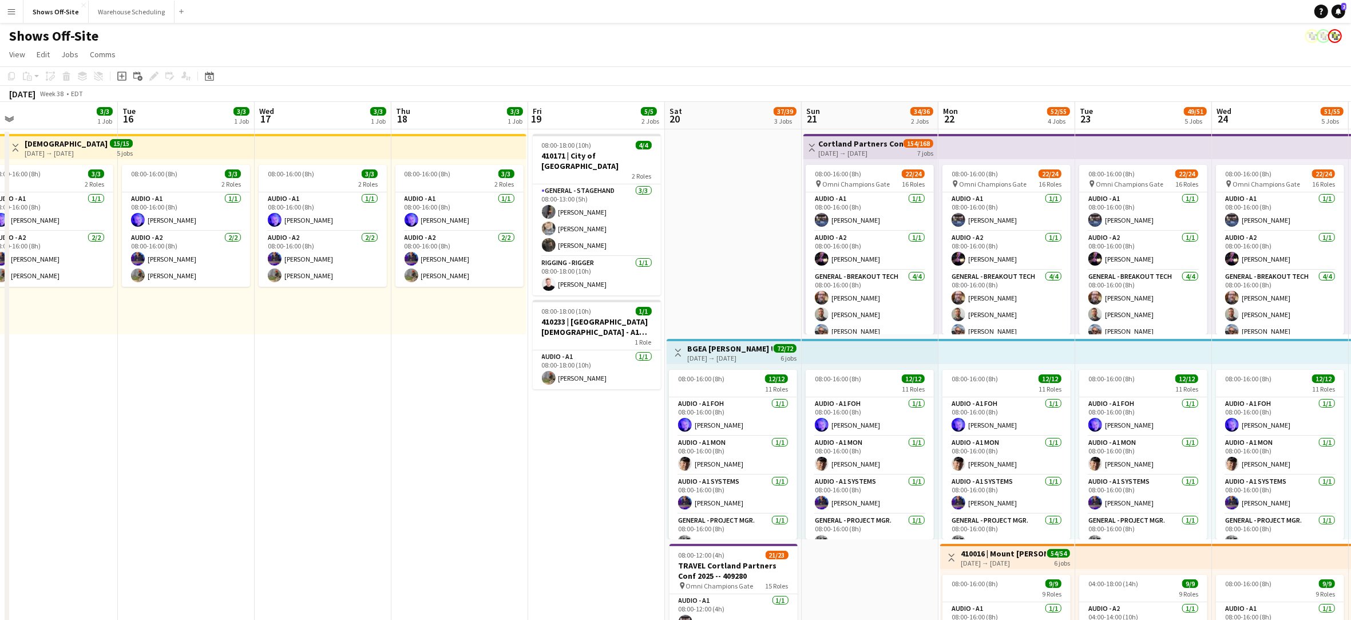
drag, startPoint x: 620, startPoint y: 447, endPoint x: 577, endPoint y: 456, distance: 43.8
click at [771, 53] on app-page-menu "View Day view expanded Day view collapsed Month view Date picker Jump to [DATE]…" at bounding box center [675, 56] width 1351 height 22
